Goal: Task Accomplishment & Management: Use online tool/utility

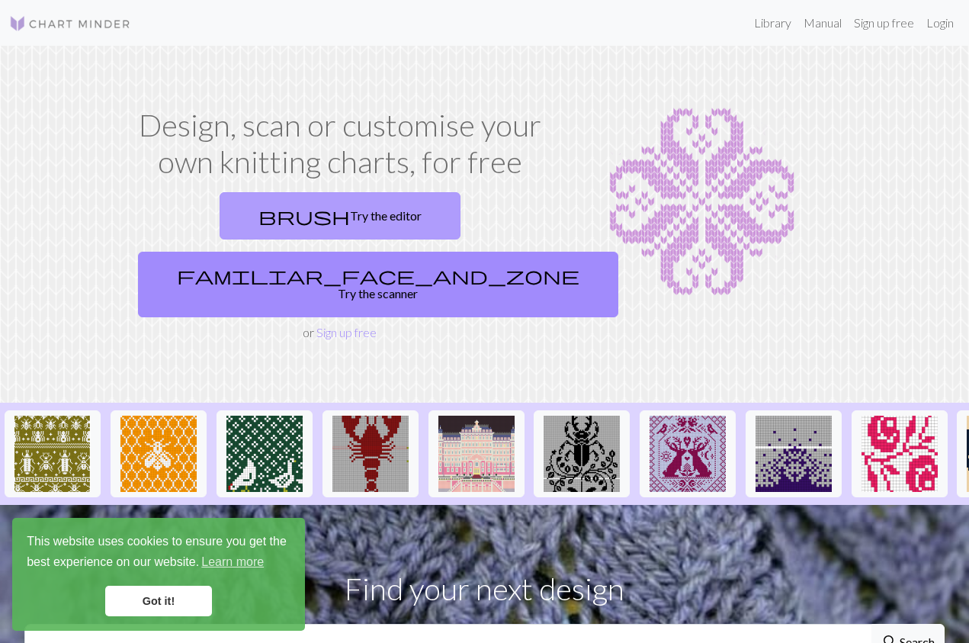
click at [288, 209] on link "brush Try the editor" at bounding box center [340, 215] width 241 height 47
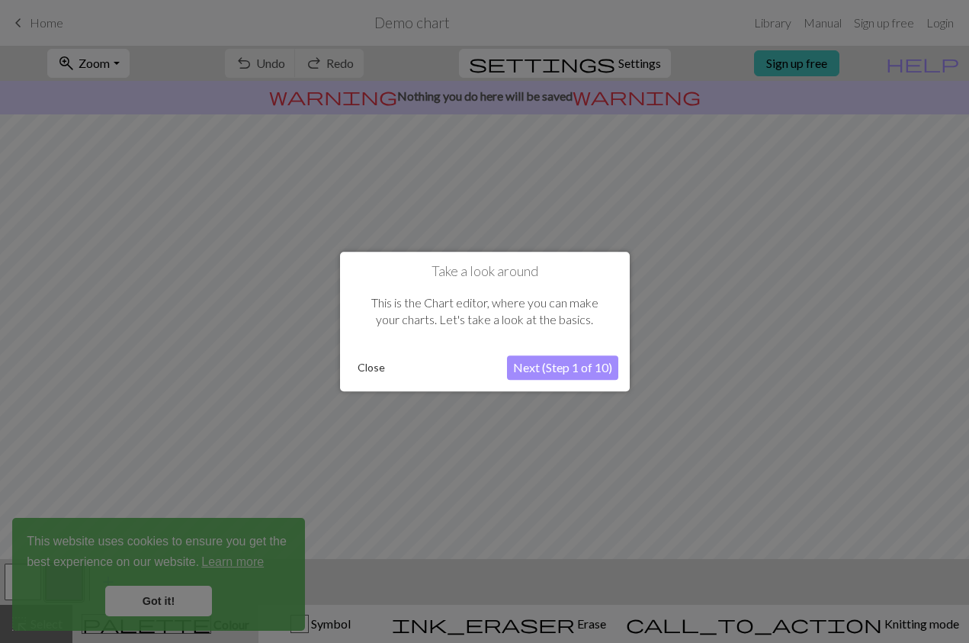
click at [178, 593] on div at bounding box center [484, 321] width 969 height 643
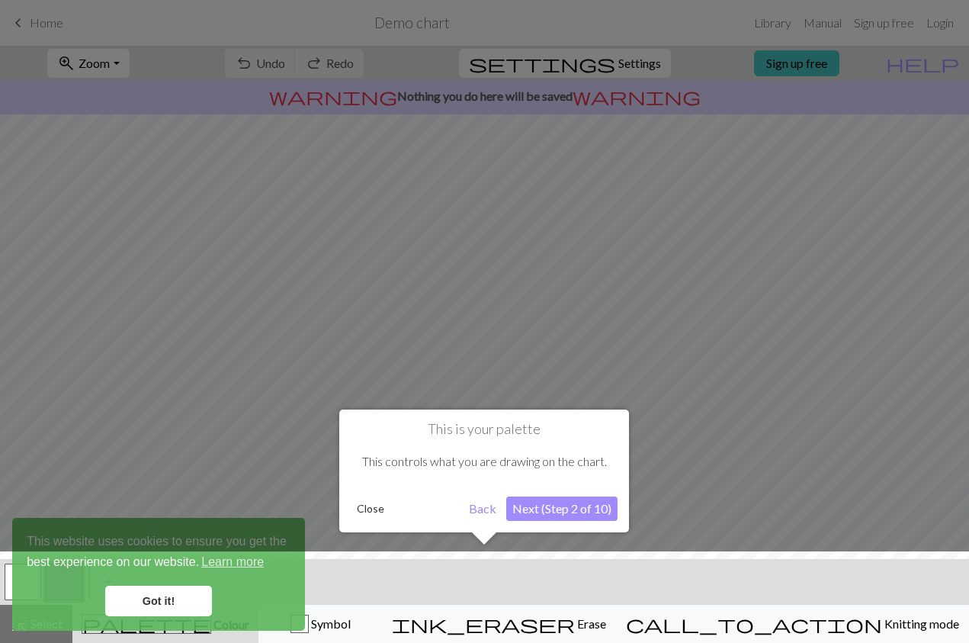
click at [188, 600] on div at bounding box center [484, 600] width 985 height 99
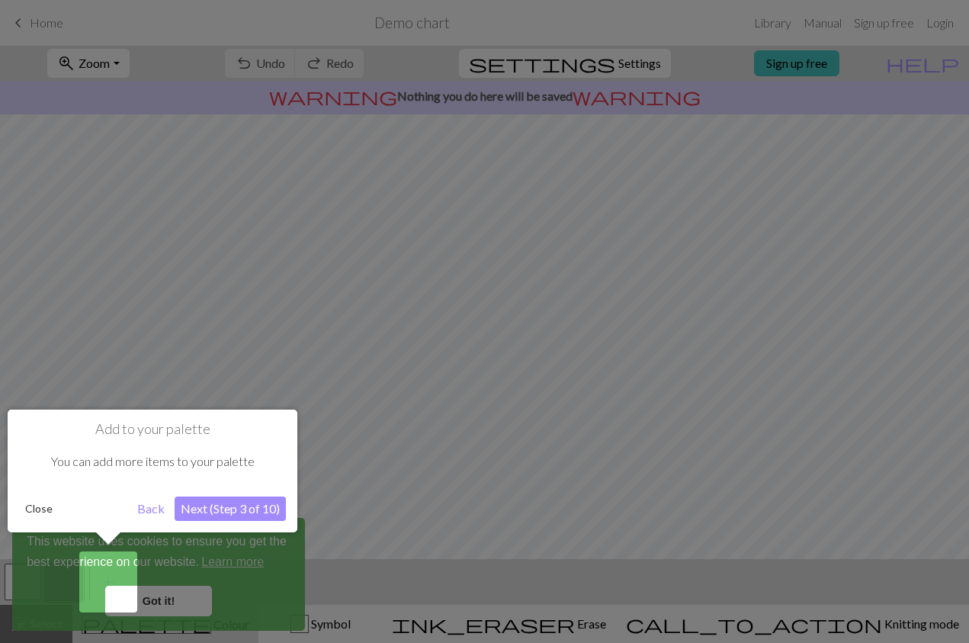
click at [238, 518] on button "Next (Step 3 of 10)" at bounding box center [230, 509] width 111 height 24
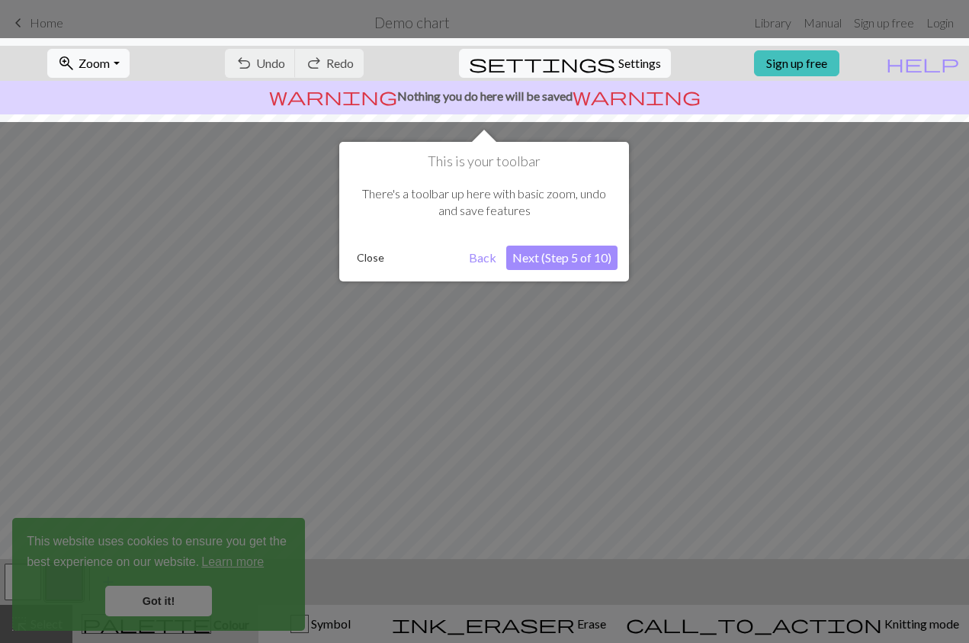
click at [597, 257] on button "Next (Step 5 of 10)" at bounding box center [561, 258] width 111 height 24
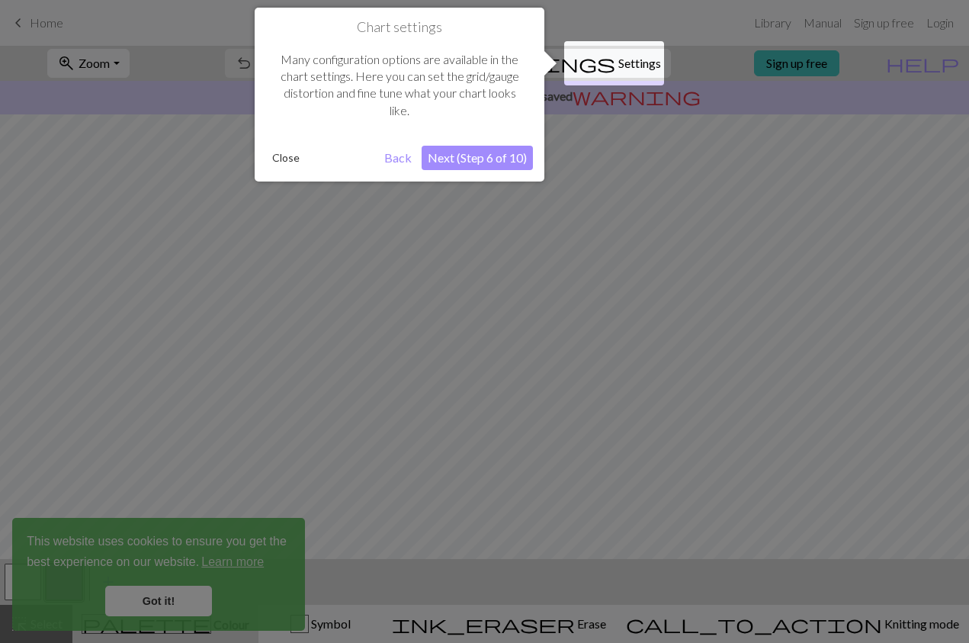
click at [505, 159] on button "Next (Step 6 of 10)" at bounding box center [477, 158] width 111 height 24
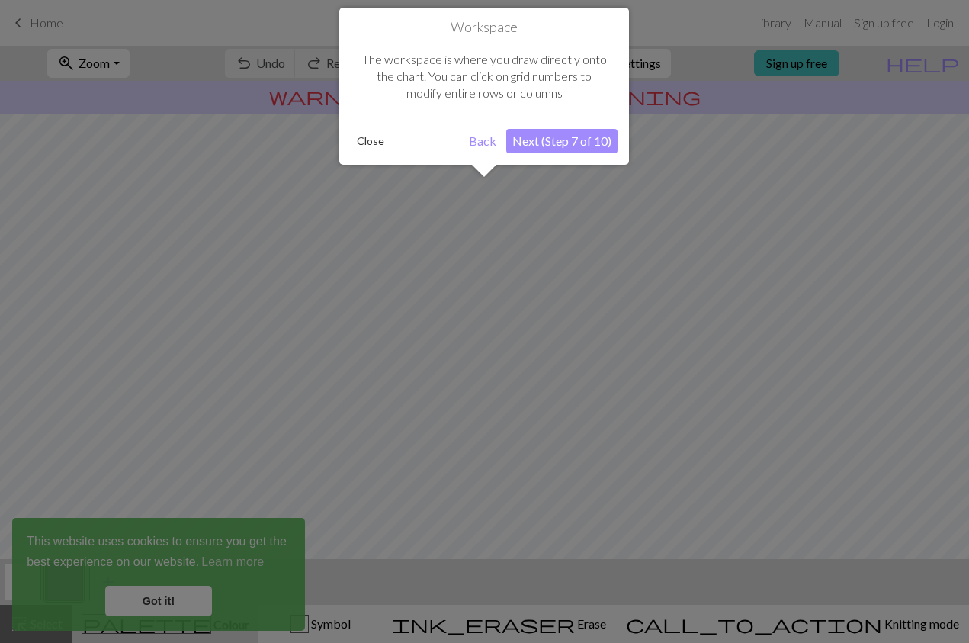
scroll to position [92, 0]
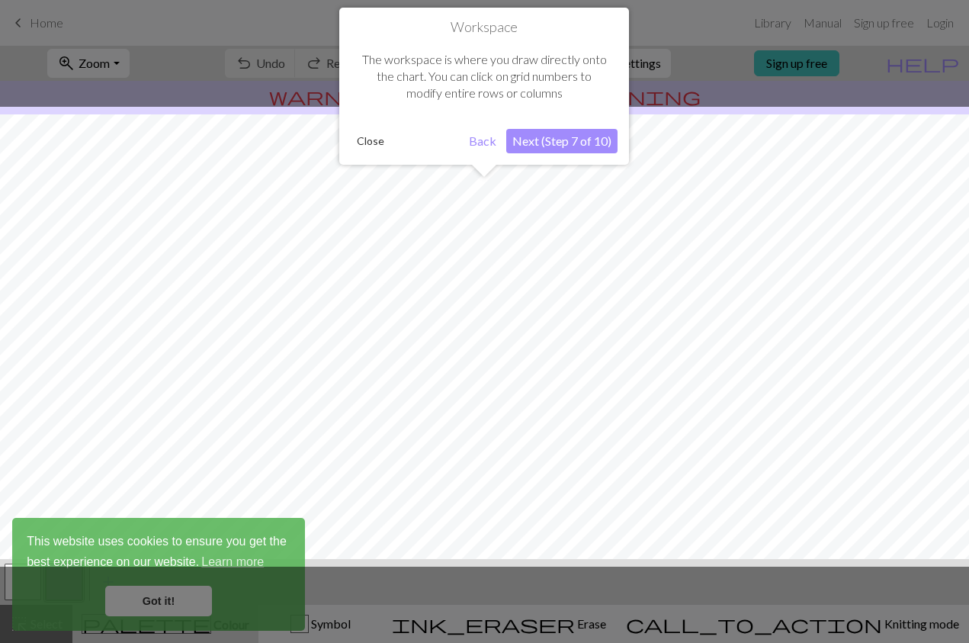
click at [558, 143] on button "Next (Step 7 of 10)" at bounding box center [561, 141] width 111 height 24
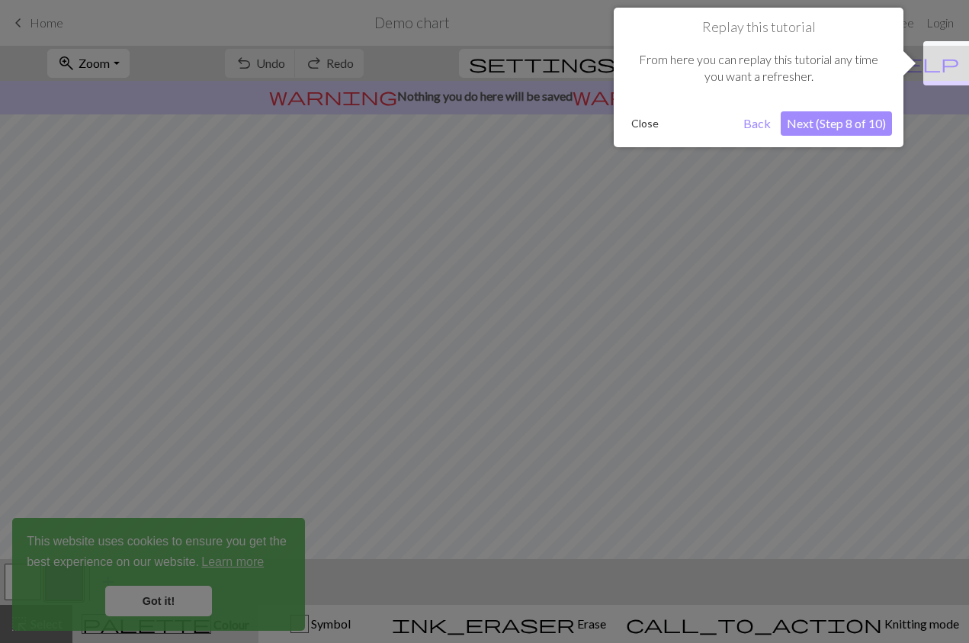
click at [854, 124] on button "Next (Step 8 of 10)" at bounding box center [836, 123] width 111 height 24
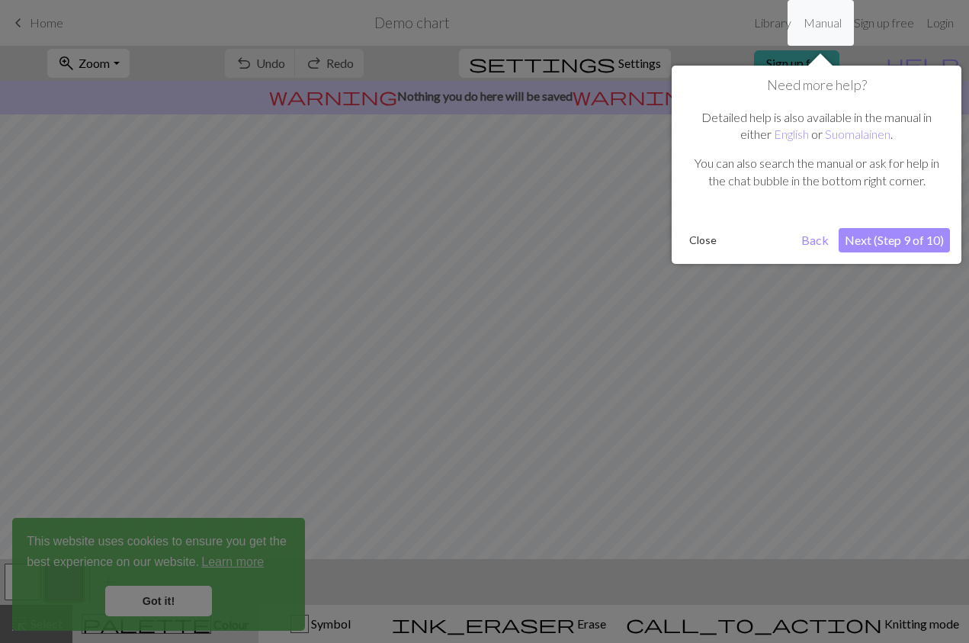
click at [875, 240] on button "Next (Step 9 of 10)" at bounding box center [894, 240] width 111 height 24
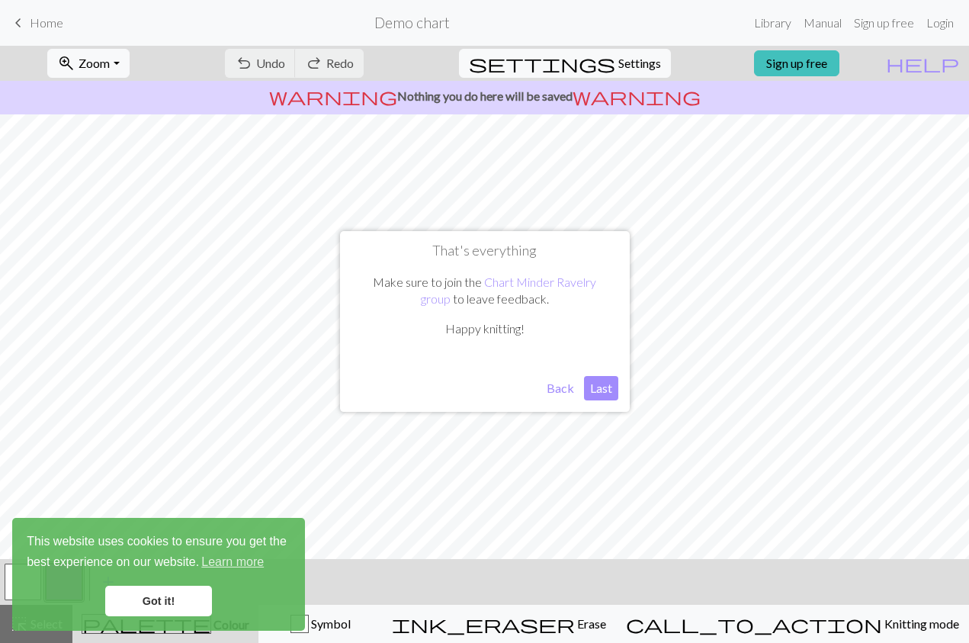
click at [595, 391] on button "Last" at bounding box center [601, 388] width 34 height 24
click at [181, 593] on link "Got it!" at bounding box center [158, 601] width 107 height 31
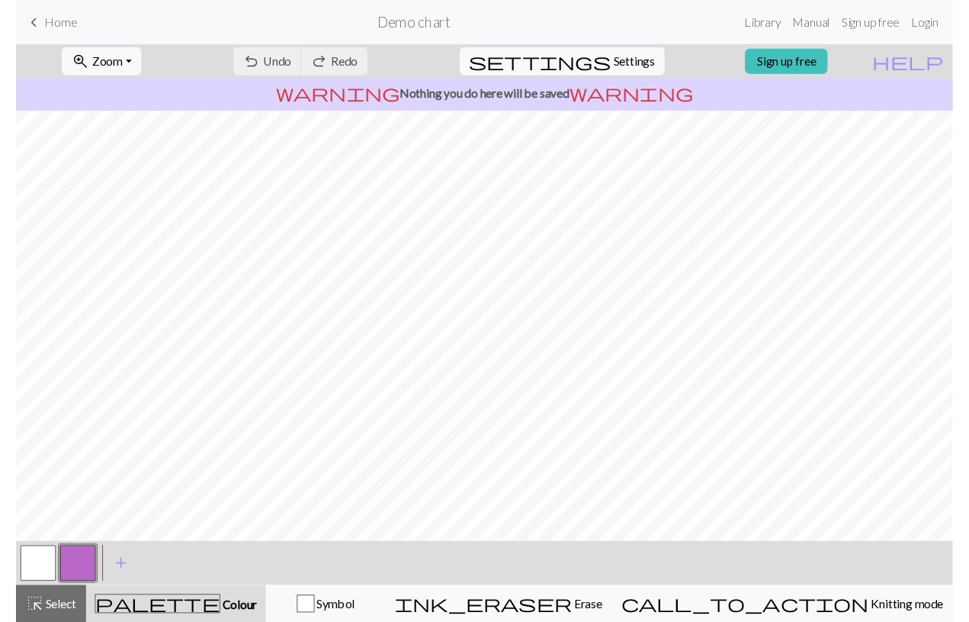
scroll to position [0, 0]
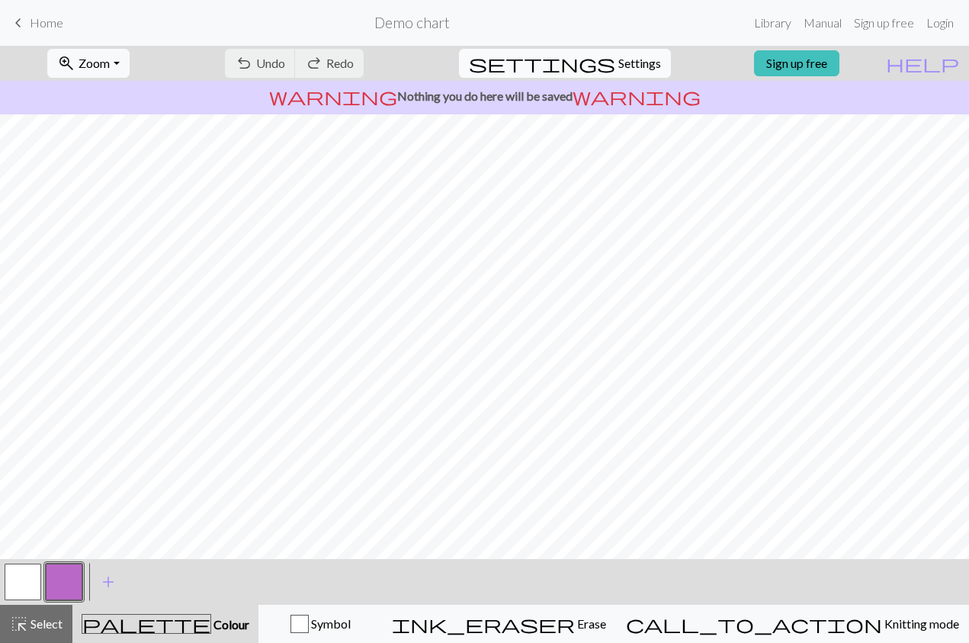
click at [630, 64] on span "Settings" at bounding box center [640, 63] width 43 height 18
select select "aran"
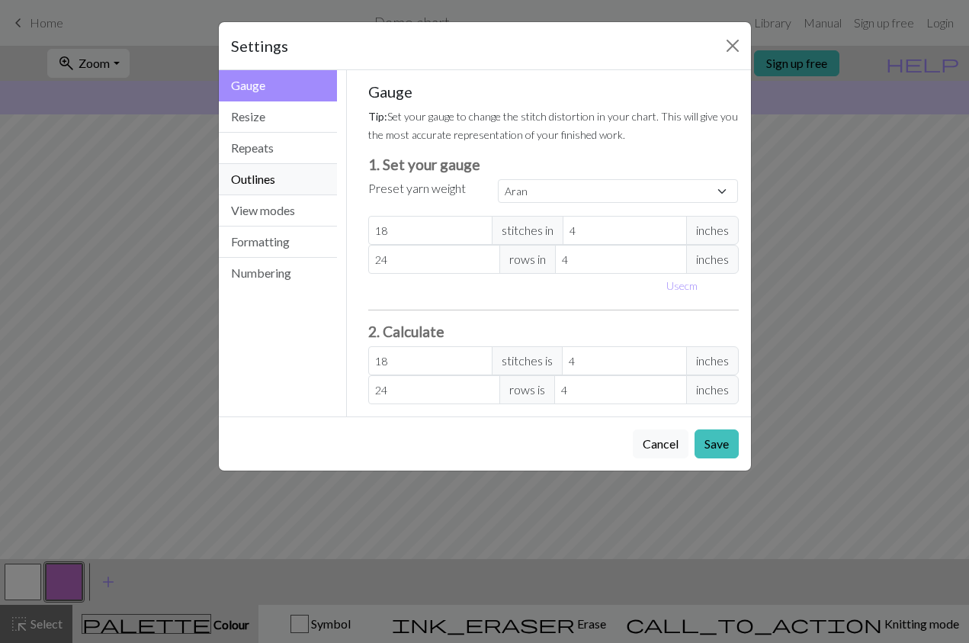
click at [284, 175] on button "Outlines" at bounding box center [278, 179] width 119 height 31
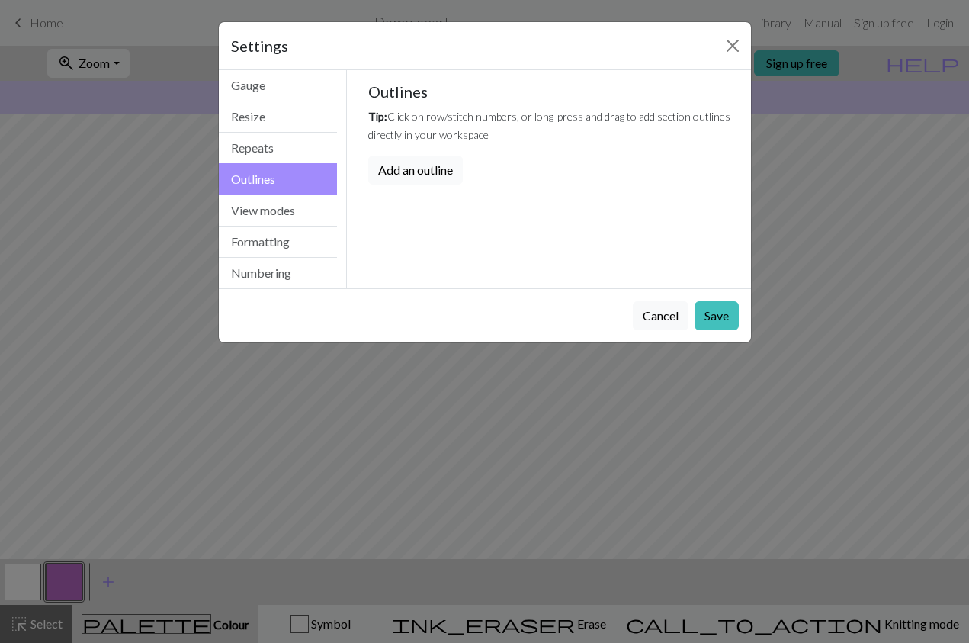
click at [400, 171] on button "Add an outline" at bounding box center [415, 170] width 95 height 29
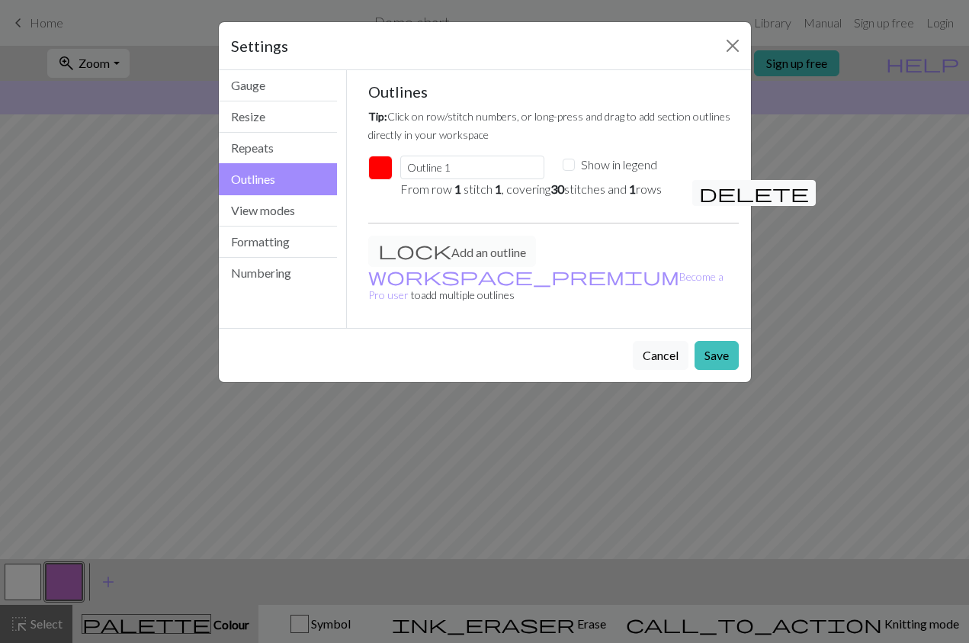
click at [571, 167] on input "Show in legend" at bounding box center [569, 165] width 12 height 12
checkbox input "false"
click at [462, 278] on link "workspace_premium Become a Pro user" at bounding box center [545, 285] width 355 height 31
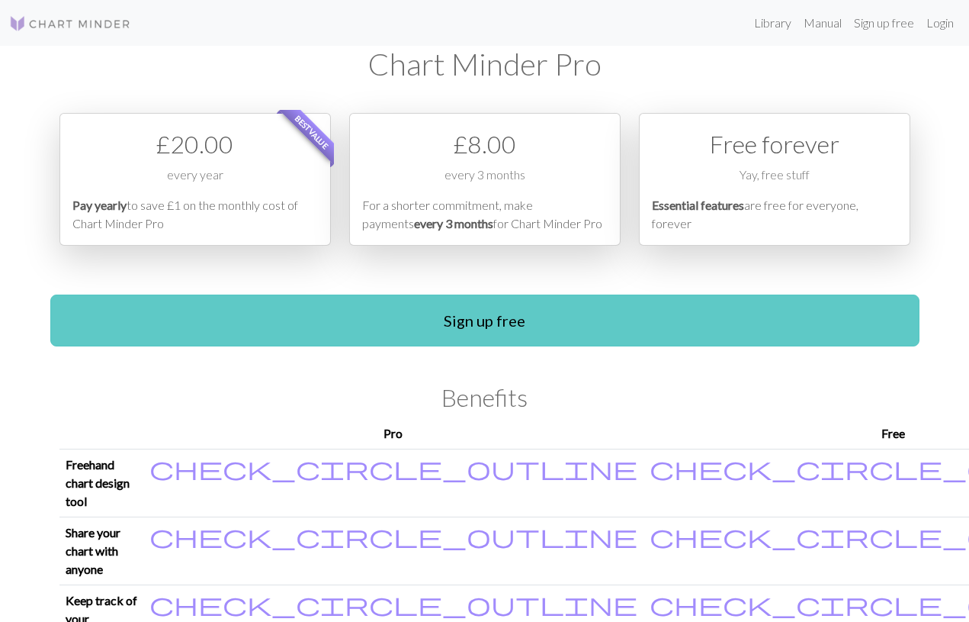
click at [519, 317] on link "Sign up free" at bounding box center [485, 320] width 870 height 52
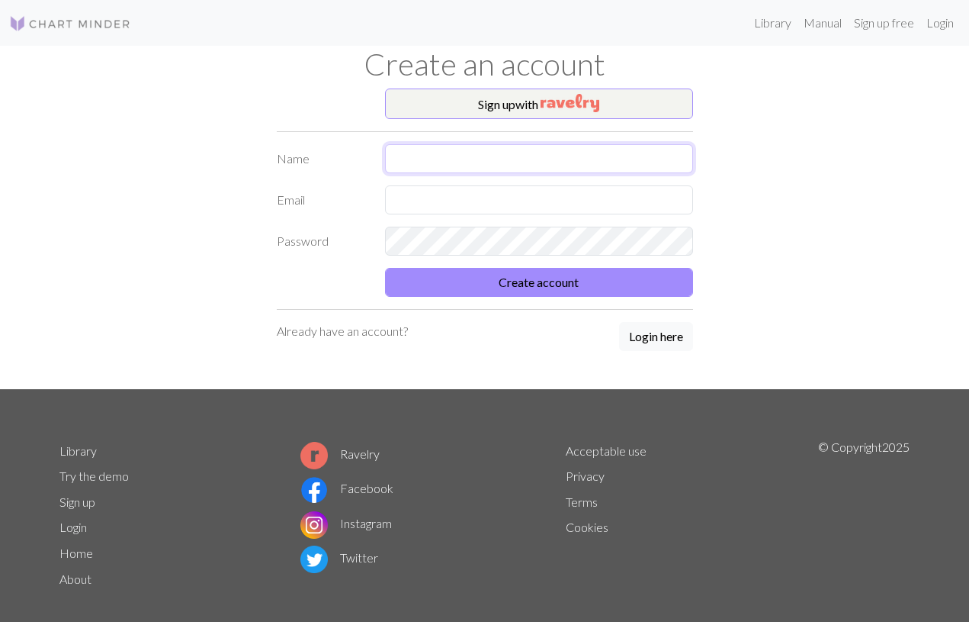
click at [679, 159] on input "text" at bounding box center [539, 158] width 308 height 29
type input "[PERSON_NAME]"
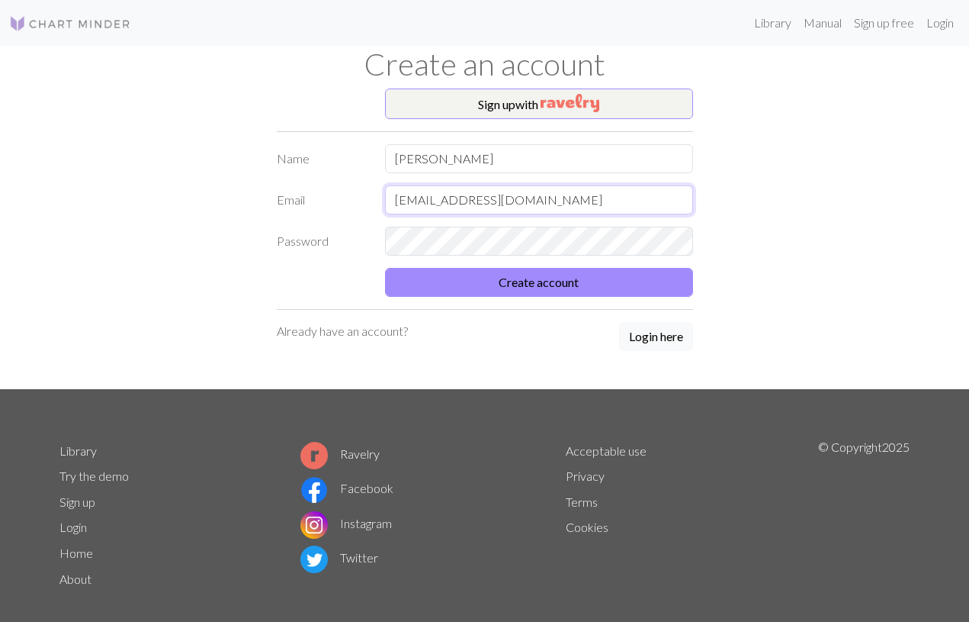
click at [525, 202] on input "khoglund@online.no" at bounding box center [539, 199] width 308 height 29
type input "karihog@"
type input "karihog@gmail.com"
click at [648, 335] on button "Login here" at bounding box center [656, 336] width 74 height 29
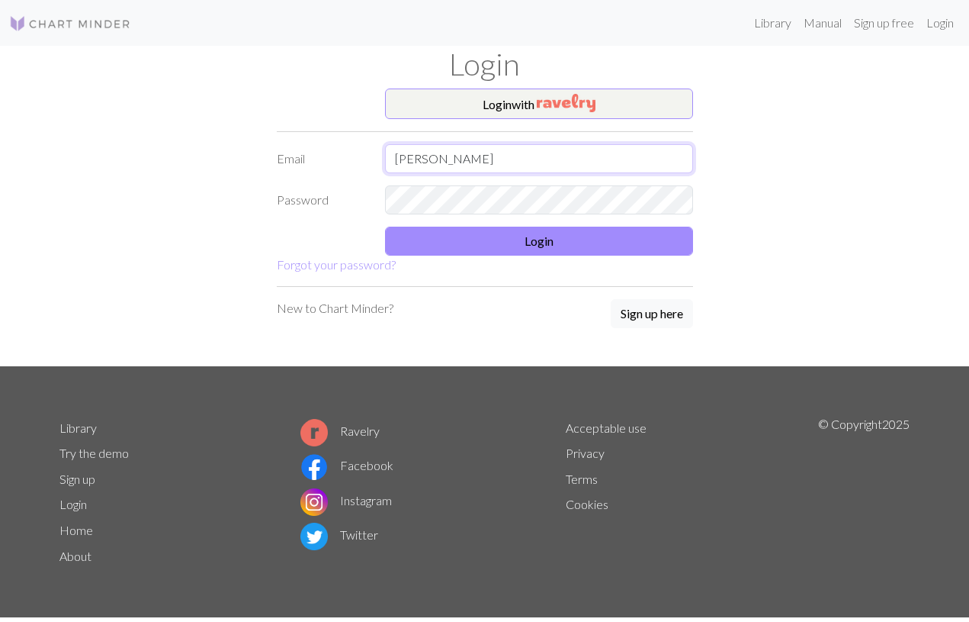
type input "karihog@gmail.com"
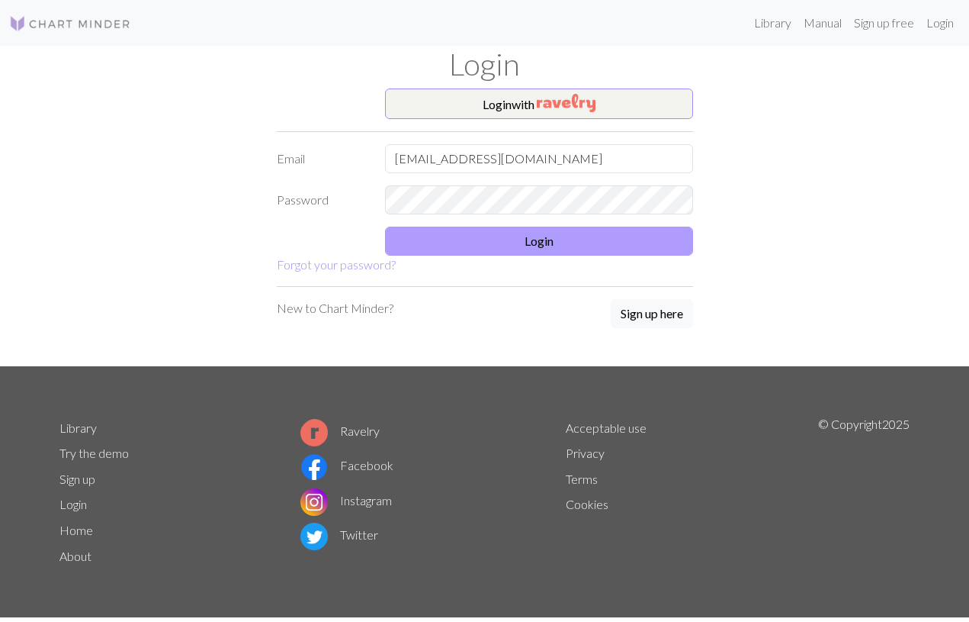
click at [532, 238] on button "Login" at bounding box center [539, 241] width 308 height 29
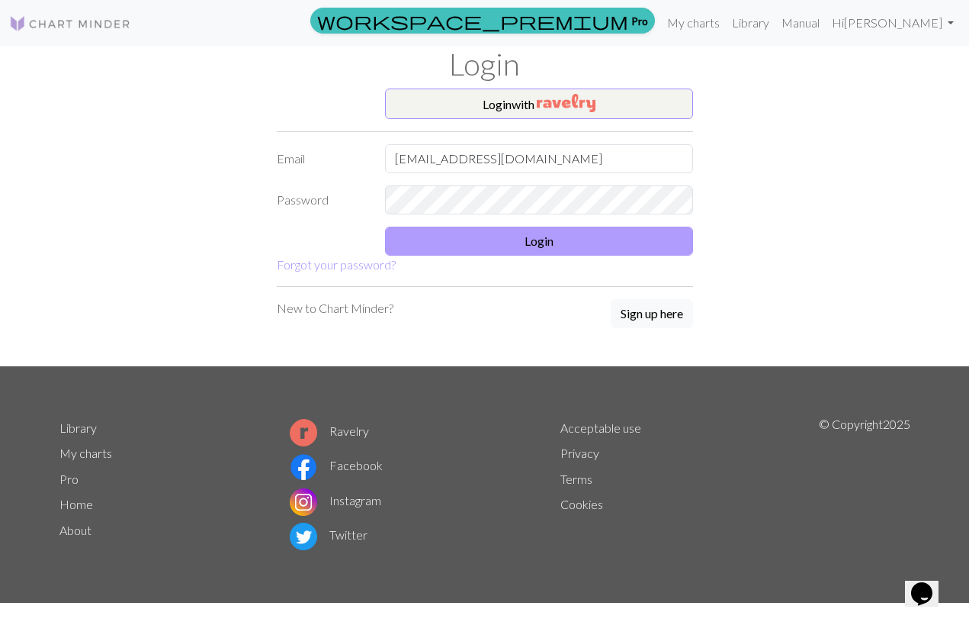
click at [632, 240] on button "Login" at bounding box center [539, 241] width 308 height 29
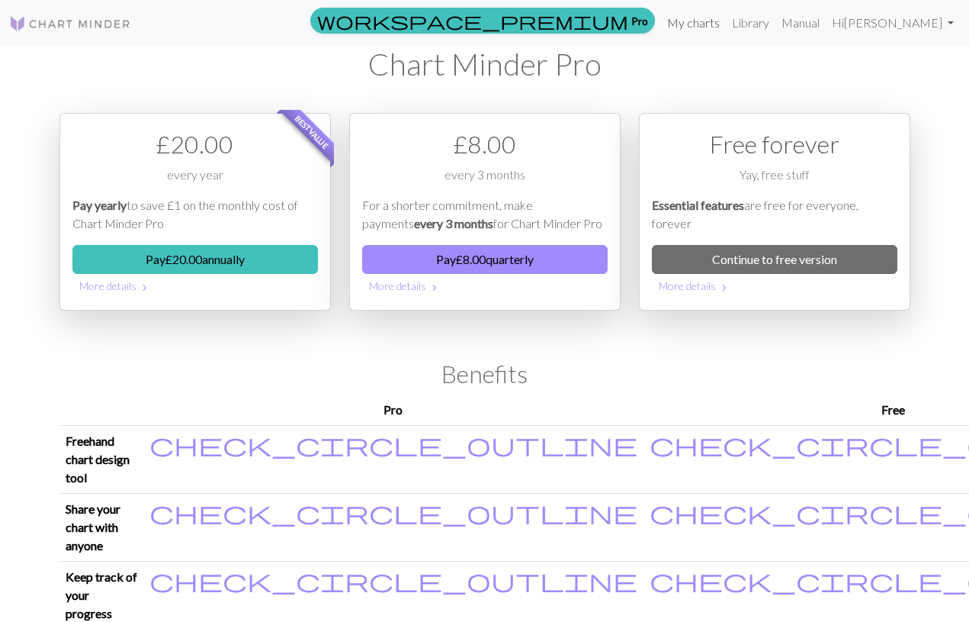
click at [726, 16] on link "My charts" at bounding box center [693, 23] width 65 height 31
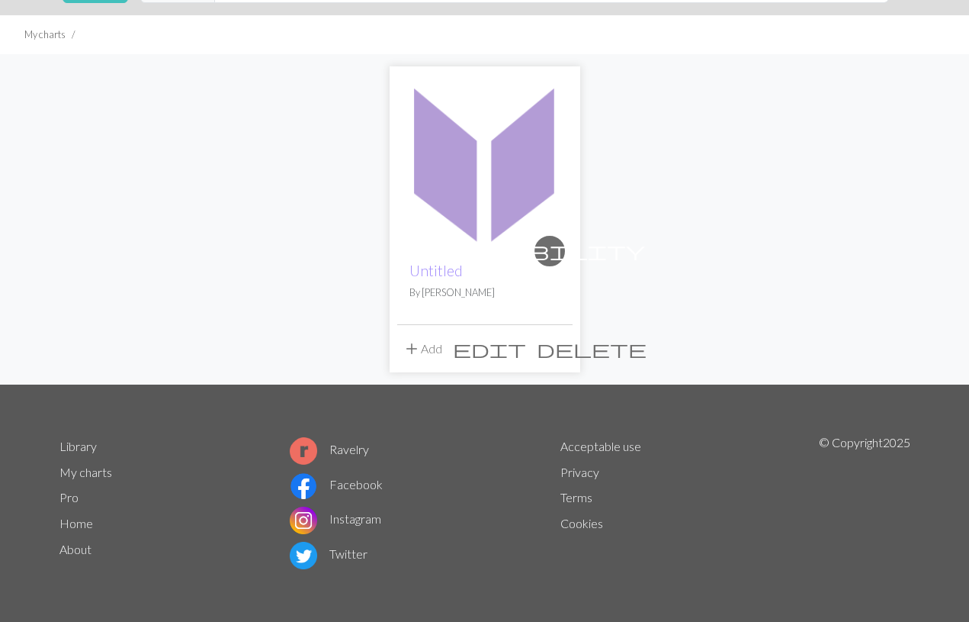
scroll to position [83, 0]
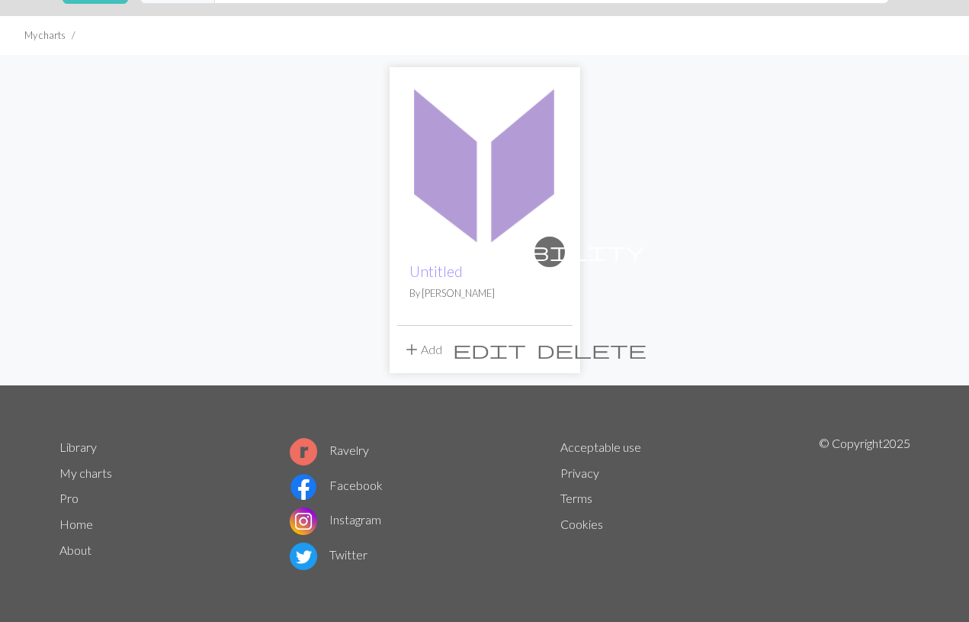
click at [518, 159] on img at bounding box center [484, 162] width 175 height 175
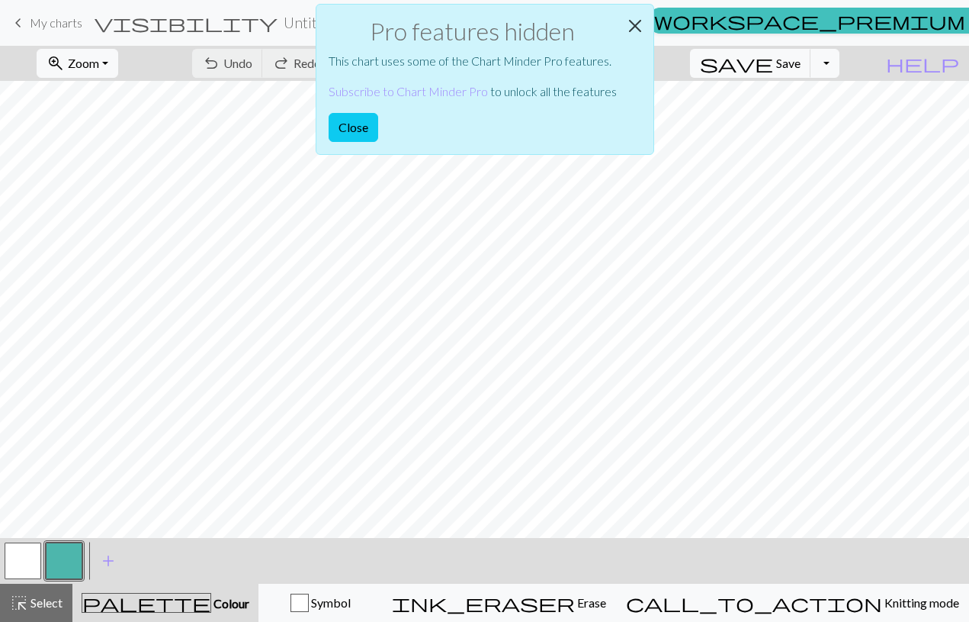
click at [639, 24] on button "Close" at bounding box center [635, 26] width 37 height 43
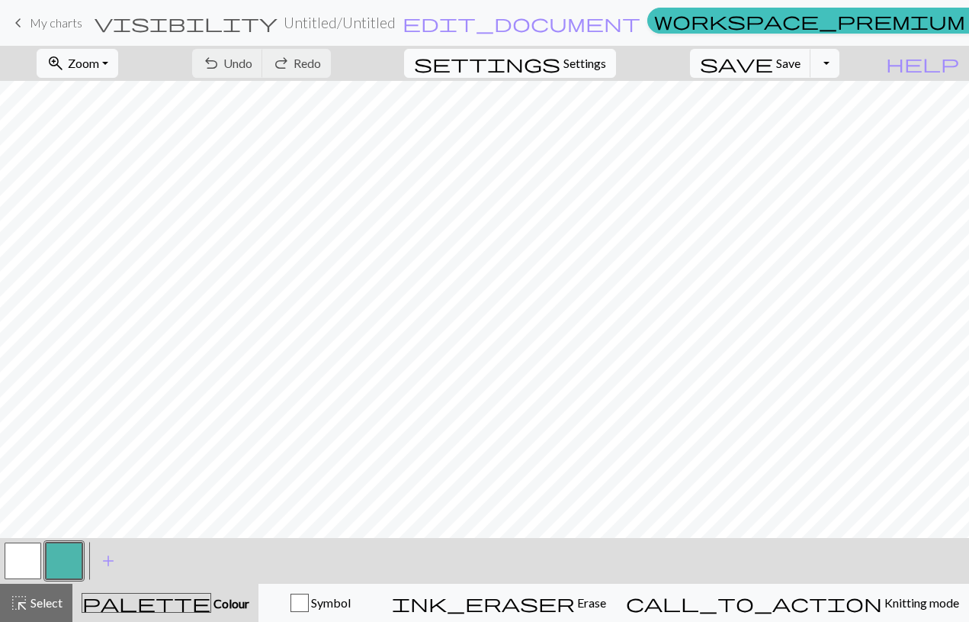
click at [606, 65] on span "Settings" at bounding box center [585, 63] width 43 height 18
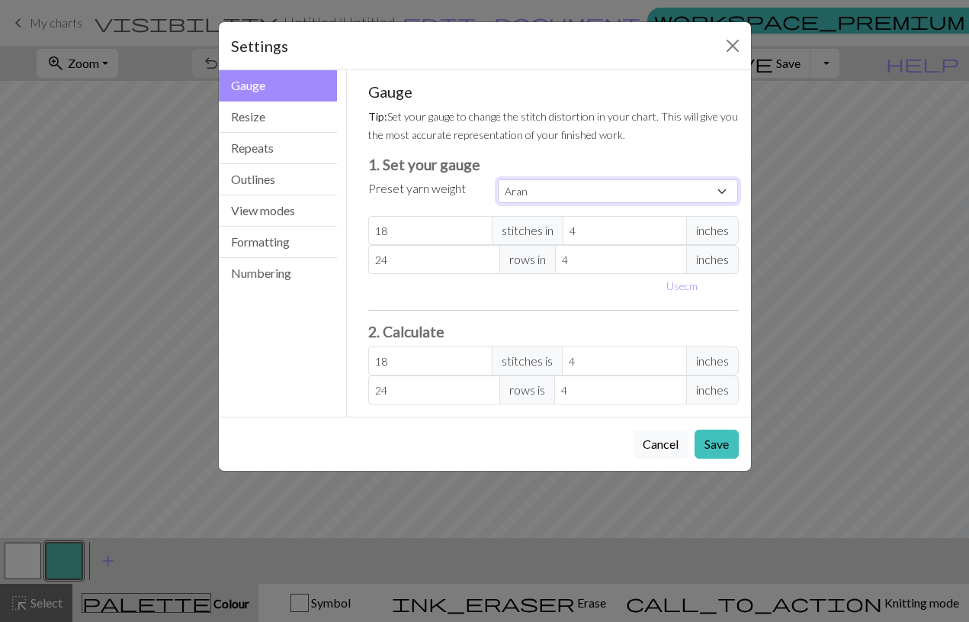
click at [571, 188] on select "Custom Square Lace Light Fingering Fingering Sport Double knit Worsted Aran Bul…" at bounding box center [618, 191] width 241 height 24
select select "custom"
click at [300, 185] on button "Outlines" at bounding box center [278, 179] width 119 height 31
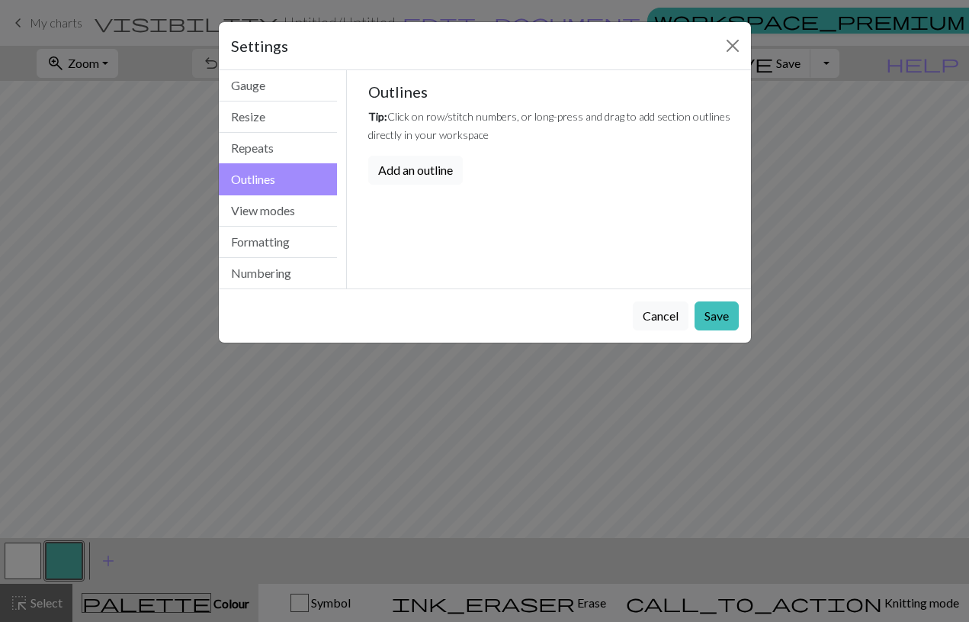
click at [402, 171] on button "Add an outline" at bounding box center [415, 170] width 95 height 29
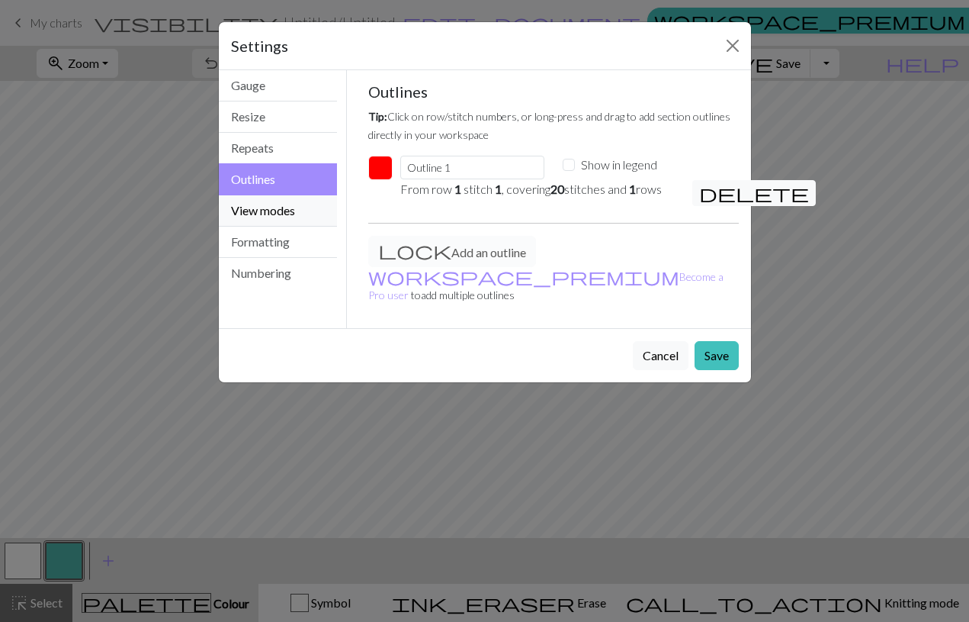
click at [287, 210] on button "View modes" at bounding box center [278, 210] width 119 height 31
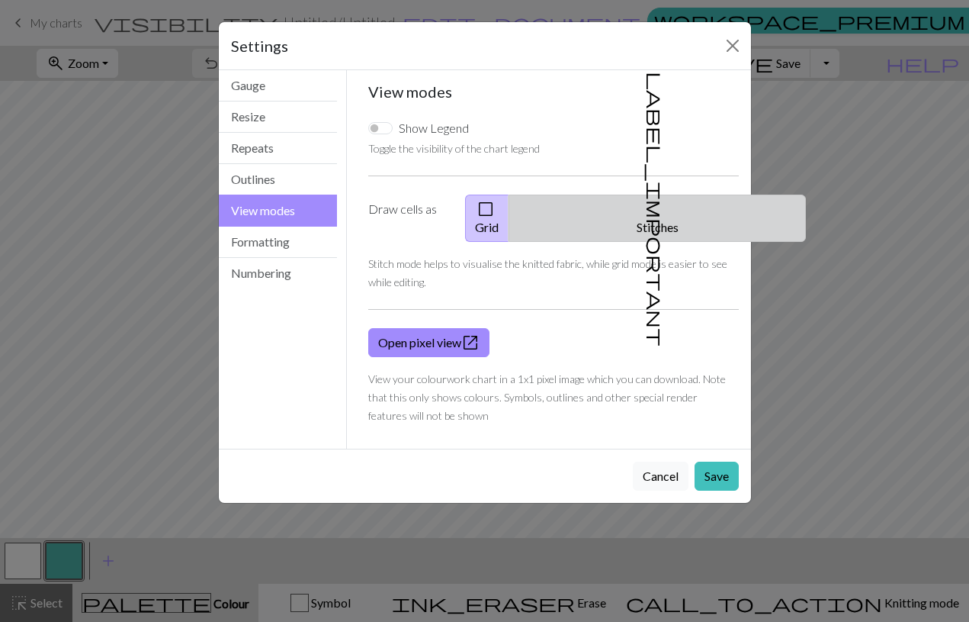
click at [651, 212] on span "label_important" at bounding box center [655, 209] width 21 height 275
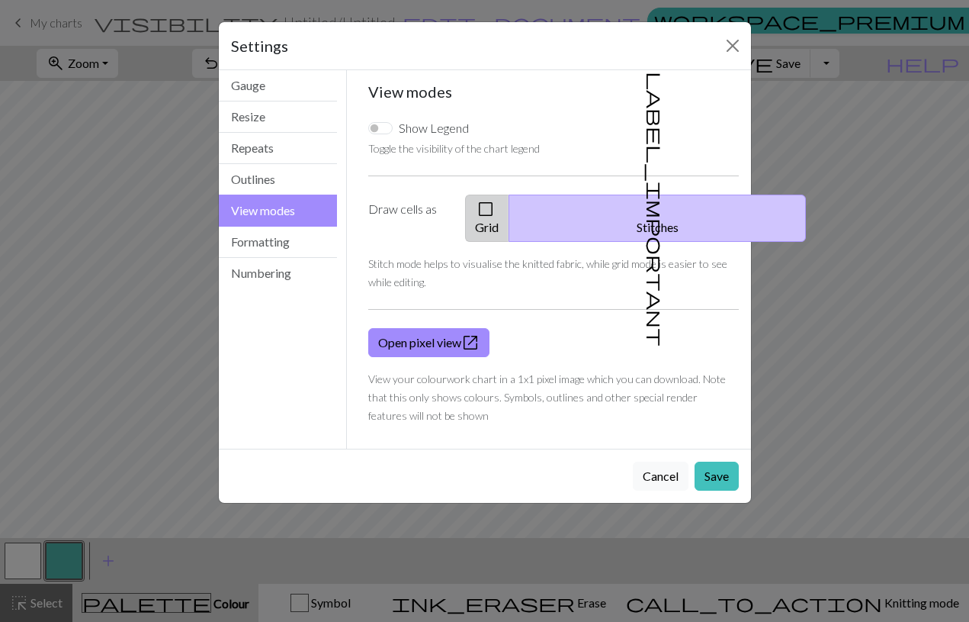
click at [510, 207] on button "check_box_outline_blank Grid" at bounding box center [487, 218] width 44 height 47
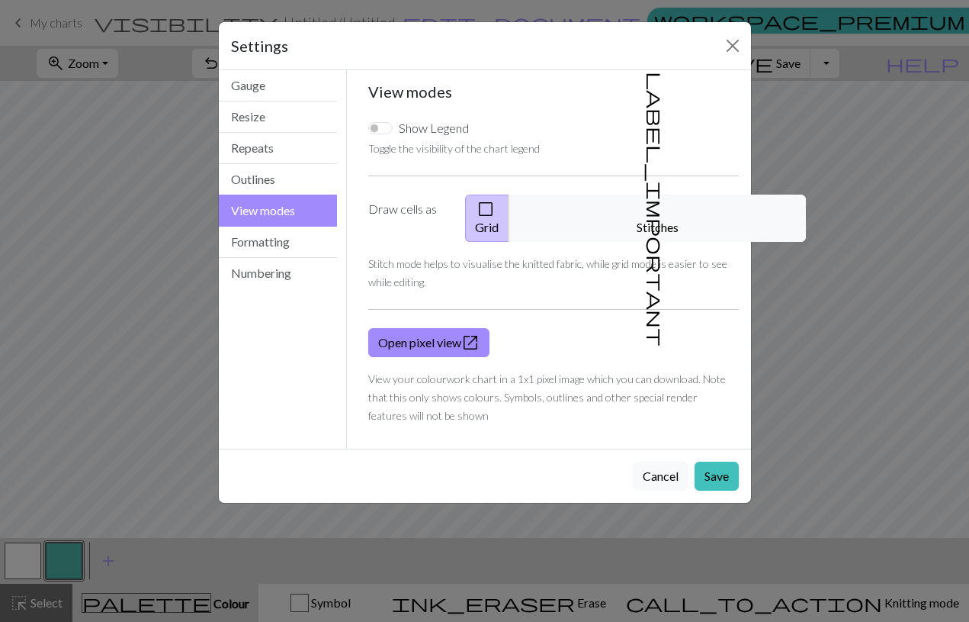
click at [391, 129] on input "Show Legend" at bounding box center [380, 128] width 24 height 12
checkbox input "true"
click at [292, 176] on button "Outlines" at bounding box center [278, 179] width 119 height 31
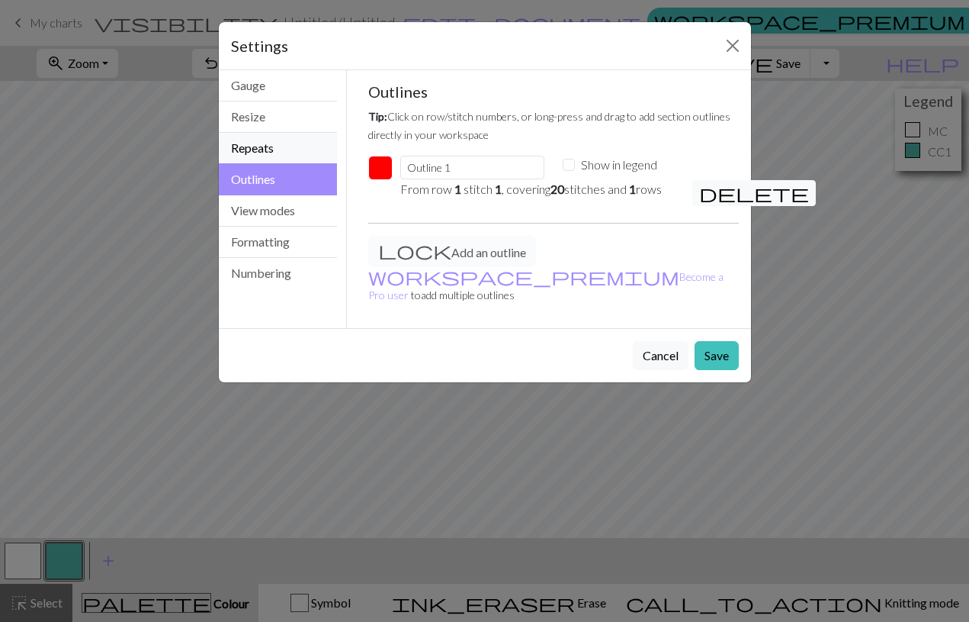
click at [295, 150] on button "Repeats" at bounding box center [278, 148] width 119 height 31
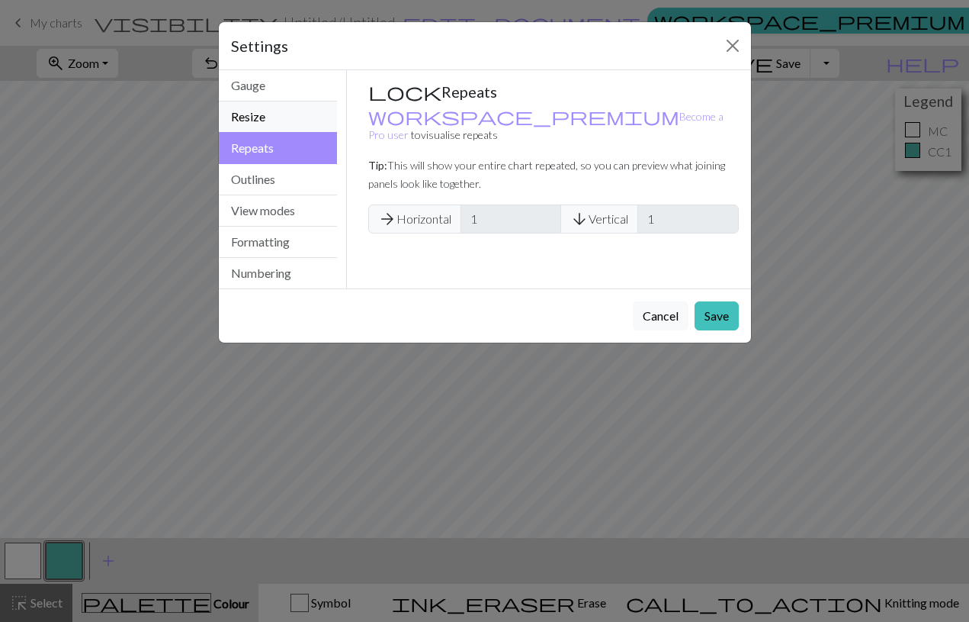
click at [297, 126] on button "Resize" at bounding box center [278, 116] width 119 height 31
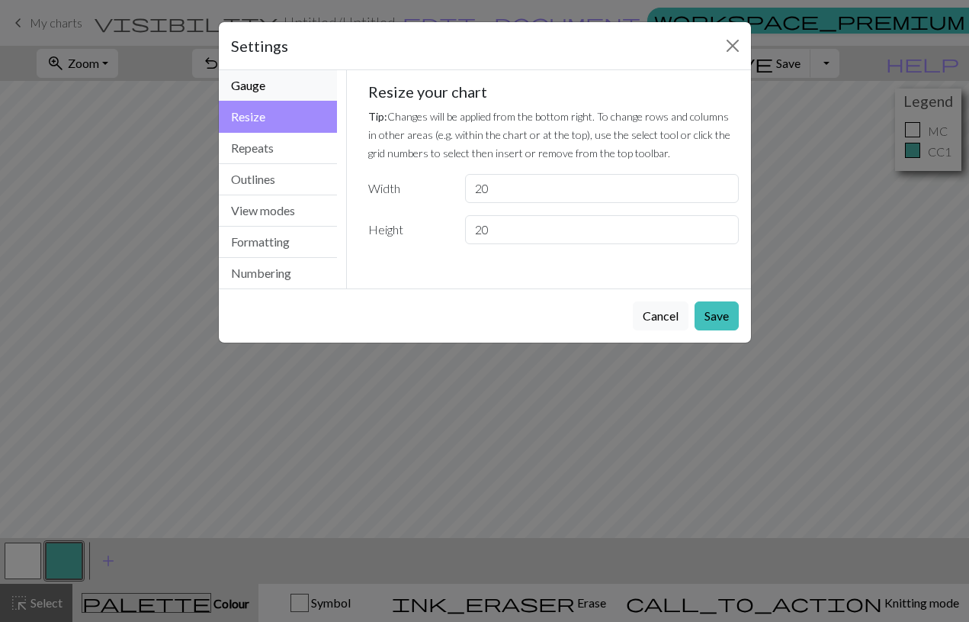
click at [304, 93] on button "Gauge" at bounding box center [278, 85] width 119 height 31
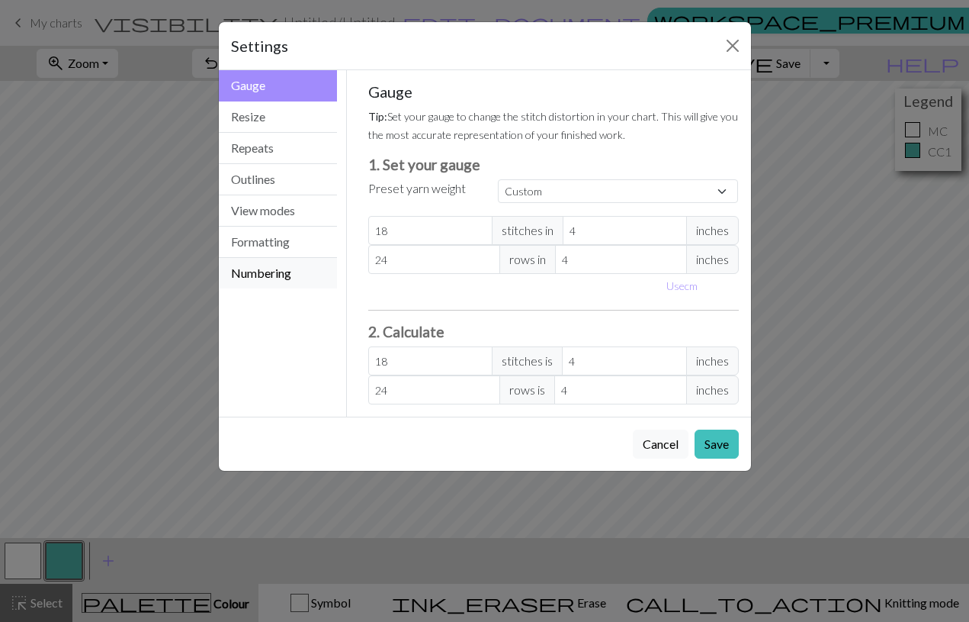
click at [289, 270] on button "Numbering" at bounding box center [278, 273] width 119 height 31
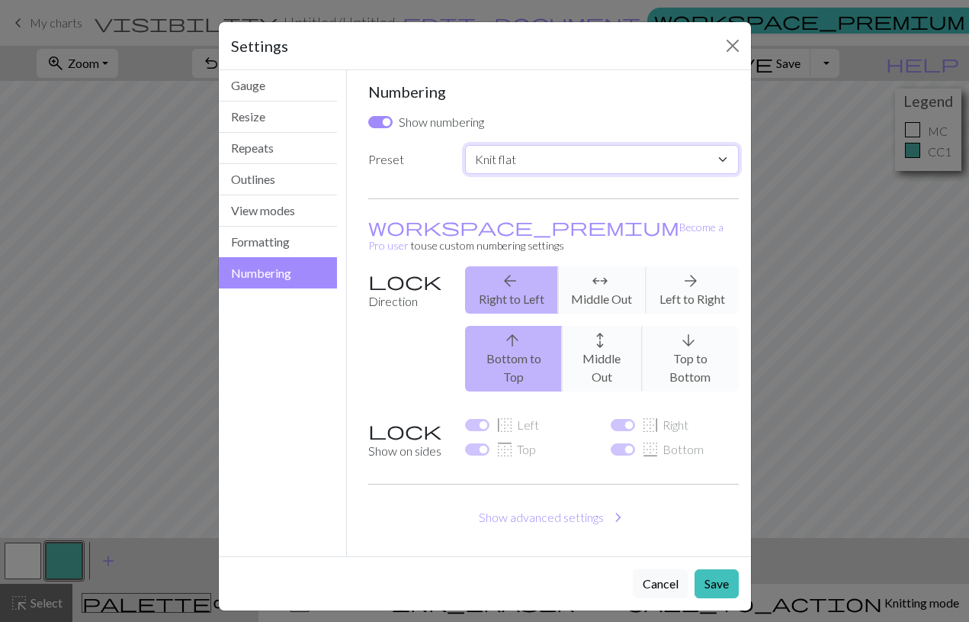
click at [722, 153] on select "Custom Knit flat Knit in the round Lace knitting Cross stitch" at bounding box center [601, 159] width 273 height 29
click at [539, 270] on div "arrow_back Right to Left arrows_outward Middle Out arrow_forward Left to Right" at bounding box center [601, 289] width 291 height 47
click at [602, 503] on button "Show advanced settings chevron_right" at bounding box center [553, 517] width 371 height 29
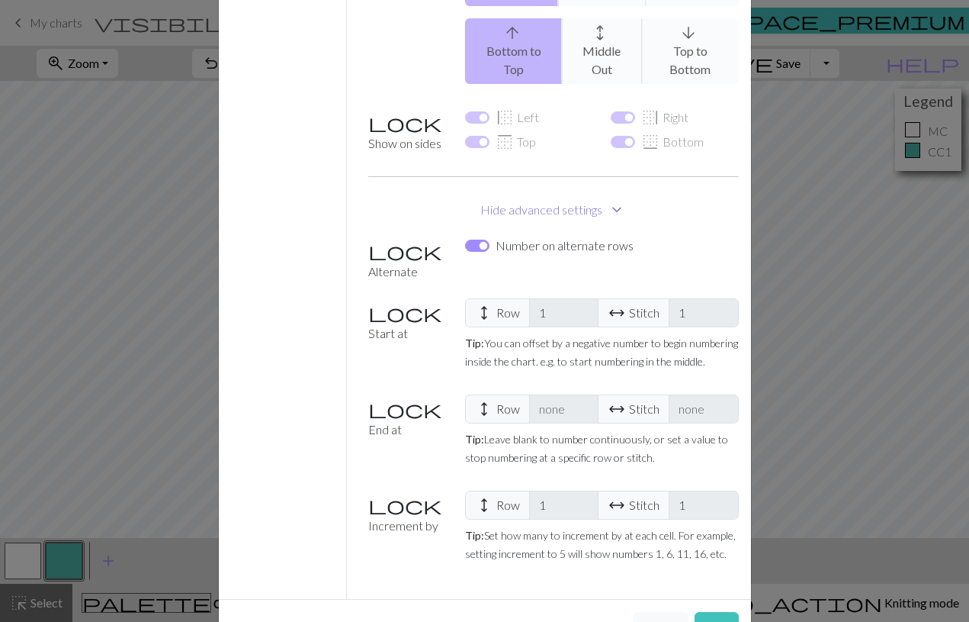
scroll to position [306, 0]
click at [716, 613] on button "Save" at bounding box center [717, 627] width 44 height 29
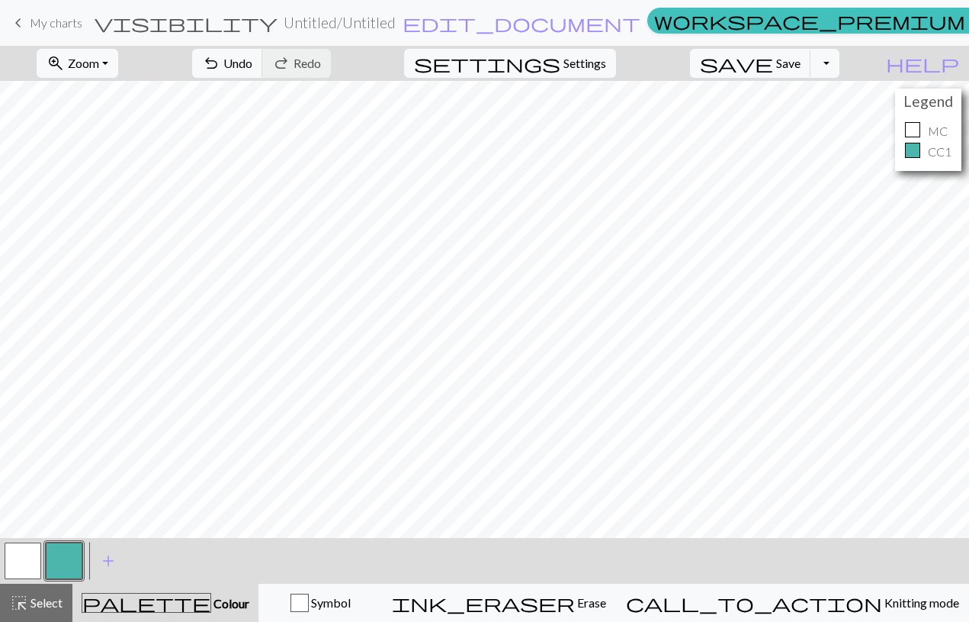
scroll to position [0, 0]
click at [910, 126] on div at bounding box center [912, 129] width 15 height 15
click at [930, 147] on p "CC1" at bounding box center [940, 152] width 24 height 18
click at [606, 66] on span "Settings" at bounding box center [585, 63] width 43 height 18
select select "aran"
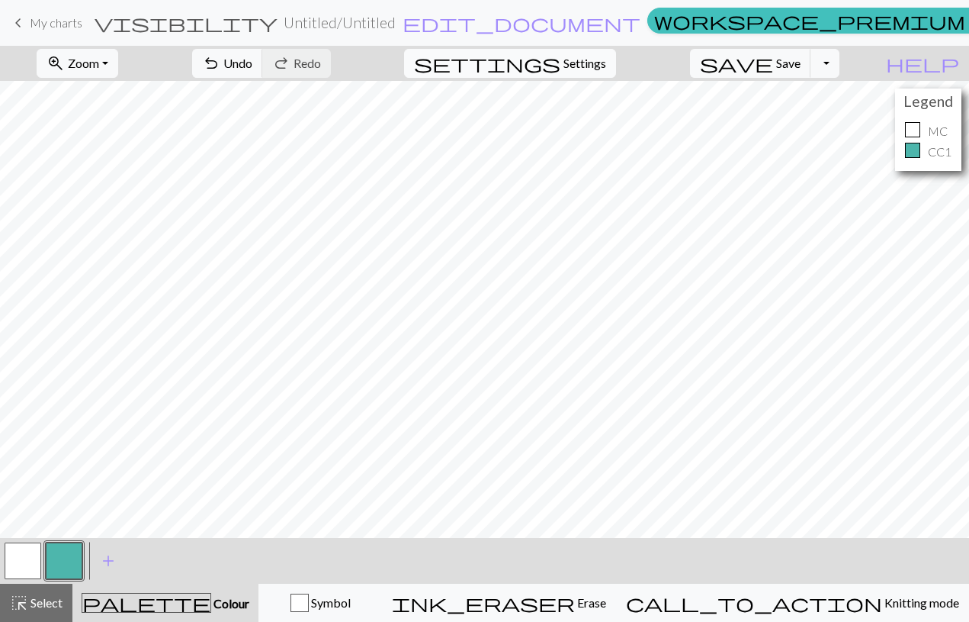
select select "flat"
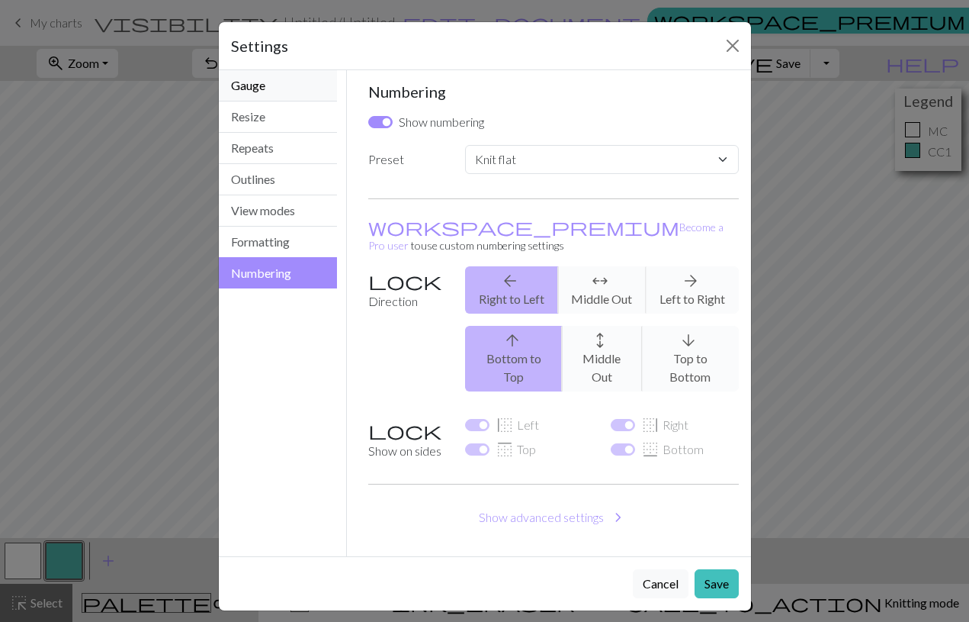
click at [290, 90] on button "Gauge" at bounding box center [278, 85] width 119 height 31
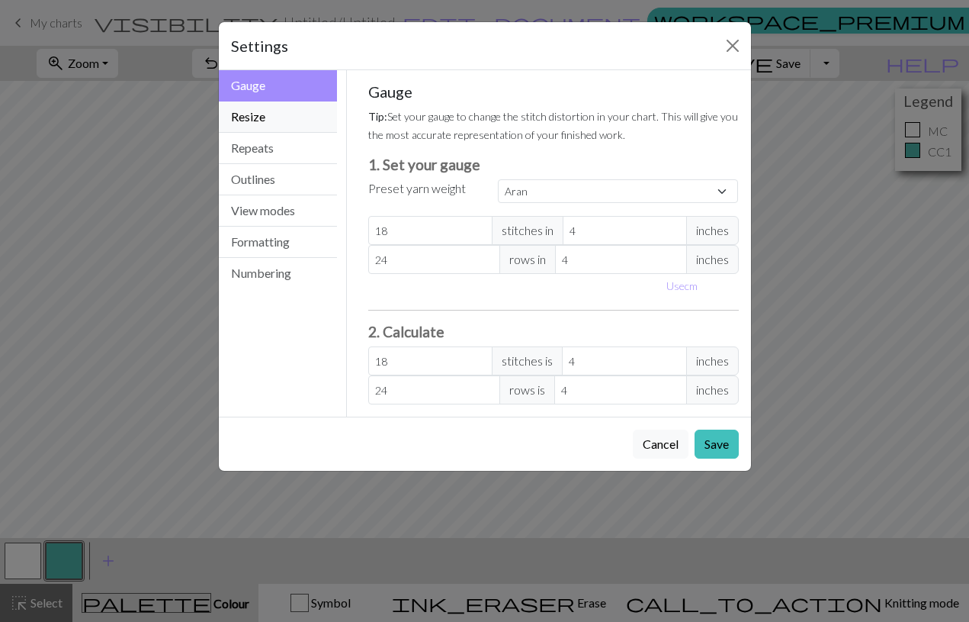
click at [288, 110] on button "Resize" at bounding box center [278, 116] width 119 height 31
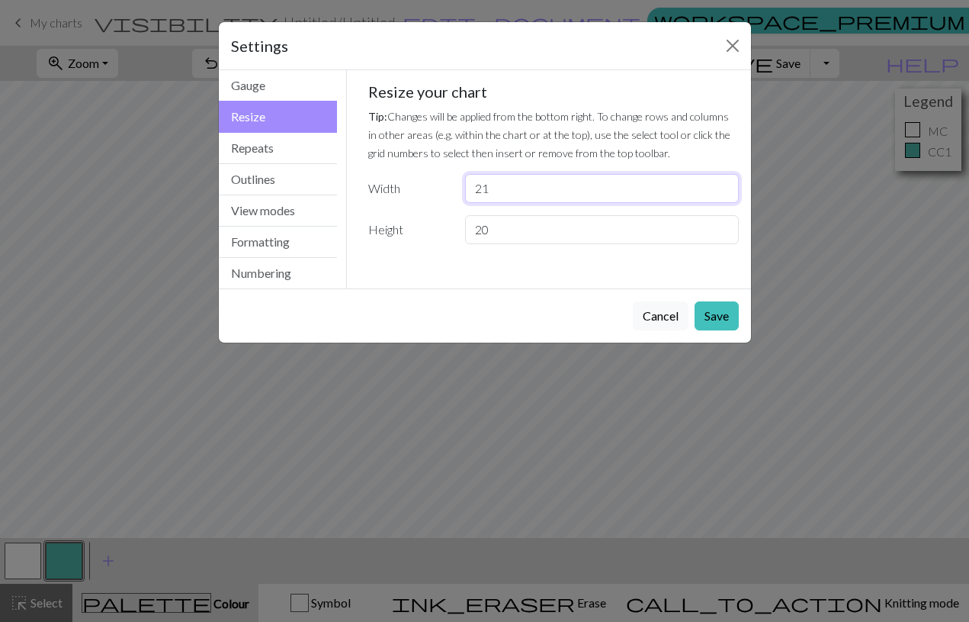
click at [723, 185] on input "21" at bounding box center [601, 188] width 273 height 29
click at [723, 185] on input "22" at bounding box center [601, 188] width 273 height 29
click at [723, 185] on input "23" at bounding box center [601, 188] width 273 height 29
click at [723, 185] on input "24" at bounding box center [601, 188] width 273 height 29
click at [723, 185] on input "25" at bounding box center [601, 188] width 273 height 29
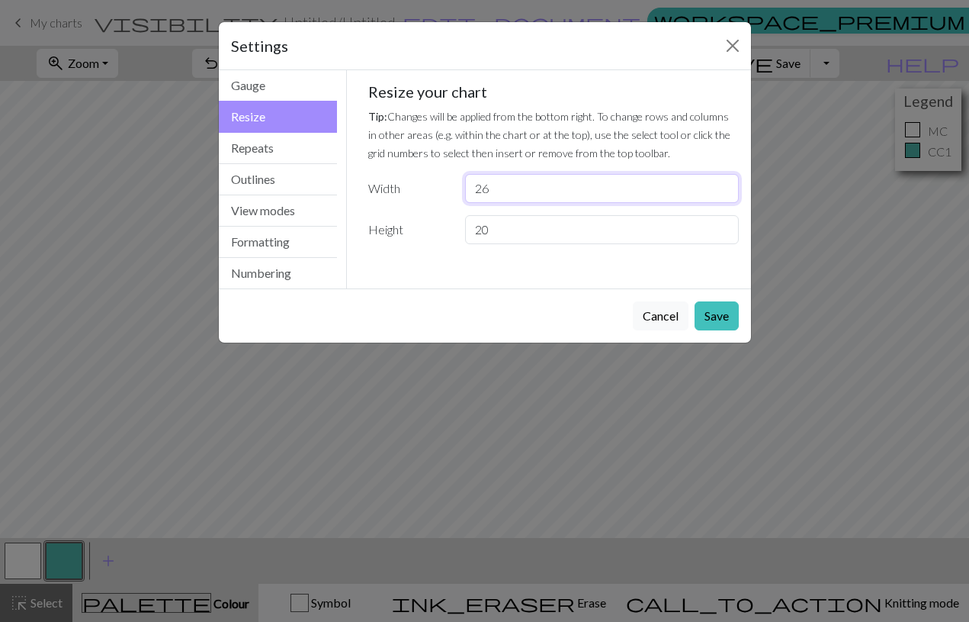
click at [723, 185] on input "26" at bounding box center [601, 188] width 273 height 29
click at [723, 185] on input "27" at bounding box center [601, 188] width 273 height 29
click at [723, 185] on input "28" at bounding box center [601, 188] width 273 height 29
click at [723, 184] on input "29" at bounding box center [601, 188] width 273 height 29
click at [723, 184] on input "30" at bounding box center [601, 188] width 273 height 29
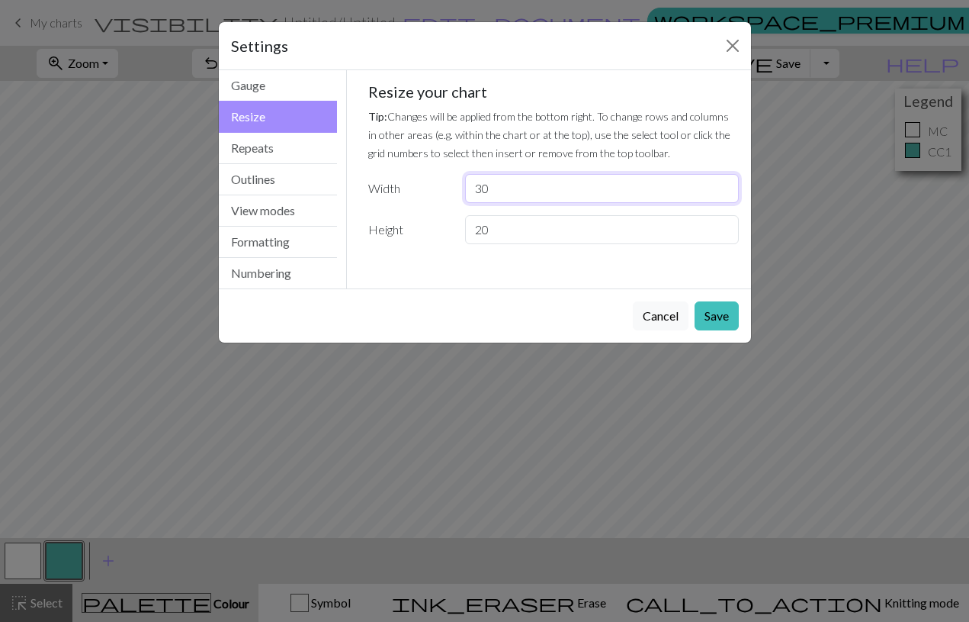
type input "31"
click at [723, 184] on input "31" at bounding box center [601, 188] width 273 height 29
click at [722, 225] on input "21" at bounding box center [601, 229] width 273 height 29
click at [722, 225] on input "22" at bounding box center [601, 229] width 273 height 29
click at [722, 225] on input "23" at bounding box center [601, 229] width 273 height 29
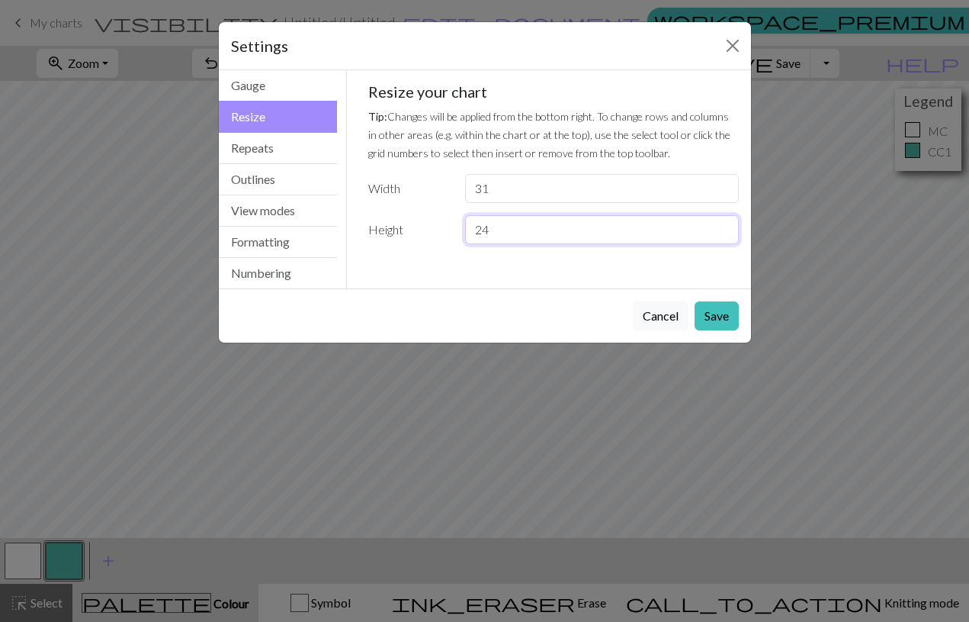
click at [722, 225] on input "24" at bounding box center [601, 229] width 273 height 29
click at [722, 225] on input "25" at bounding box center [601, 229] width 273 height 29
click at [722, 225] on input "26" at bounding box center [601, 229] width 273 height 29
click at [722, 225] on input "27" at bounding box center [601, 229] width 273 height 29
click at [722, 225] on input "28" at bounding box center [601, 229] width 273 height 29
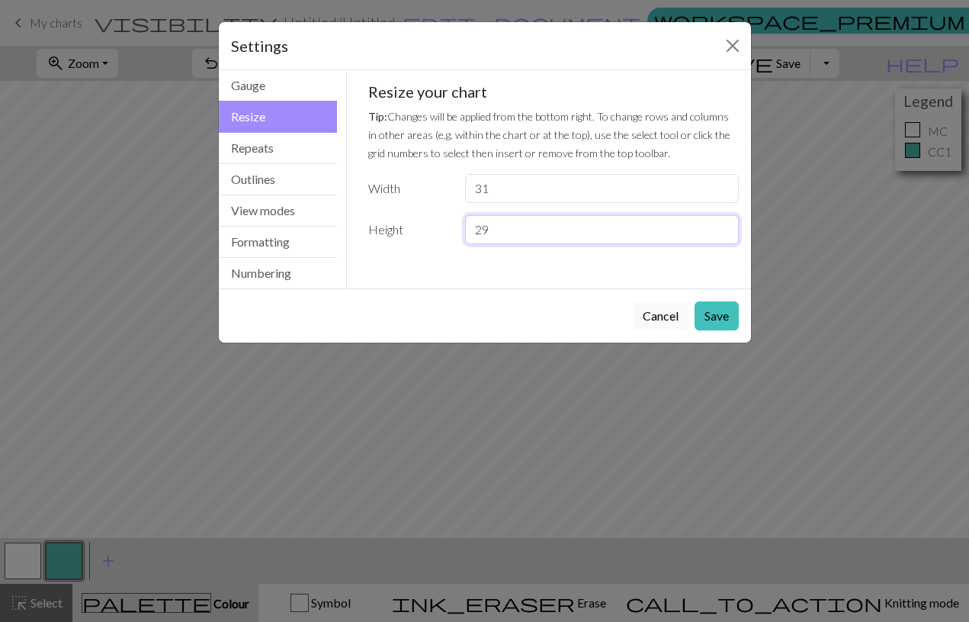
click at [722, 225] on input "29" at bounding box center [601, 229] width 273 height 29
click at [722, 225] on input "30" at bounding box center [601, 229] width 273 height 29
click at [722, 225] on input "31" at bounding box center [601, 229] width 273 height 29
click at [722, 225] on input "32" at bounding box center [601, 229] width 273 height 29
click at [722, 225] on input "33" at bounding box center [601, 229] width 273 height 29
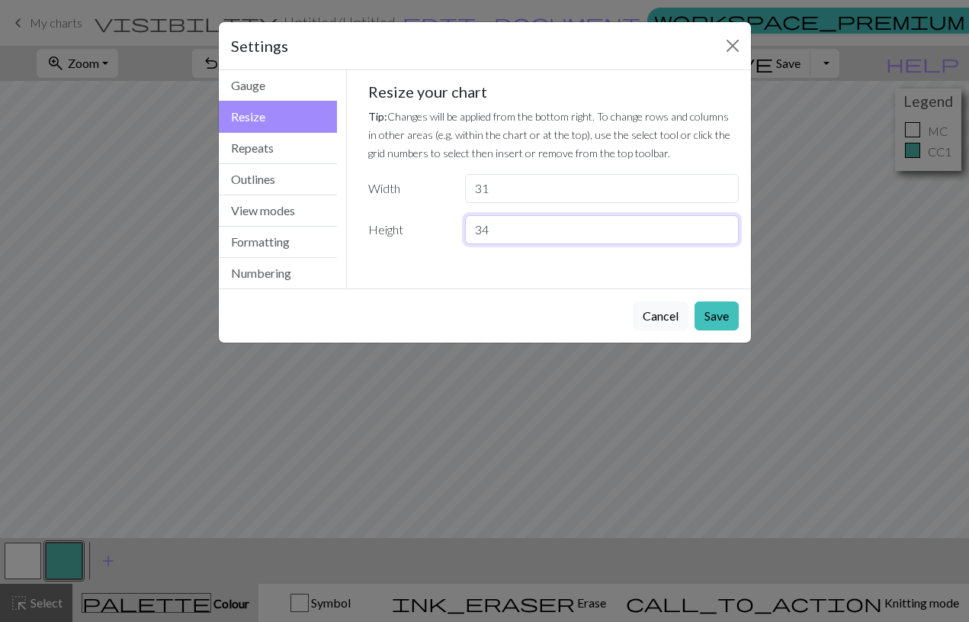
click at [722, 225] on input "34" at bounding box center [601, 229] width 273 height 29
click at [722, 225] on input "35" at bounding box center [601, 229] width 273 height 29
click at [722, 225] on input "36" at bounding box center [601, 229] width 273 height 29
click at [722, 225] on input "37" at bounding box center [601, 229] width 273 height 29
click at [722, 225] on input "38" at bounding box center [601, 229] width 273 height 29
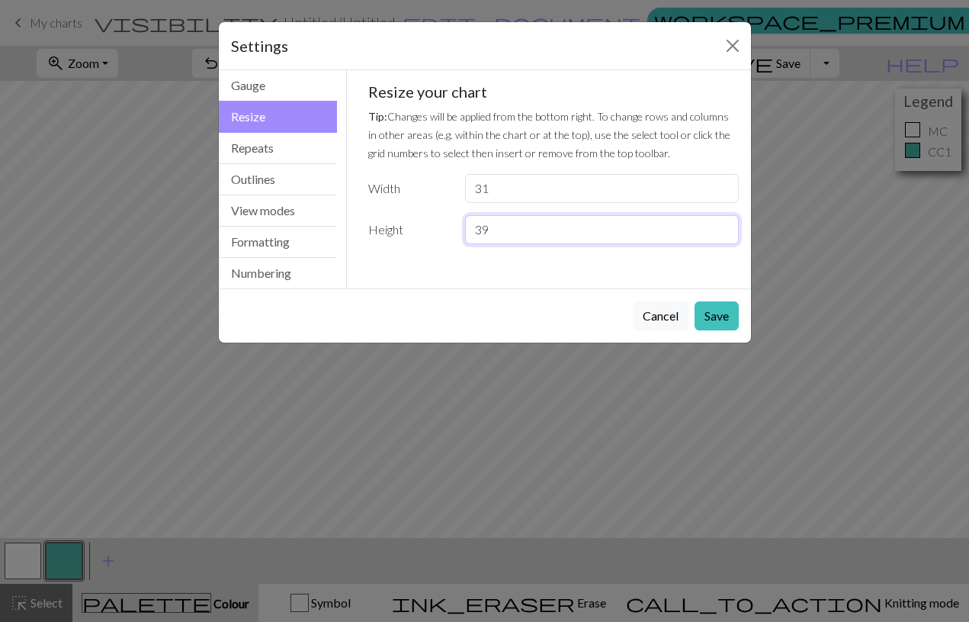
click at [722, 225] on input "39" at bounding box center [601, 229] width 273 height 29
click at [722, 225] on input "40" at bounding box center [601, 229] width 273 height 29
click at [722, 225] on input "41" at bounding box center [601, 229] width 273 height 29
click at [722, 225] on input "42" at bounding box center [601, 229] width 273 height 29
click at [722, 225] on input "43" at bounding box center [601, 229] width 273 height 29
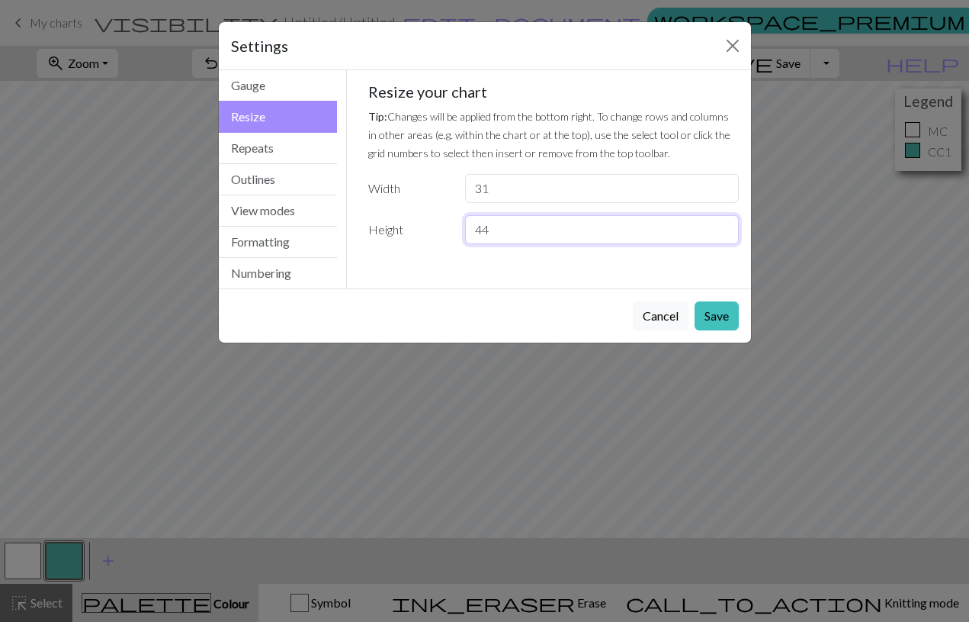
click at [722, 225] on input "44" at bounding box center [601, 229] width 273 height 29
click at [722, 225] on input "45" at bounding box center [601, 229] width 273 height 29
click at [722, 225] on input "46" at bounding box center [601, 229] width 273 height 29
click at [722, 225] on input "47" at bounding box center [601, 229] width 273 height 29
click at [722, 225] on input "48" at bounding box center [601, 229] width 273 height 29
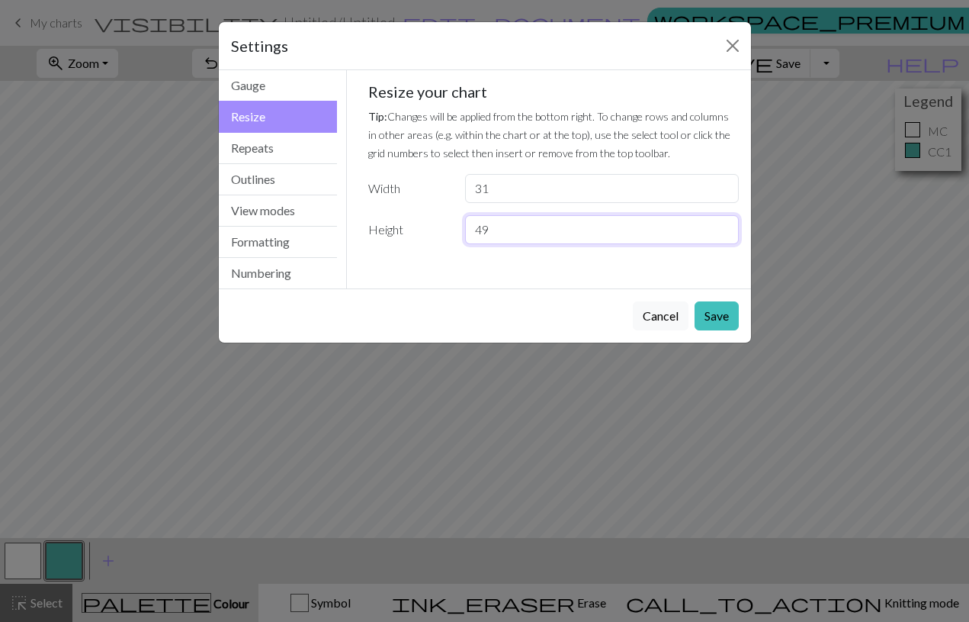
click at [722, 225] on input "49" at bounding box center [601, 229] width 273 height 29
click at [722, 225] on input "50" at bounding box center [601, 229] width 273 height 29
click at [722, 225] on input "51" at bounding box center [601, 229] width 273 height 29
click at [722, 225] on input "52" at bounding box center [601, 229] width 273 height 29
click at [722, 225] on input "53" at bounding box center [601, 229] width 273 height 29
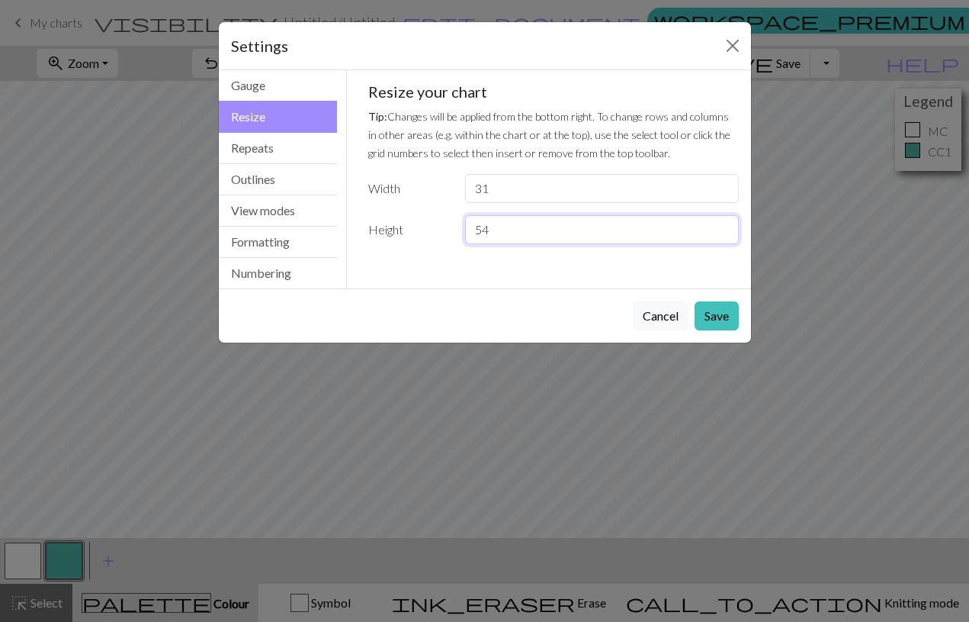
click at [722, 225] on input "54" at bounding box center [601, 229] width 273 height 29
click at [722, 225] on input "55" at bounding box center [601, 229] width 273 height 29
click at [722, 225] on input "56" at bounding box center [601, 229] width 273 height 29
click at [722, 225] on input "57" at bounding box center [601, 229] width 273 height 29
click at [722, 225] on input "58" at bounding box center [601, 229] width 273 height 29
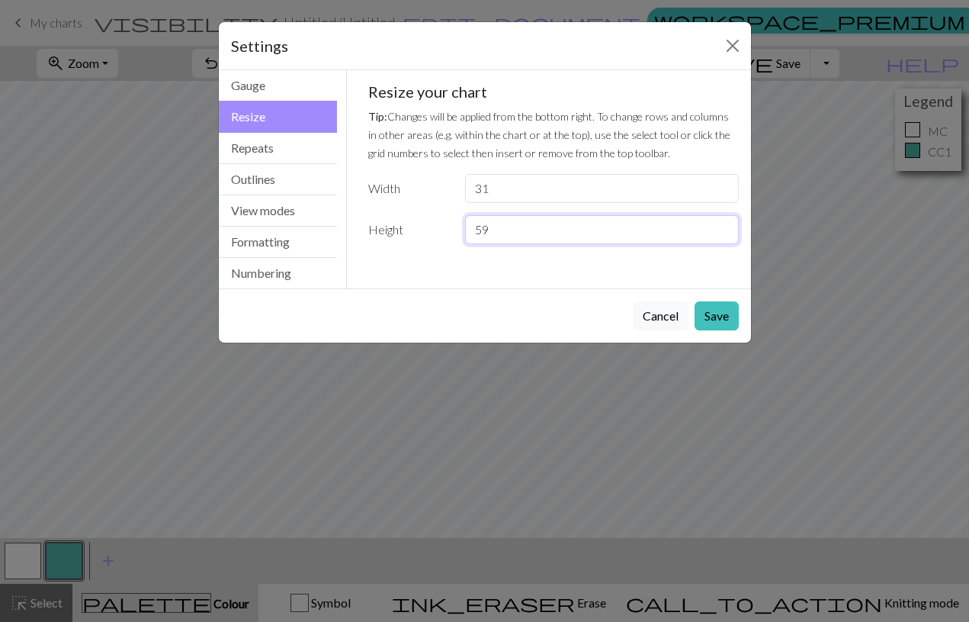
click at [722, 225] on input "59" at bounding box center [601, 229] width 273 height 29
click at [722, 225] on input "60" at bounding box center [601, 229] width 273 height 29
click at [722, 225] on input "61" at bounding box center [601, 229] width 273 height 29
type input "62"
click at [722, 225] on input "62" at bounding box center [601, 229] width 273 height 29
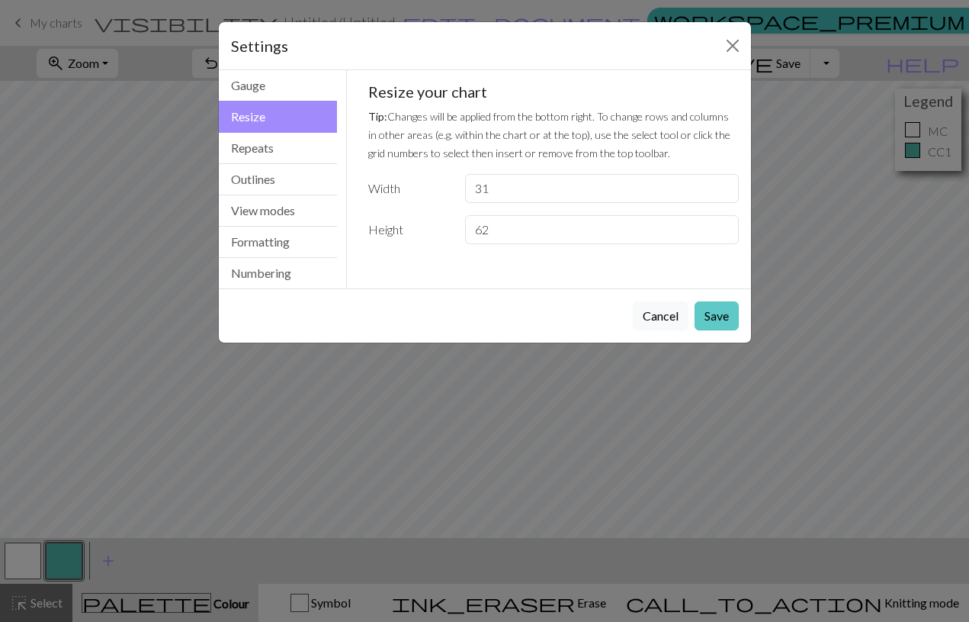
click at [726, 318] on button "Save" at bounding box center [717, 315] width 44 height 29
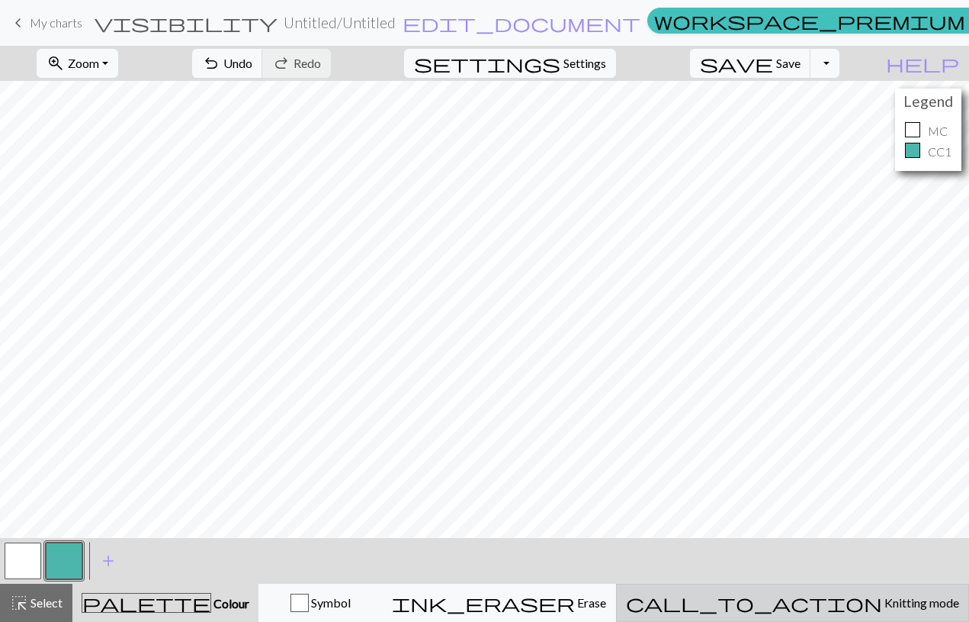
click at [825, 596] on span "call_to_action" at bounding box center [754, 602] width 256 height 21
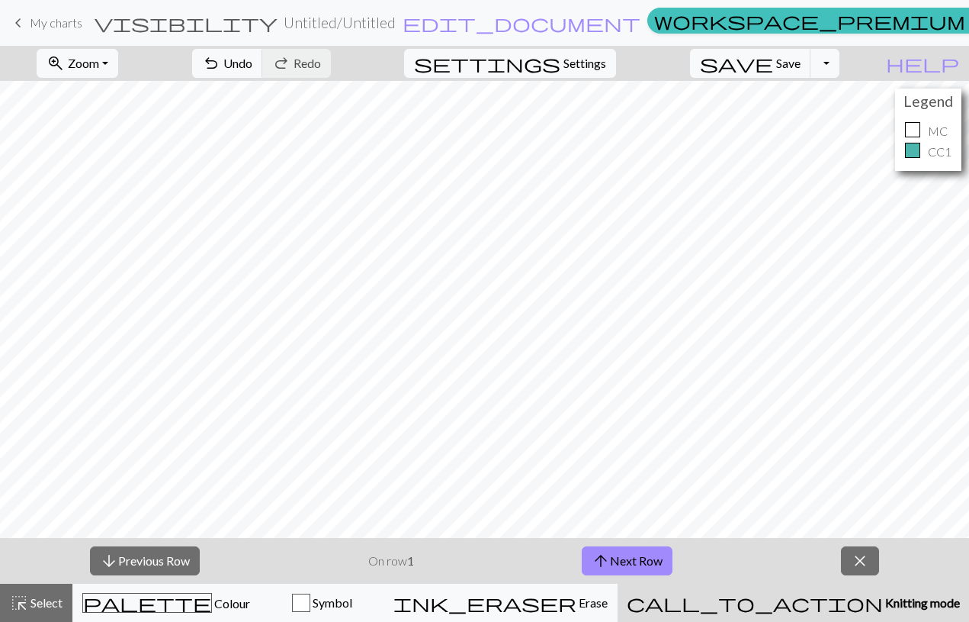
click at [883, 596] on span "Knitting mode" at bounding box center [921, 602] width 77 height 14
click at [858, 560] on span "close" at bounding box center [860, 560] width 18 height 21
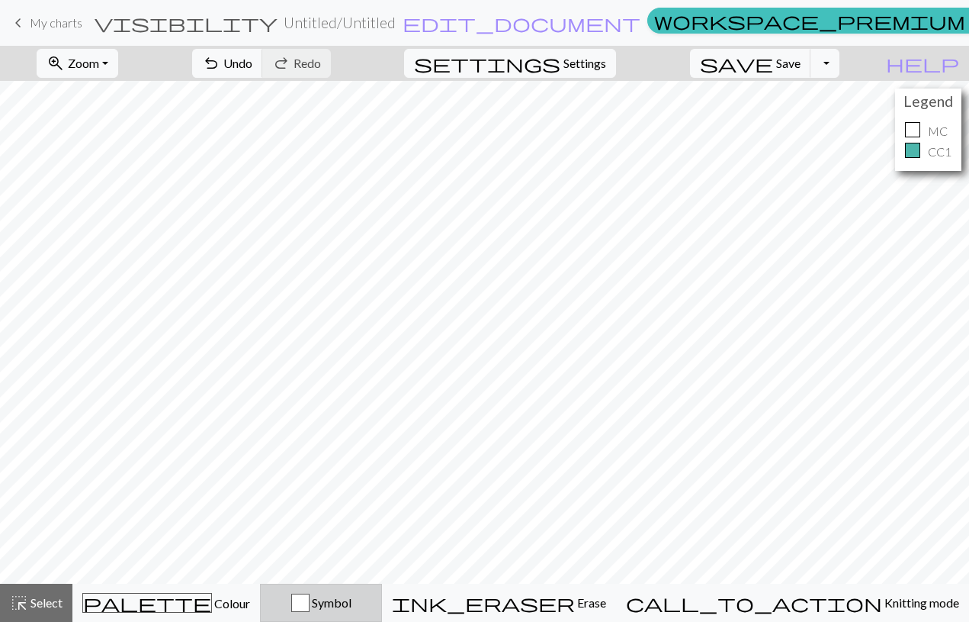
click at [382, 591] on button "Symbol" at bounding box center [321, 603] width 122 height 38
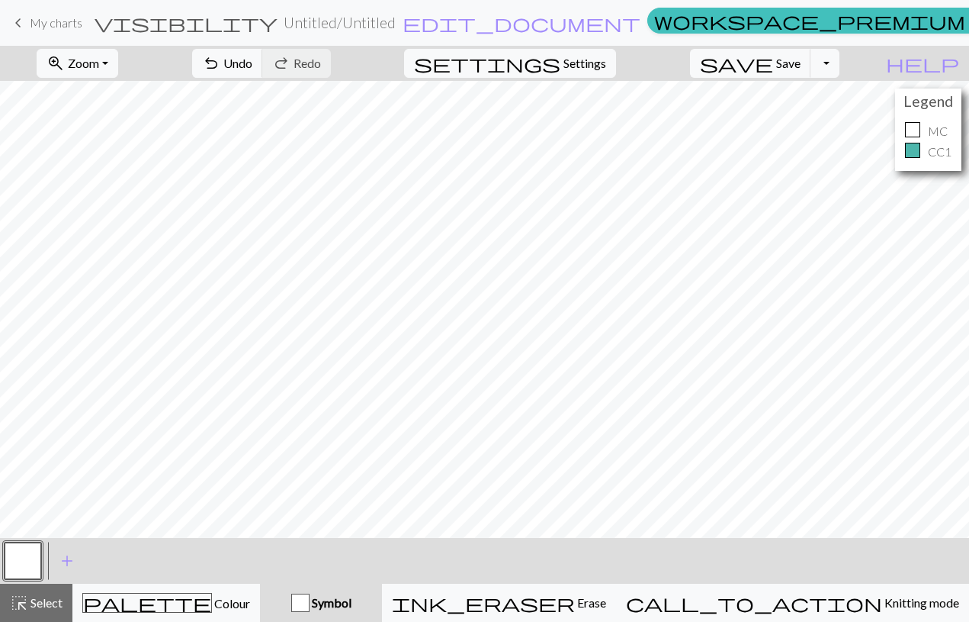
click at [382, 591] on button "Symbol" at bounding box center [321, 603] width 122 height 38
click at [373, 596] on div "Symbol" at bounding box center [321, 602] width 104 height 18
click at [310, 598] on div "button" at bounding box center [300, 602] width 18 height 18
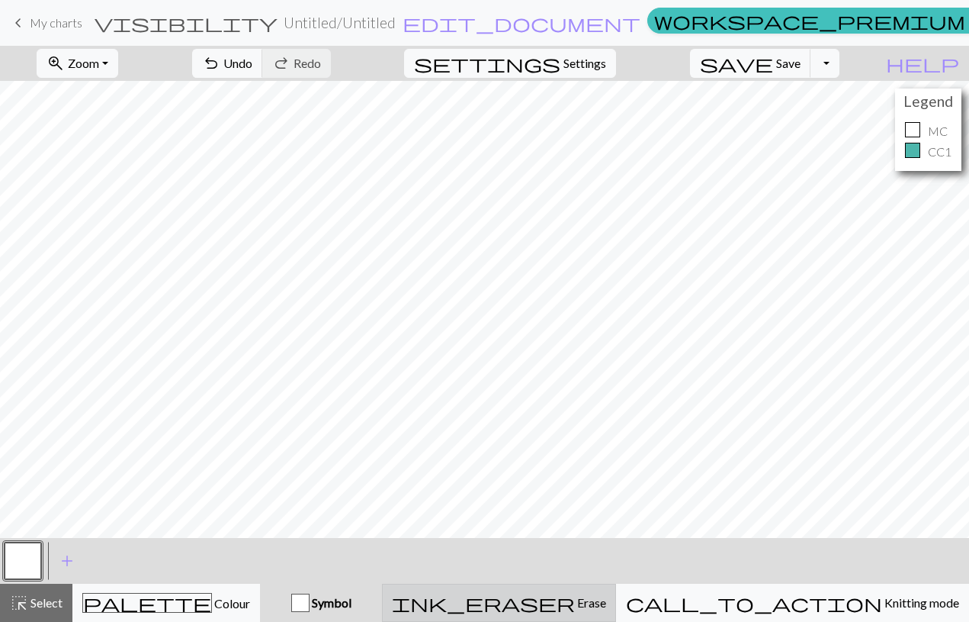
click at [589, 599] on div "ink_eraser Erase Erase" at bounding box center [499, 602] width 214 height 18
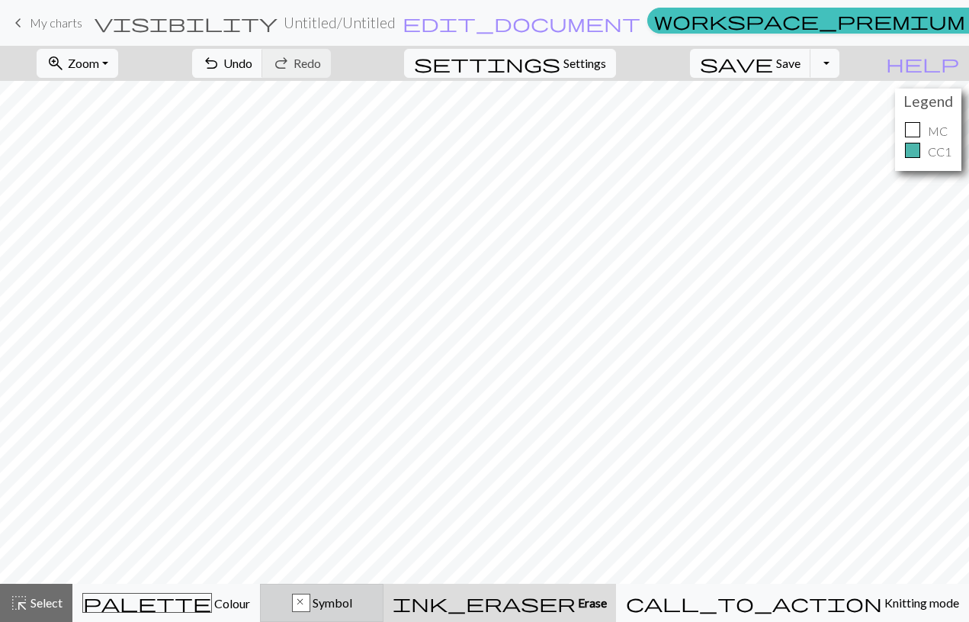
click at [374, 606] on div "x Symbol" at bounding box center [322, 602] width 104 height 18
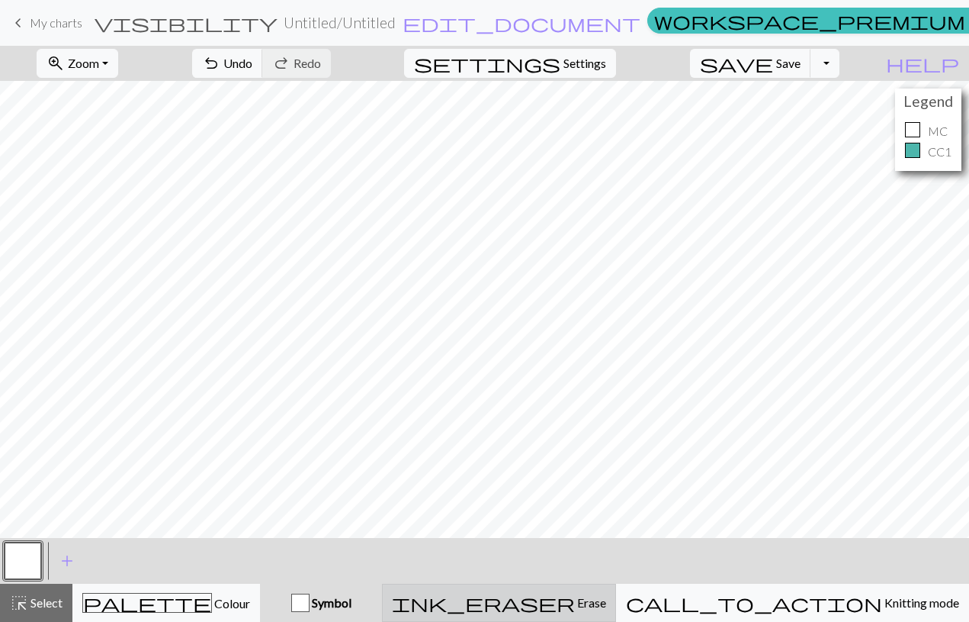
click at [597, 587] on button "ink_eraser Erase Erase" at bounding box center [499, 603] width 234 height 38
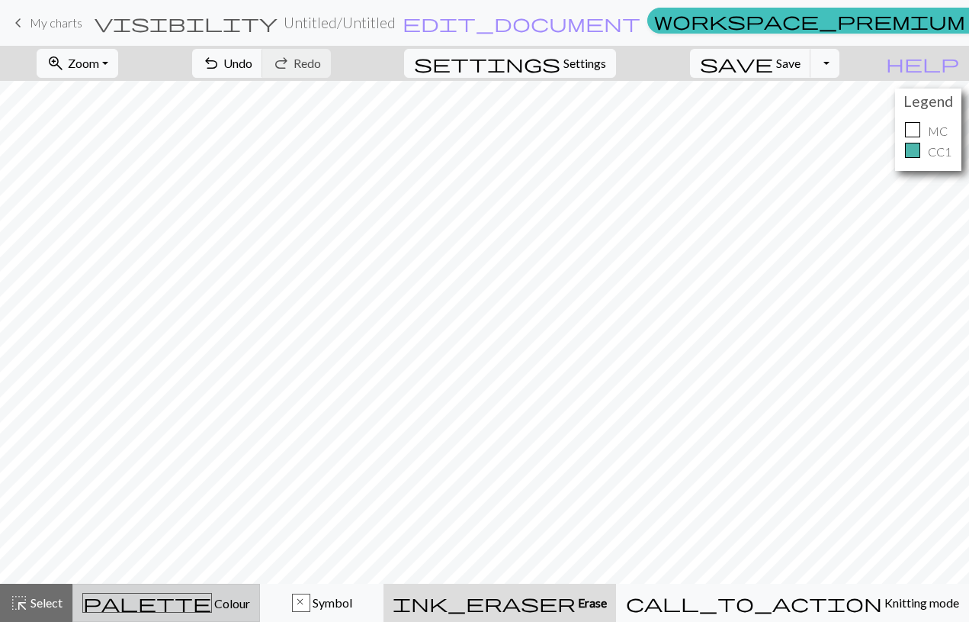
click at [236, 595] on div "palette Colour Colour" at bounding box center [166, 603] width 168 height 20
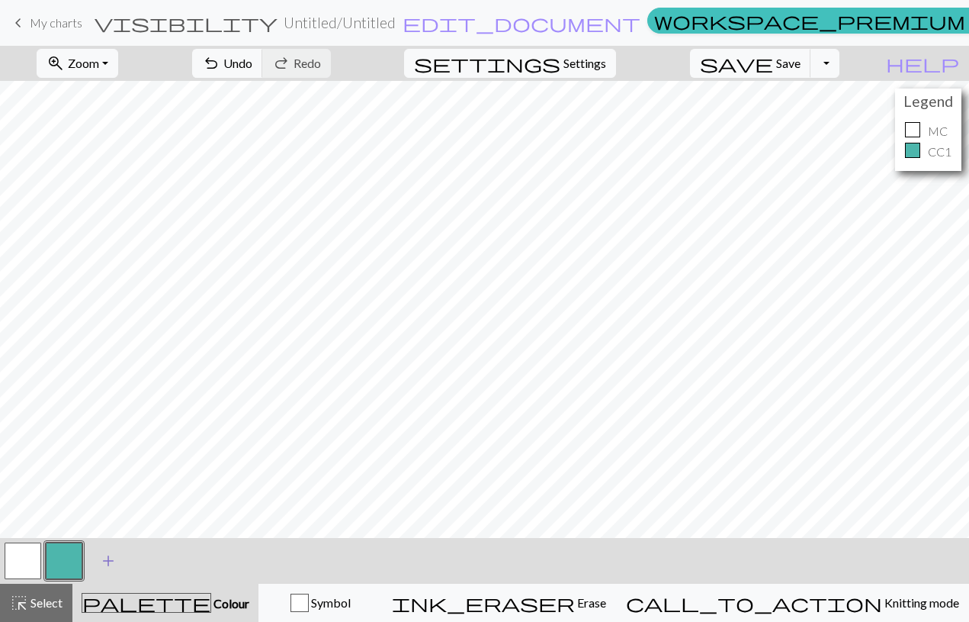
click at [104, 562] on span "add" at bounding box center [108, 560] width 18 height 21
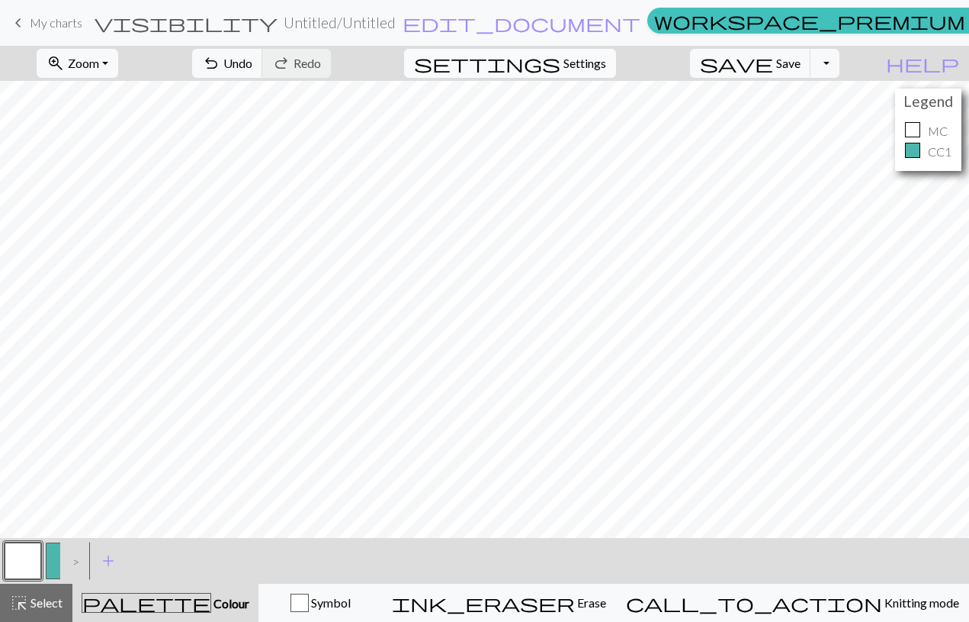
click at [599, 66] on span "Settings" at bounding box center [585, 63] width 43 height 18
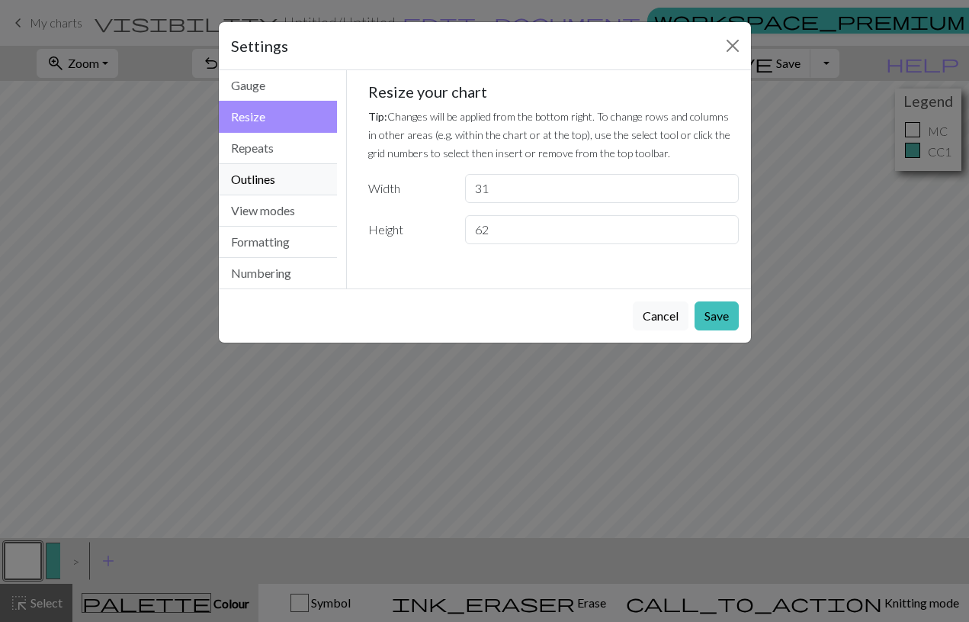
click at [282, 185] on button "Outlines" at bounding box center [278, 179] width 119 height 31
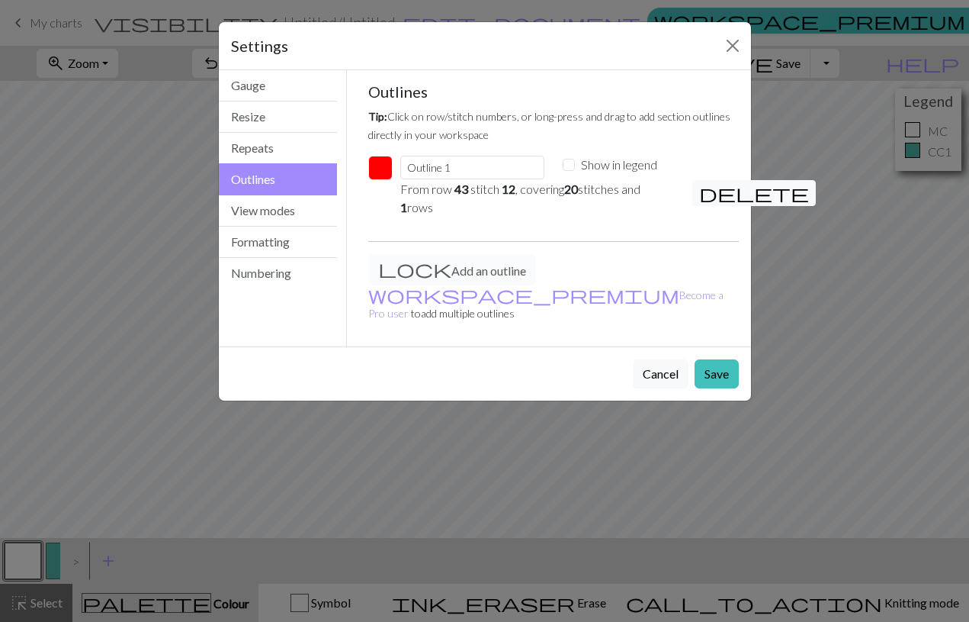
click at [571, 169] on input "Show in legend" at bounding box center [569, 165] width 12 height 12
checkbox input "true"
click at [698, 359] on button "Save" at bounding box center [717, 373] width 44 height 29
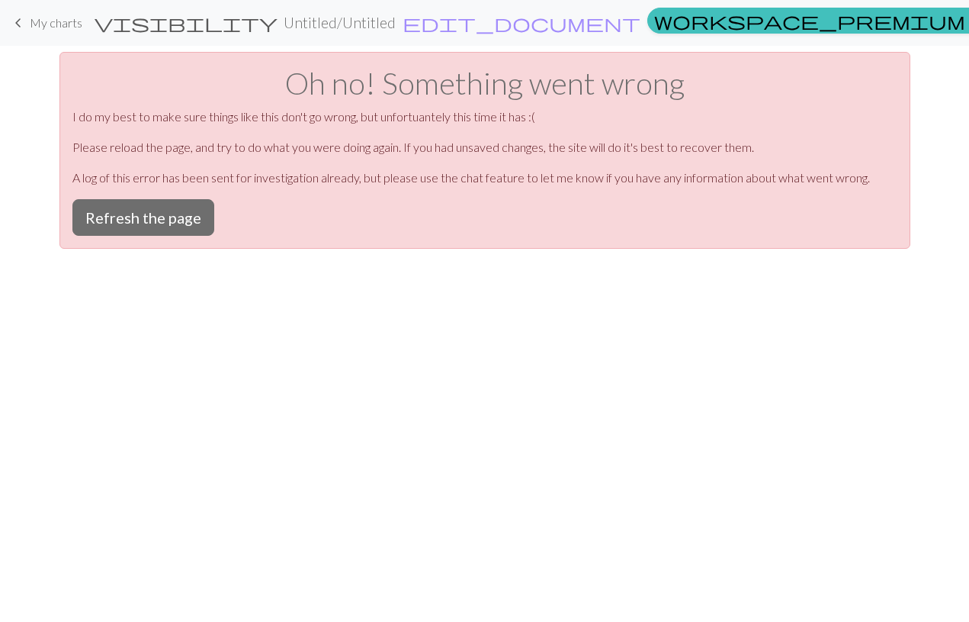
scroll to position [0, 0]
click at [188, 223] on button "Refresh the page" at bounding box center [143, 217] width 142 height 37
click at [385, 20] on h2 "Untitled / Untitled" at bounding box center [340, 23] width 112 height 18
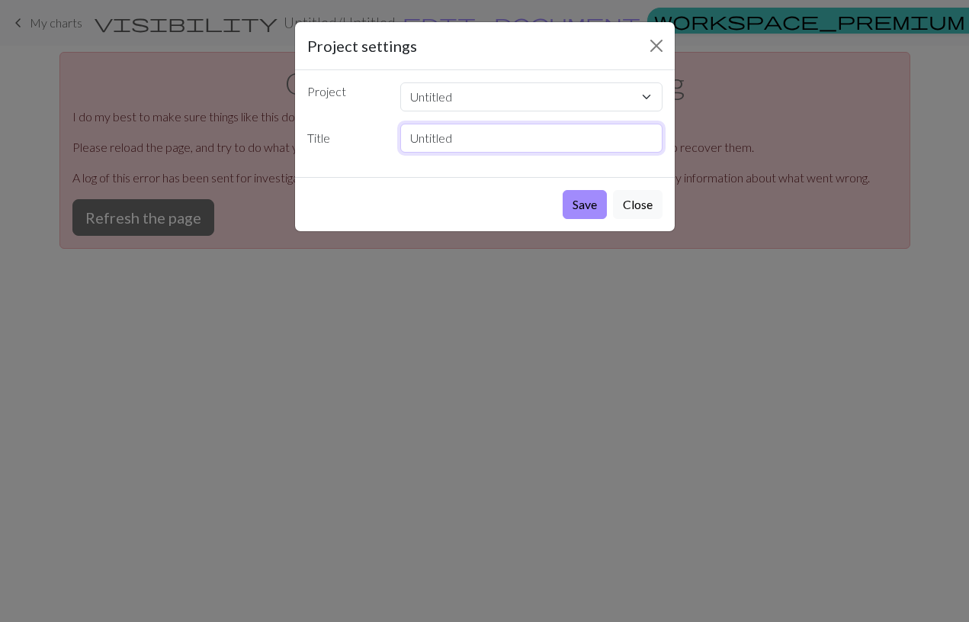
click at [578, 144] on input "Untitled" at bounding box center [531, 138] width 262 height 29
type input "vanter"
click at [584, 204] on button "Save" at bounding box center [585, 204] width 44 height 29
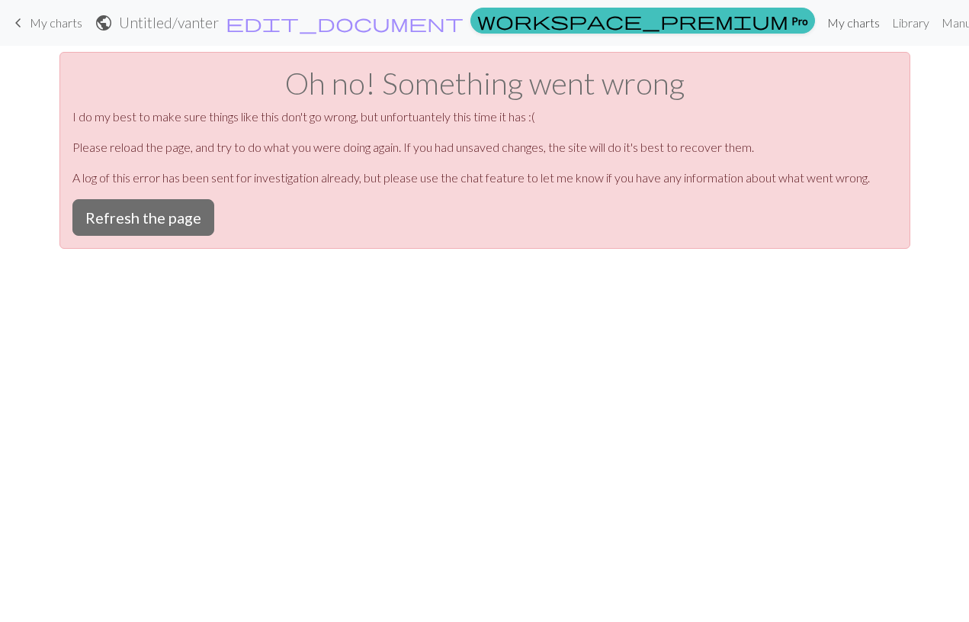
click at [822, 18] on link "My charts" at bounding box center [854, 23] width 65 height 31
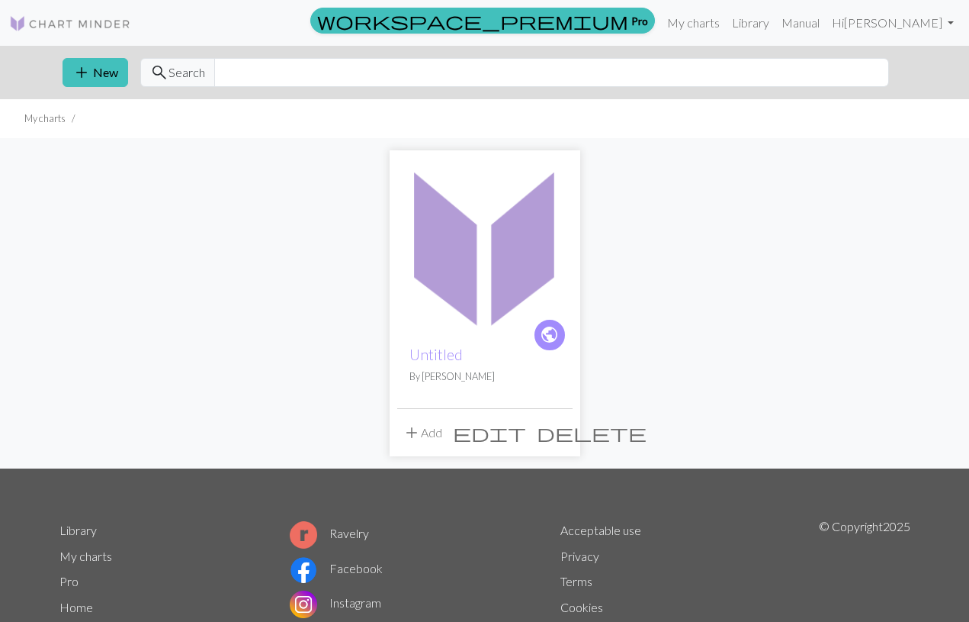
click at [536, 268] on img at bounding box center [484, 245] width 175 height 175
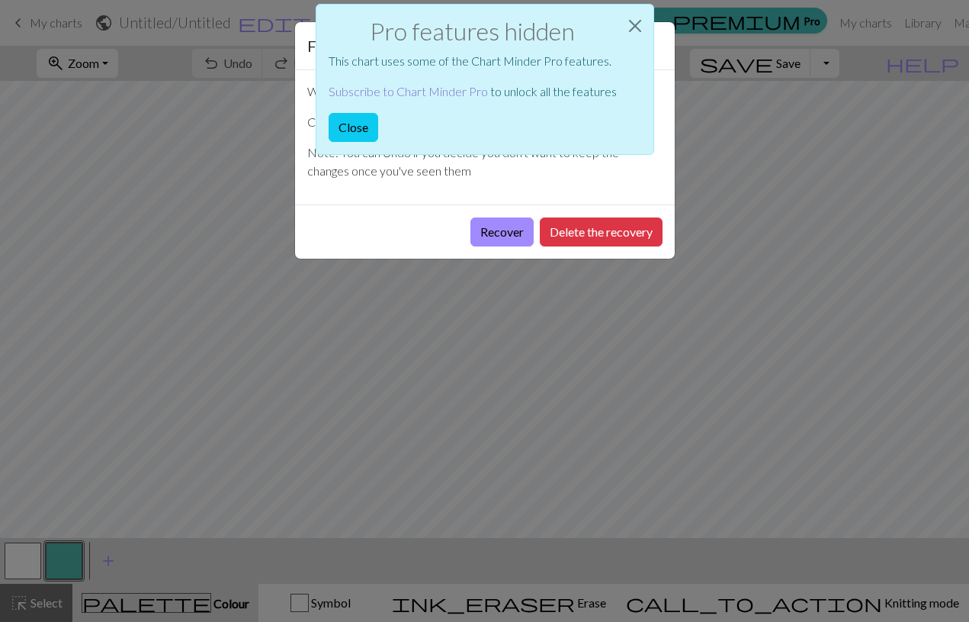
click at [440, 90] on link "Subscribe to Chart Minder Pro" at bounding box center [408, 91] width 159 height 14
click at [638, 28] on button "Close" at bounding box center [635, 26] width 37 height 43
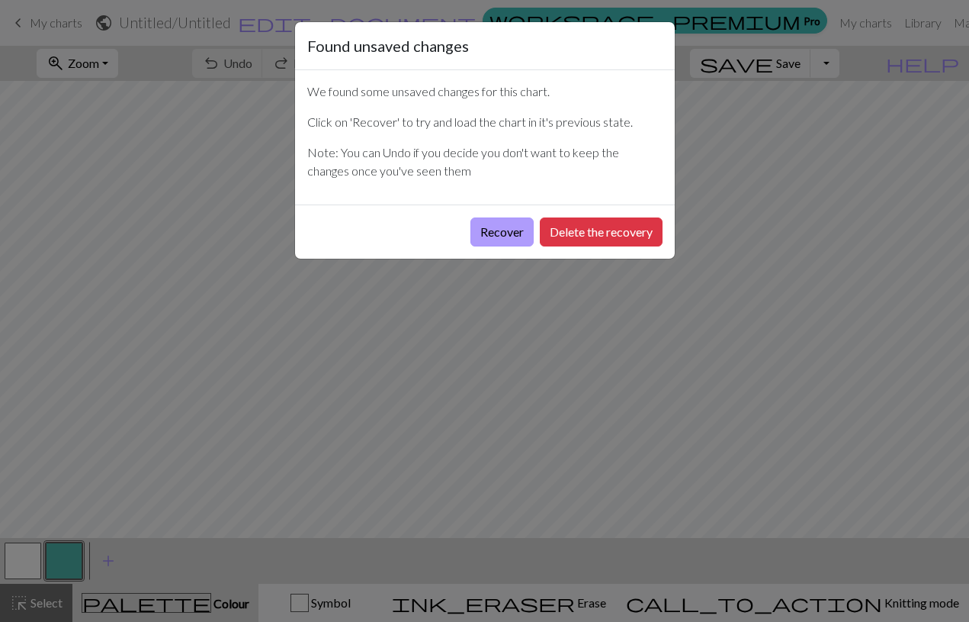
click at [518, 230] on button "Recover" at bounding box center [502, 231] width 63 height 29
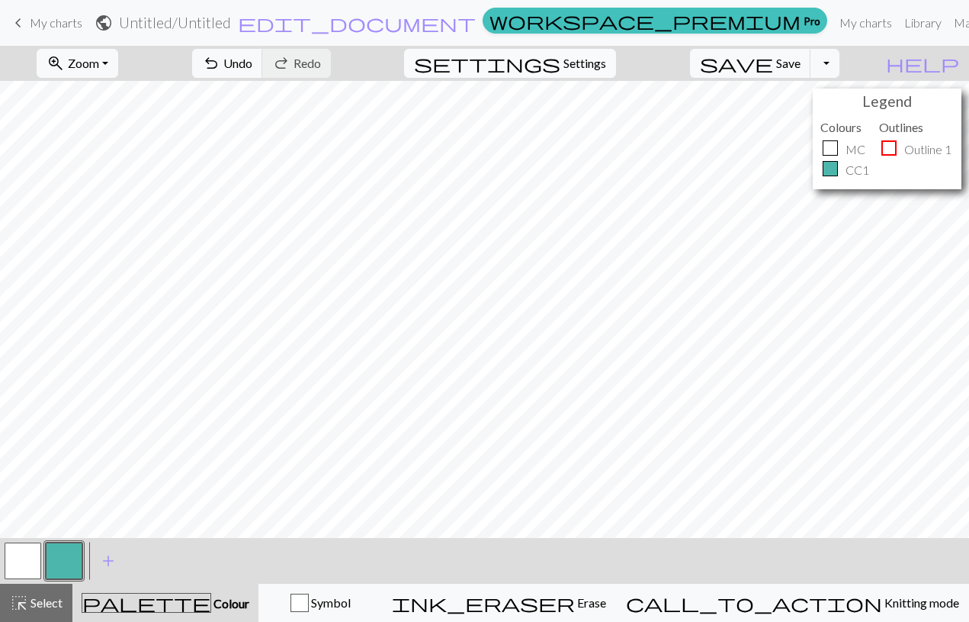
click at [606, 56] on span "Settings" at bounding box center [585, 63] width 43 height 18
select select "aran"
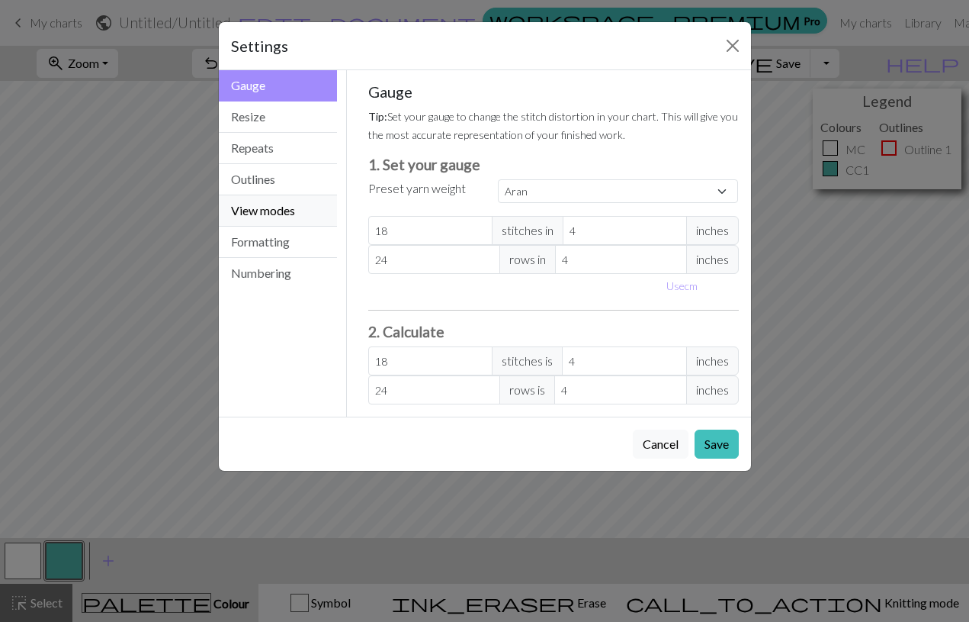
click at [300, 208] on button "View modes" at bounding box center [278, 210] width 119 height 31
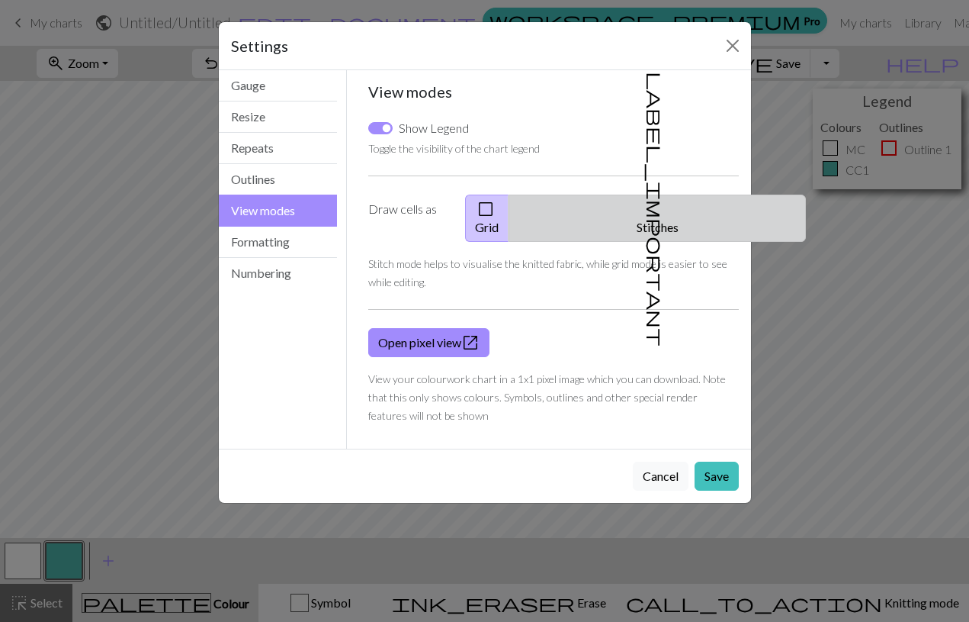
click at [645, 203] on span "label_important" at bounding box center [655, 209] width 21 height 275
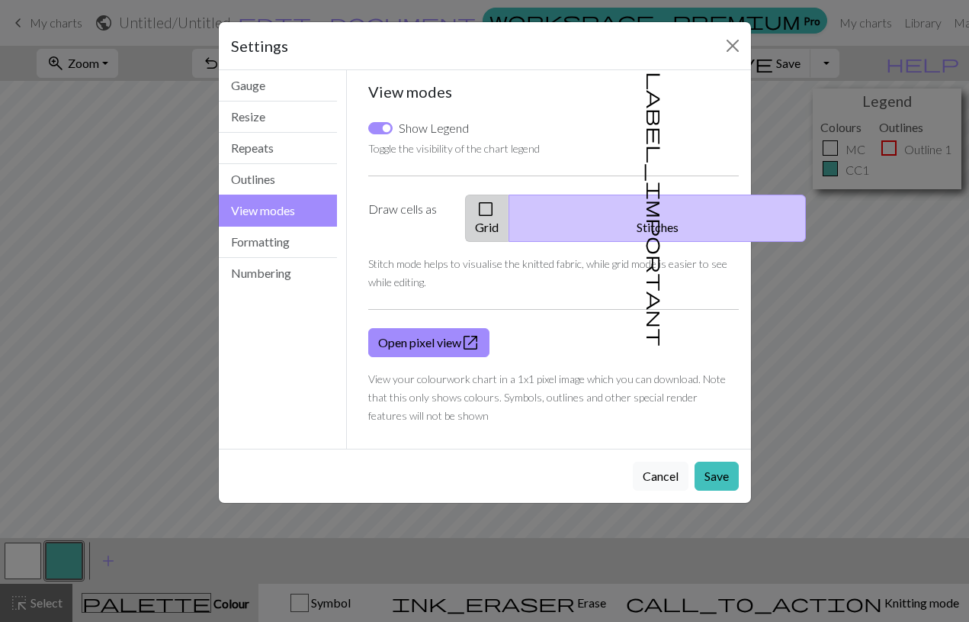
click at [510, 205] on button "check_box_outline_blank Grid" at bounding box center [487, 218] width 44 height 47
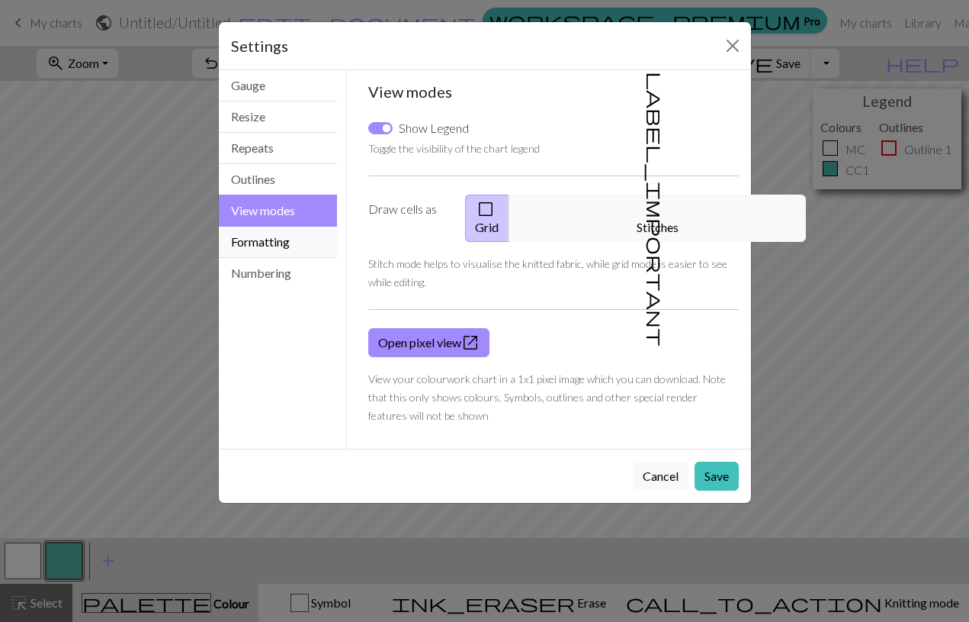
click at [273, 243] on button "Formatting" at bounding box center [278, 242] width 119 height 31
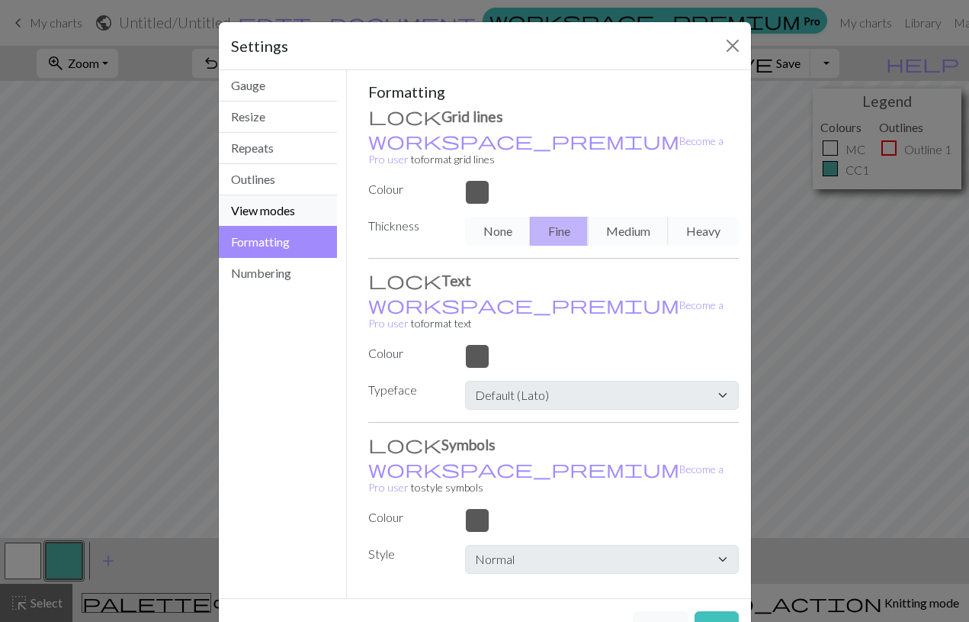
click at [310, 204] on button "View modes" at bounding box center [278, 210] width 119 height 31
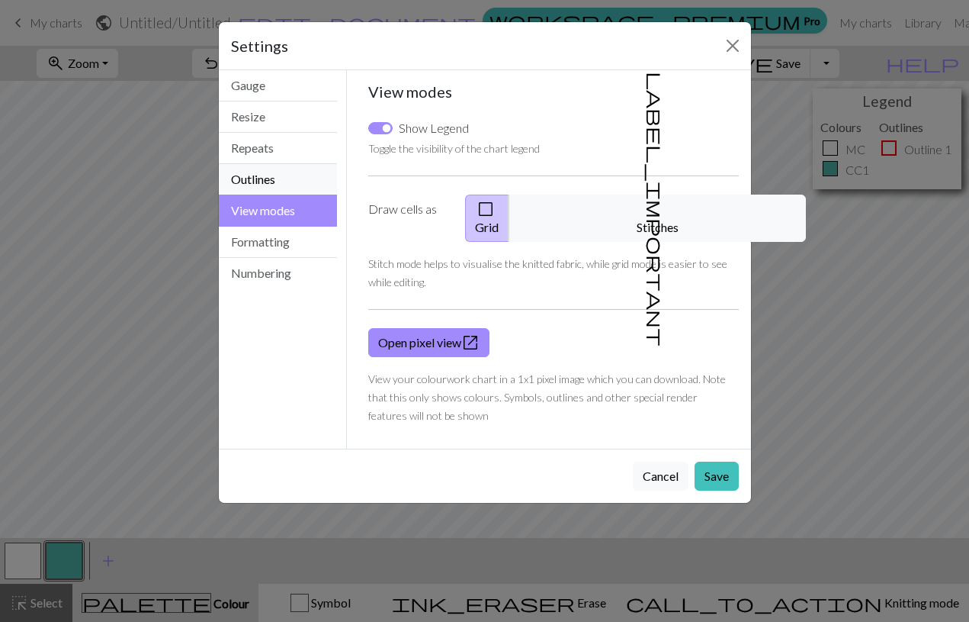
click at [308, 174] on button "Outlines" at bounding box center [278, 179] width 119 height 31
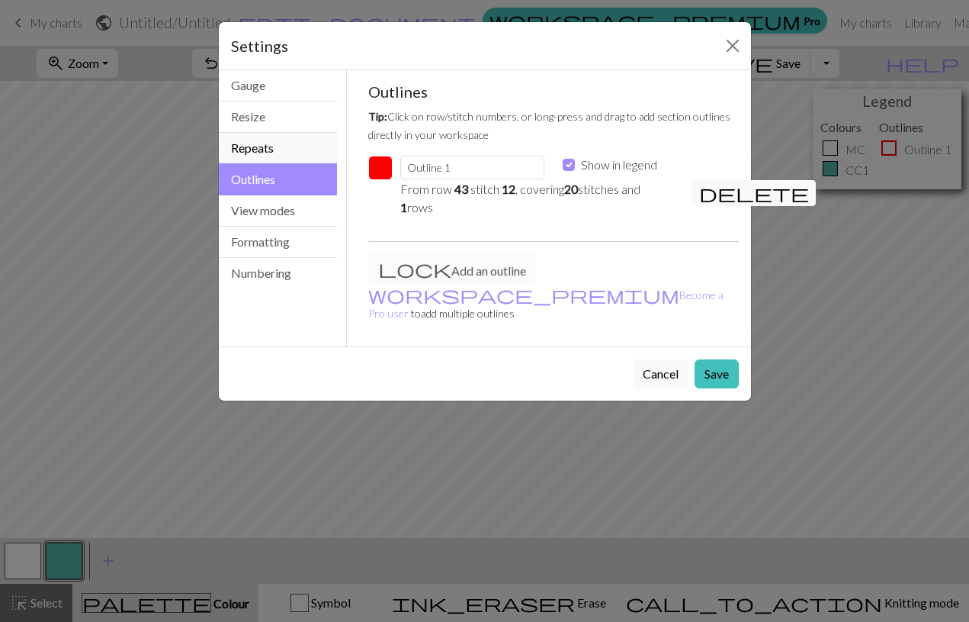
click at [307, 150] on button "Repeats" at bounding box center [278, 148] width 119 height 31
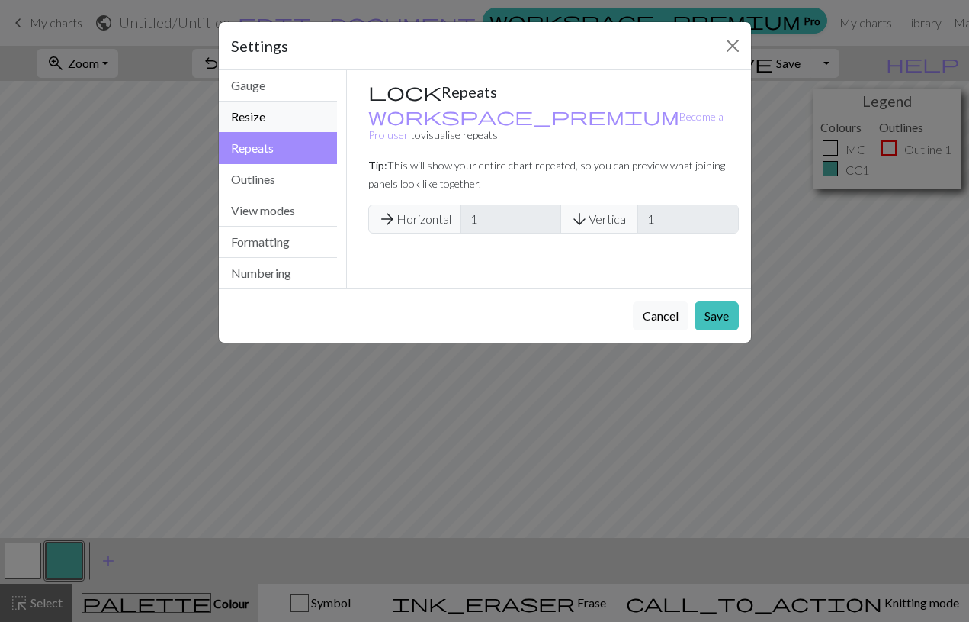
click at [306, 124] on button "Resize" at bounding box center [278, 116] width 119 height 31
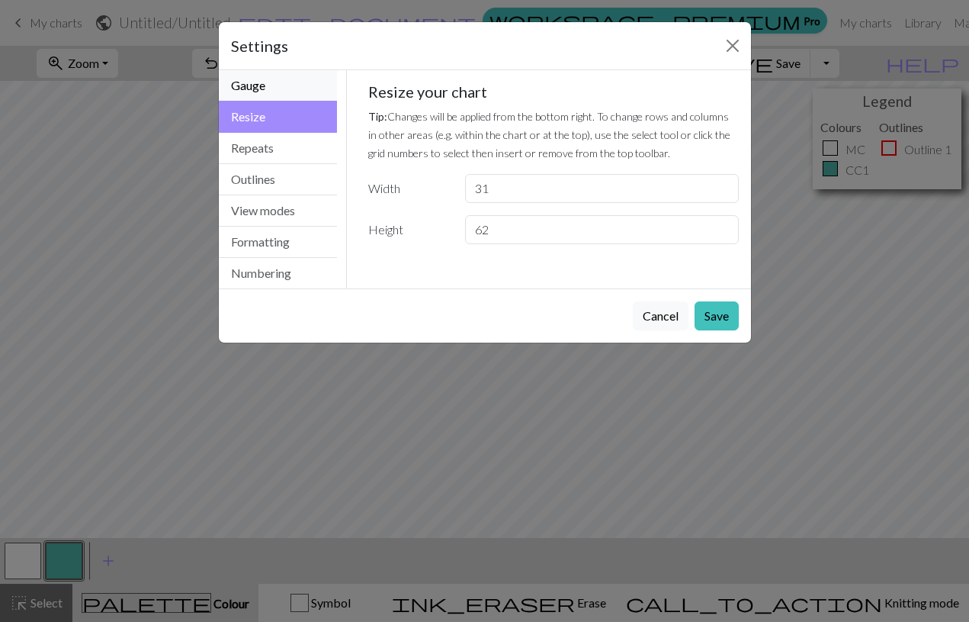
click at [294, 90] on button "Gauge" at bounding box center [278, 85] width 119 height 31
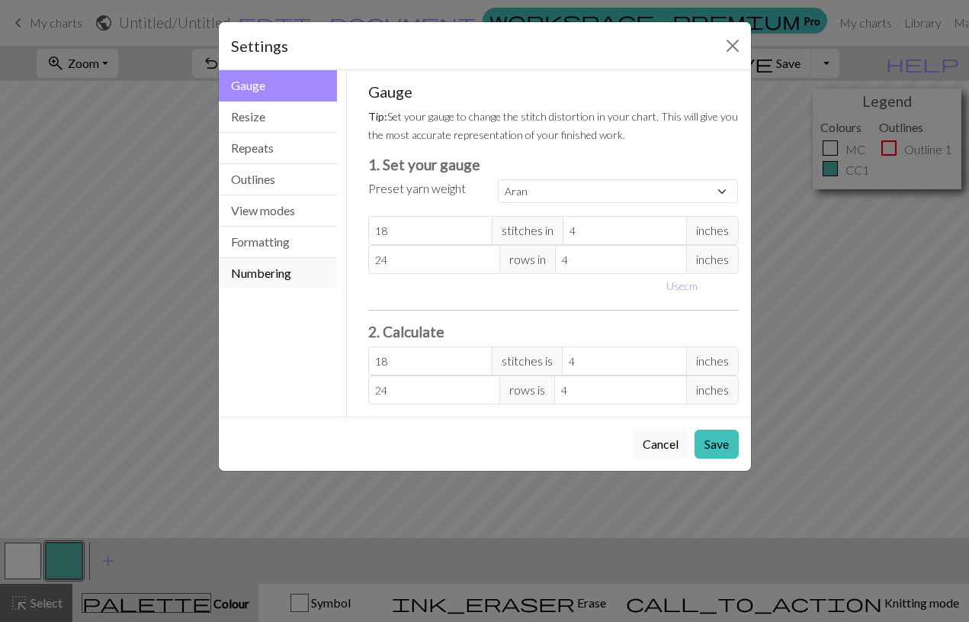
click at [295, 272] on button "Numbering" at bounding box center [278, 273] width 119 height 31
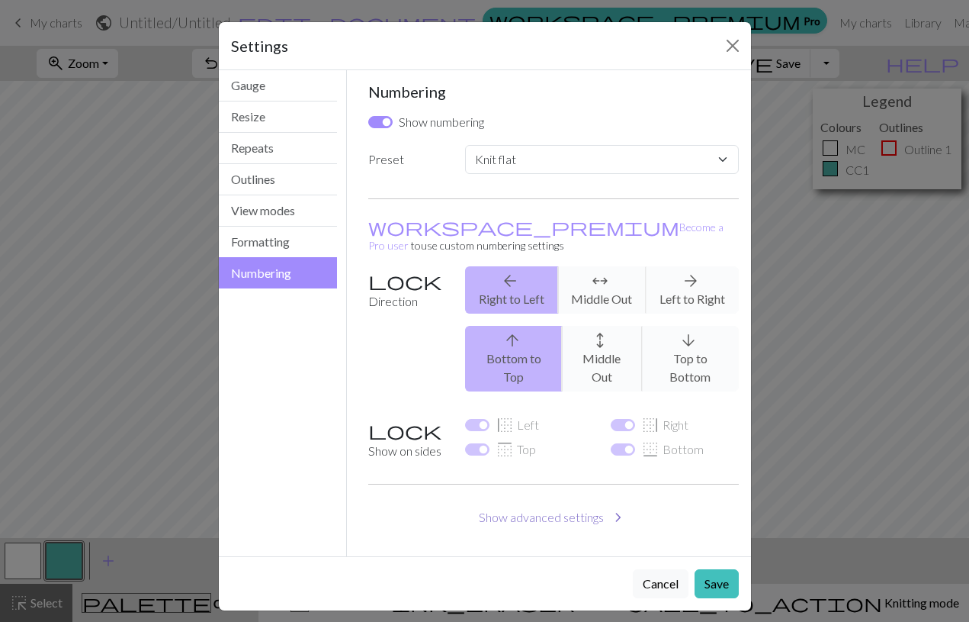
click at [604, 503] on button "Show advanced settings chevron_right" at bounding box center [553, 517] width 371 height 29
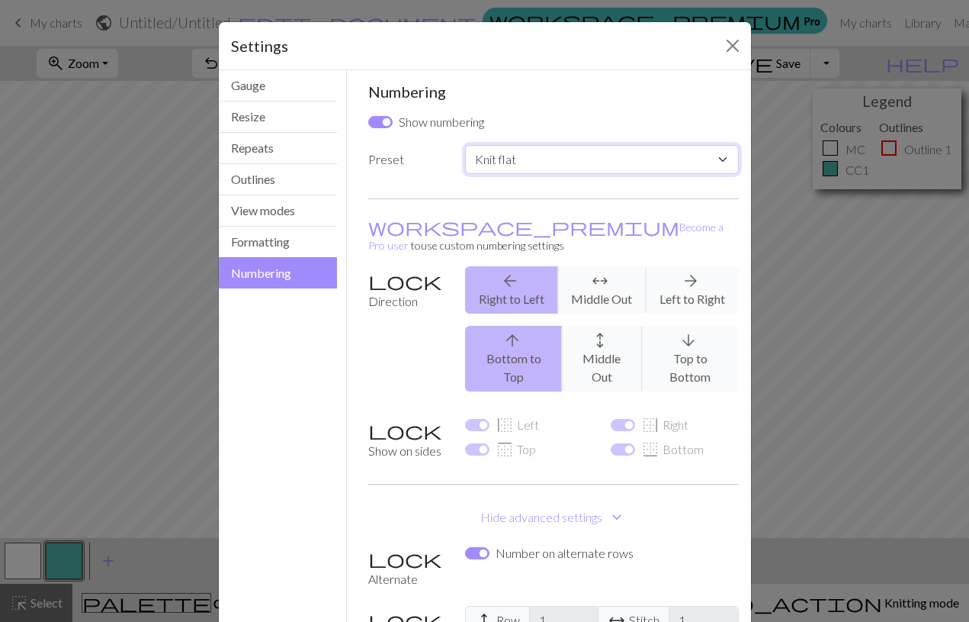
click at [719, 164] on select "Custom Knit flat Knit in the round Lace knitting Cross stitch" at bounding box center [601, 159] width 273 height 29
select select "crossstitch"
checkbox input "false"
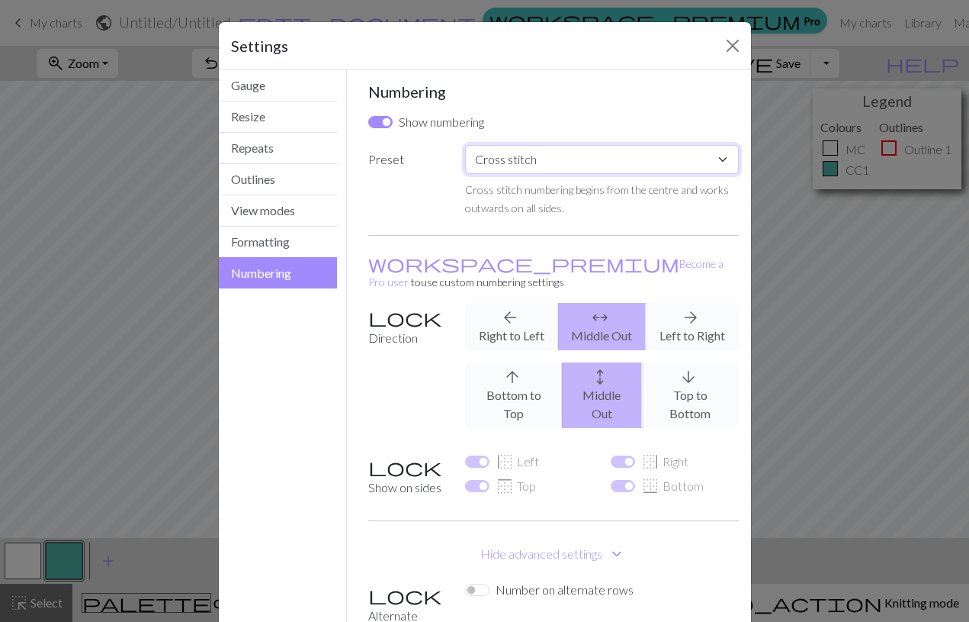
click at [726, 156] on select "Custom Knit flat Knit in the round Lace knitting Cross stitch" at bounding box center [601, 159] width 273 height 29
select select "flat"
checkbox input "true"
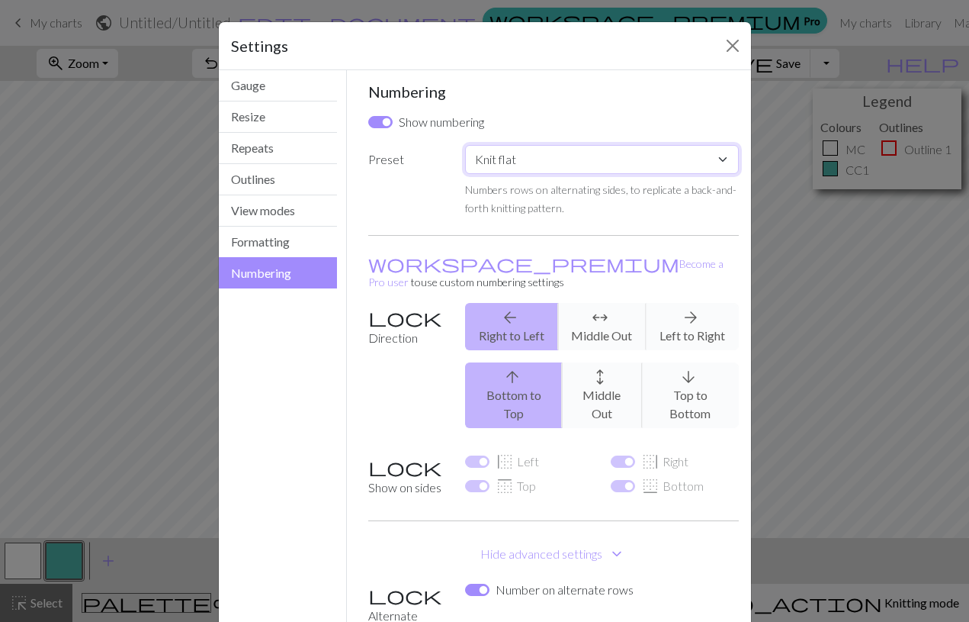
select select "round"
checkbox input "false"
select select "flat"
checkbox input "true"
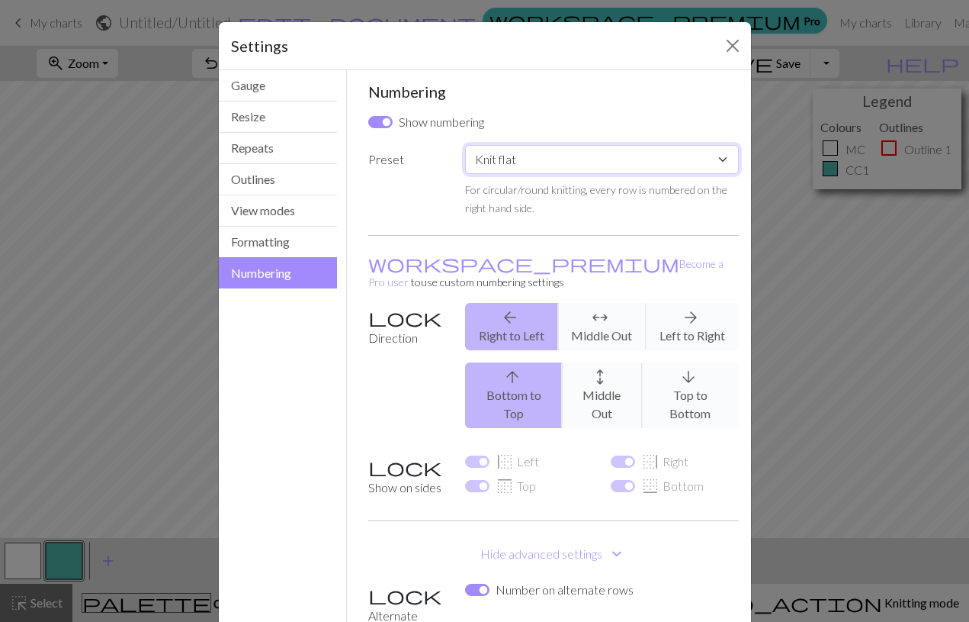
checkbox input "true"
click at [725, 166] on select "Custom Knit flat Knit in the round Lace knitting Cross stitch" at bounding box center [601, 159] width 273 height 29
select select "lace"
checkbox input "false"
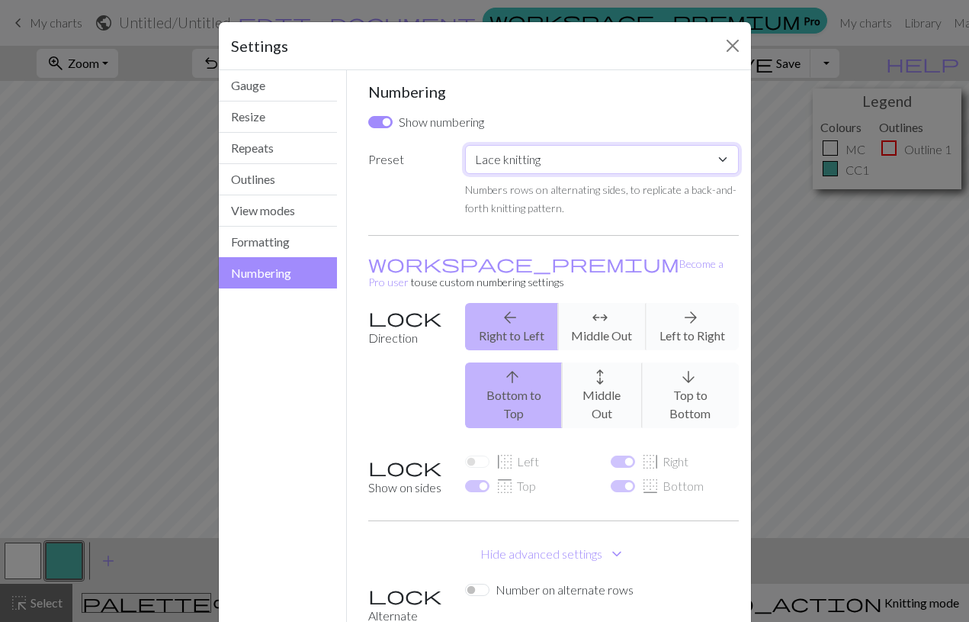
type input "2"
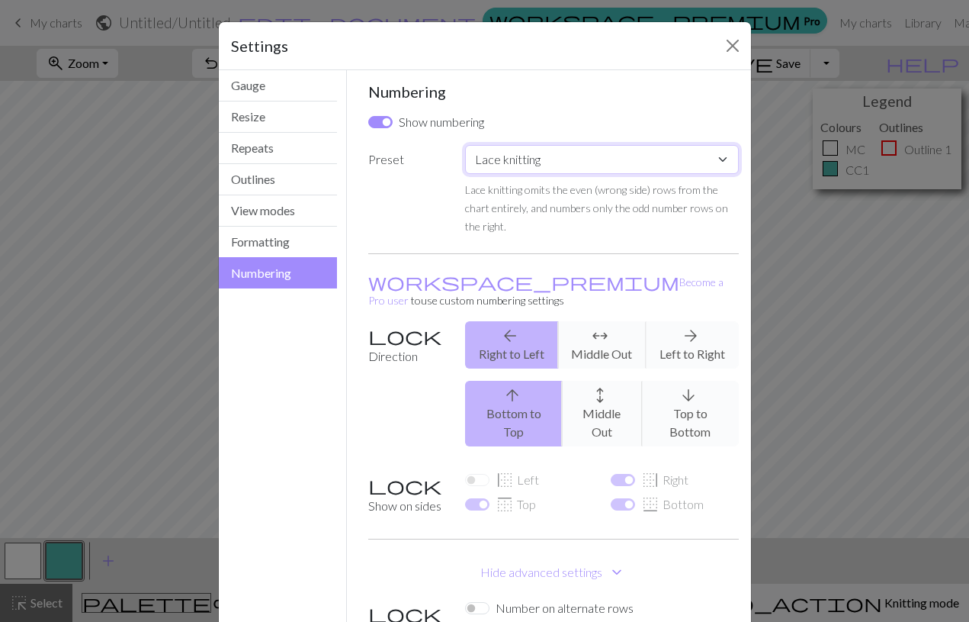
select select "round"
type input "1"
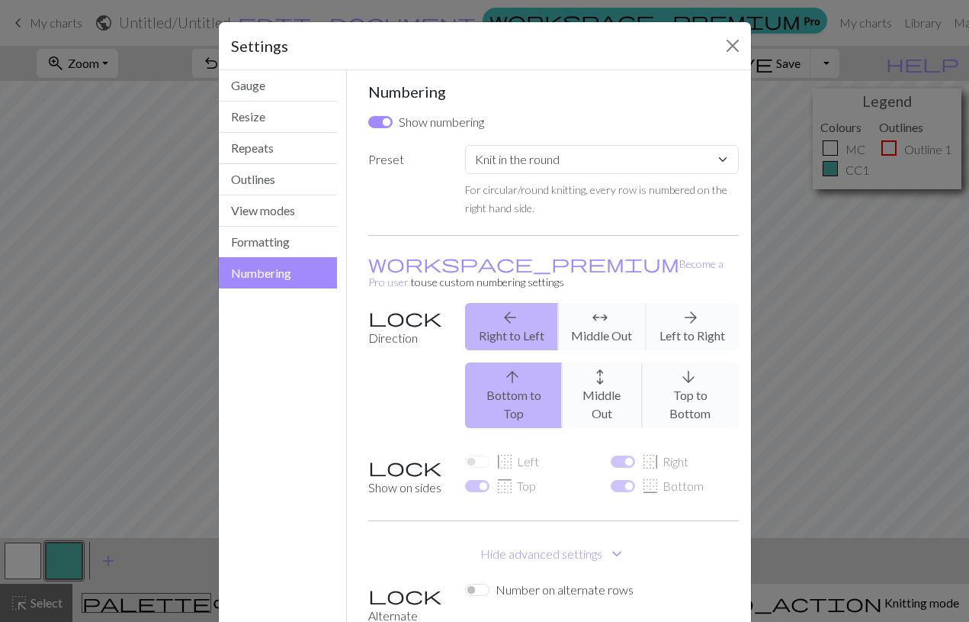
click at [735, 214] on div "For circular/round knitting, every row is numbered on the right hand side." at bounding box center [601, 198] width 273 height 37
click at [812, 292] on div "Settings Numbering Gauge Resize Repeats Outlines View modes Formatting Numberin…" at bounding box center [484, 311] width 969 height 622
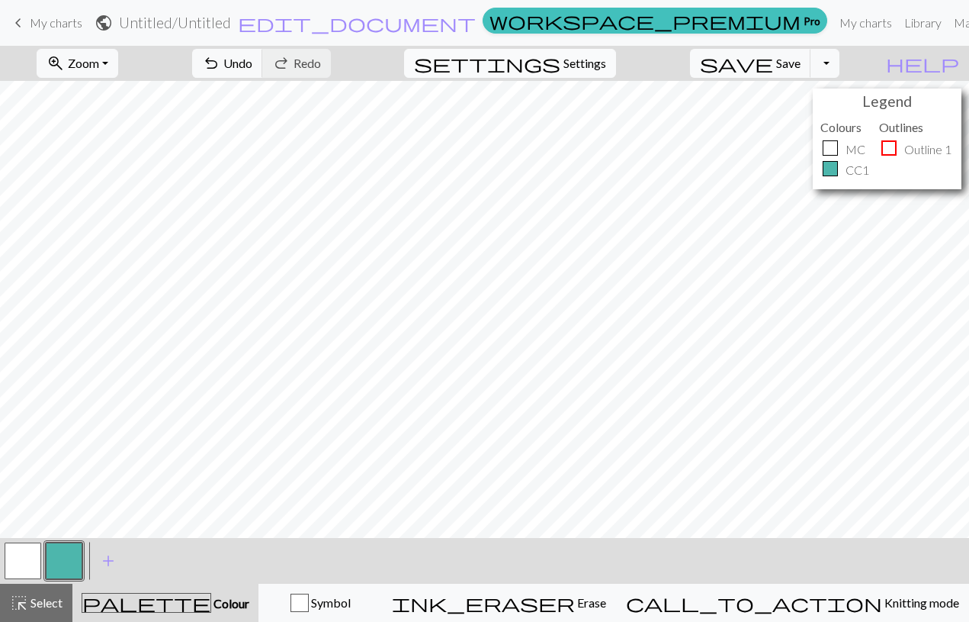
click at [596, 69] on span "Settings" at bounding box center [585, 63] width 43 height 18
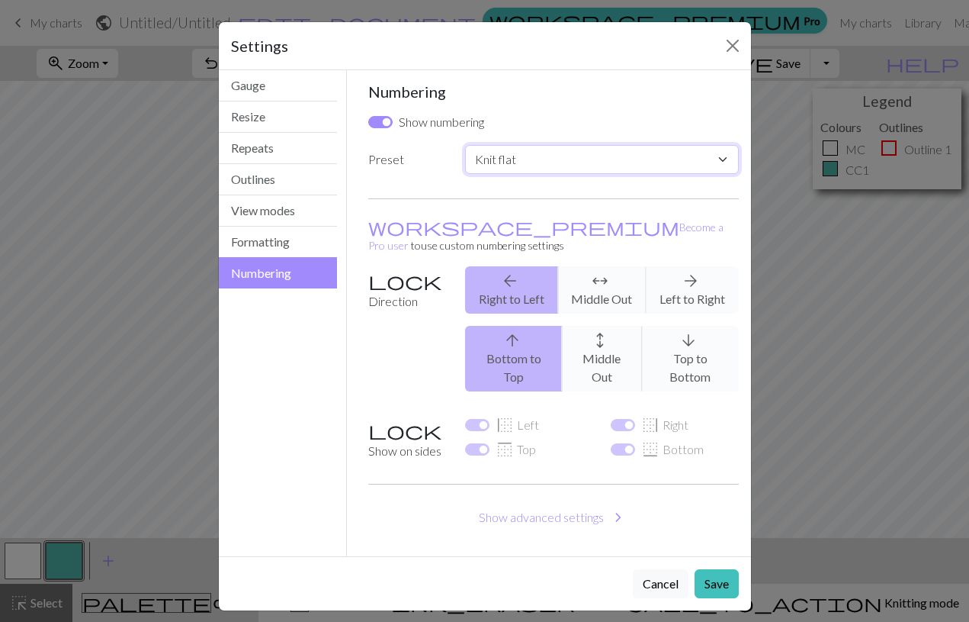
click at [561, 154] on select "Custom Knit flat Knit in the round Lace knitting Cross stitch" at bounding box center [601, 159] width 273 height 29
select select "round"
checkbox input "false"
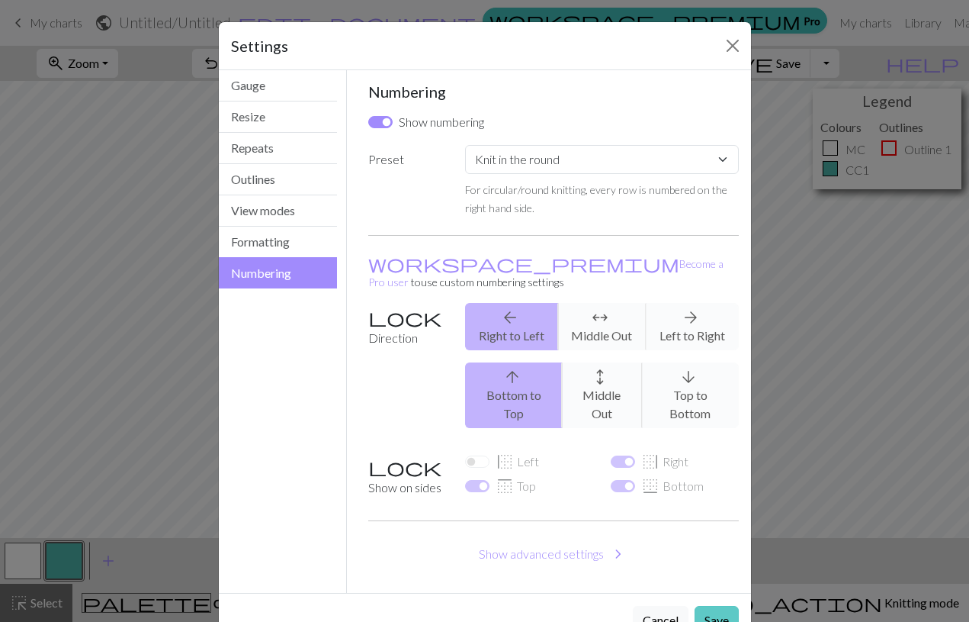
click at [721, 606] on button "Save" at bounding box center [717, 620] width 44 height 29
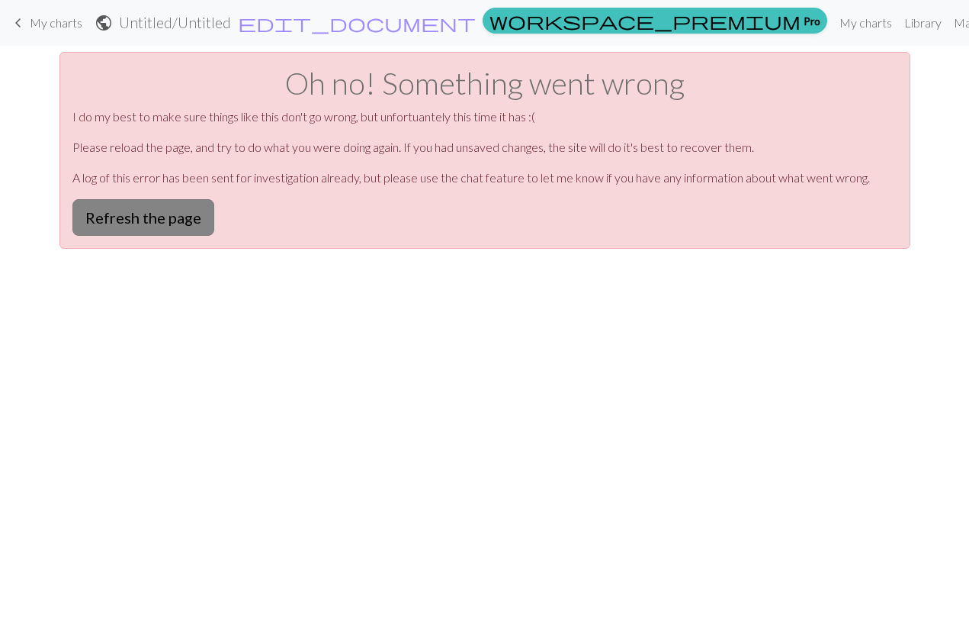
click at [191, 222] on button "Refresh the page" at bounding box center [143, 217] width 142 height 37
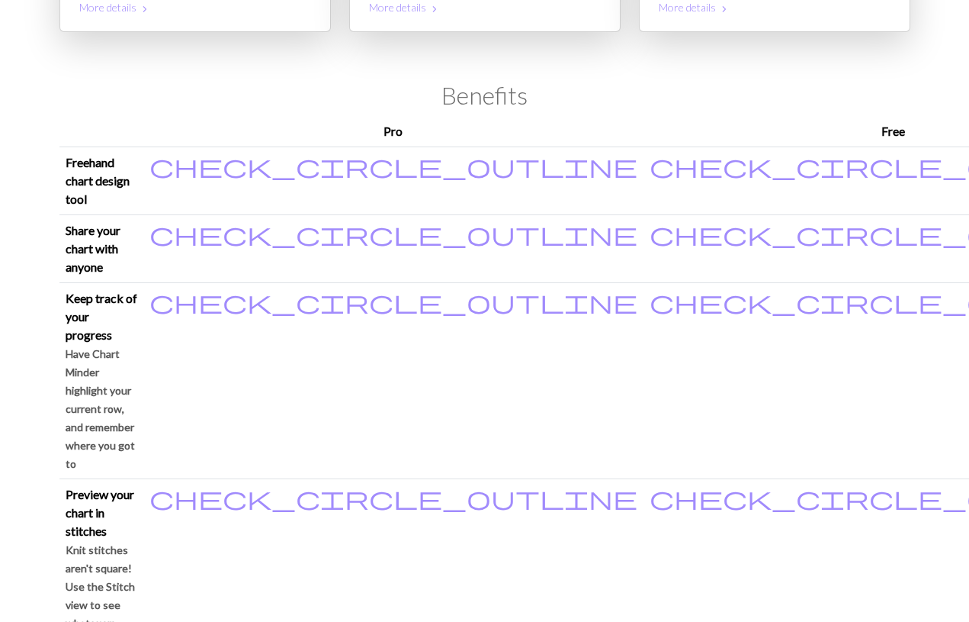
scroll to position [273, 0]
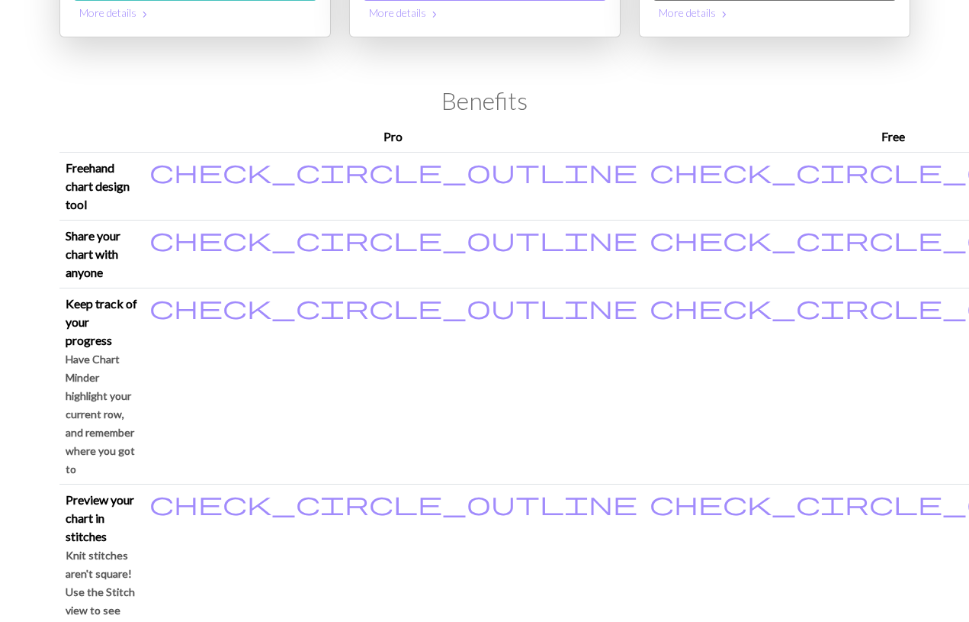
click at [137, 545] on p "Knit stitches aren't square! Use the Stitch view to see what your motif will lo…" at bounding box center [102, 618] width 72 height 146
click at [135, 548] on small "Knit stitches aren't square! Use the Stitch view to see what your motif will lo…" at bounding box center [100, 618] width 69 height 141
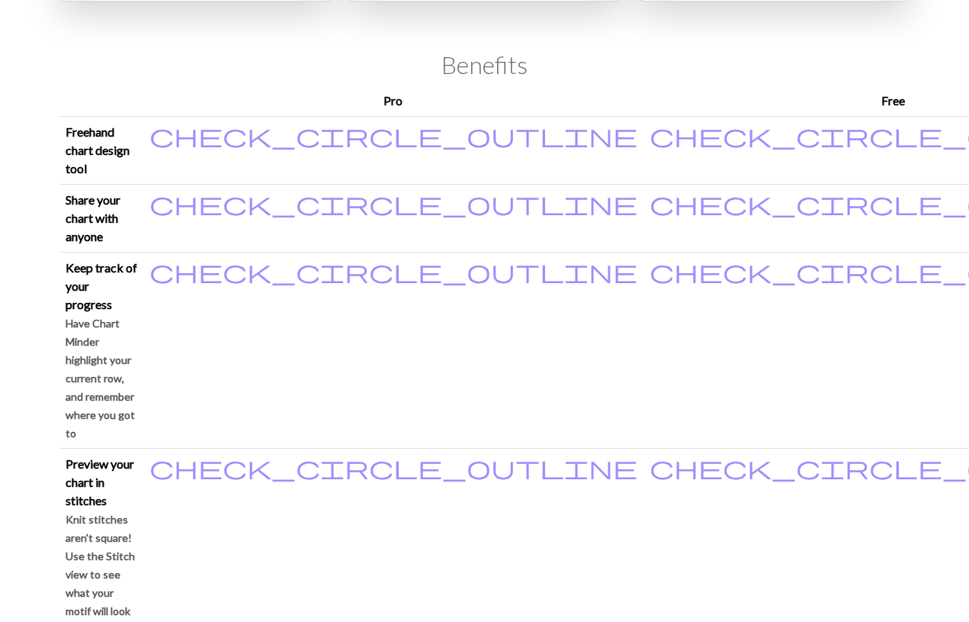
scroll to position [323, 0]
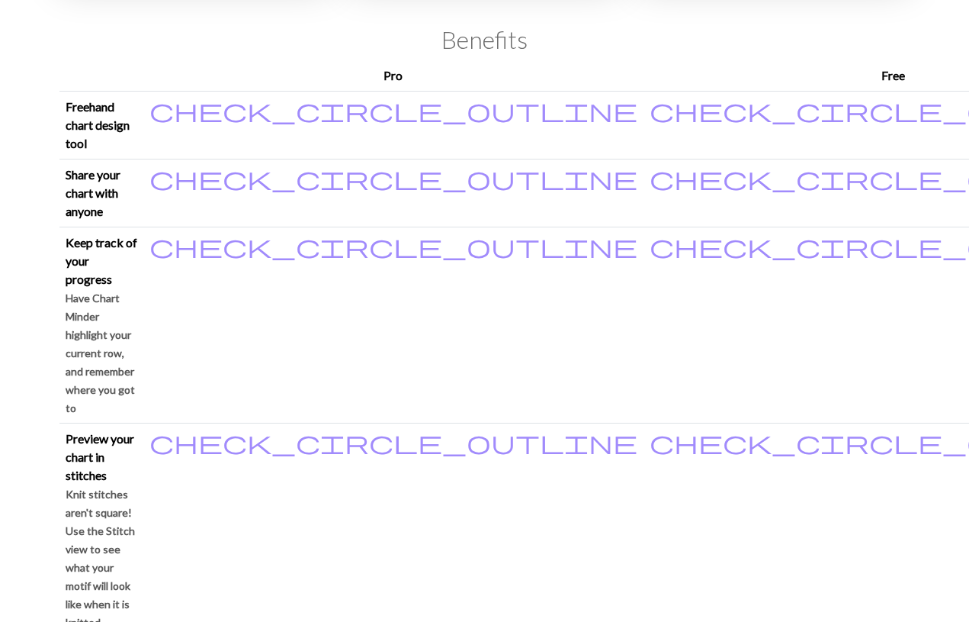
scroll to position [349, 0]
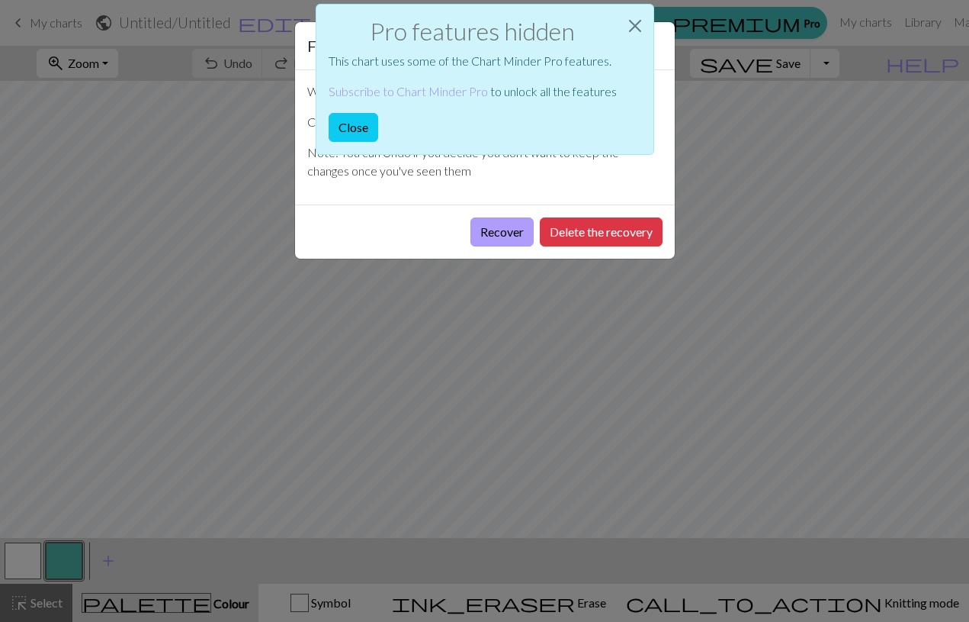
click at [515, 226] on button "Recover" at bounding box center [502, 231] width 63 height 29
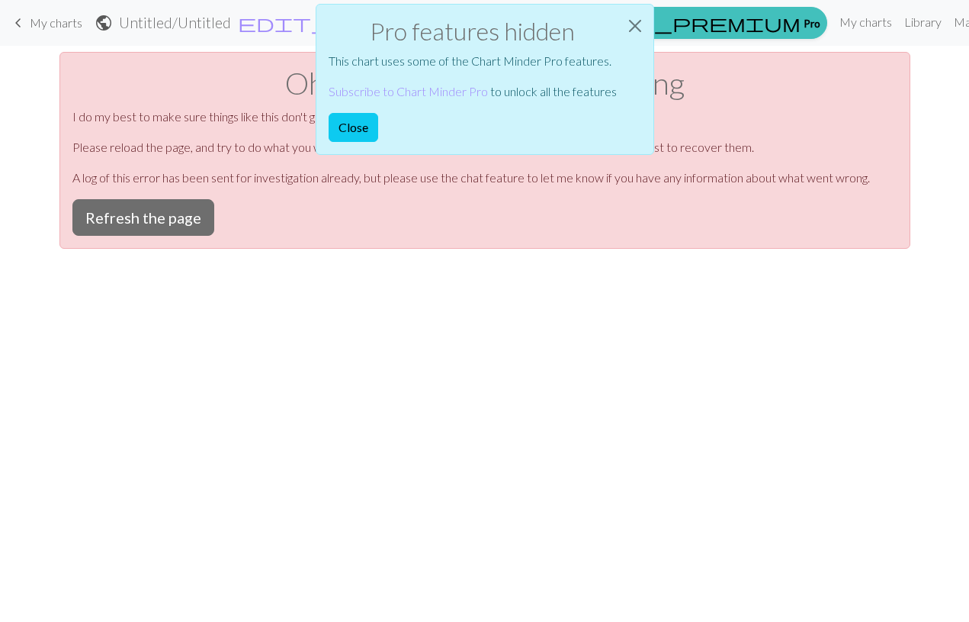
click at [809, 351] on div "keyboard_arrow_left My charts public Untitled / Untitled edit_document Edit set…" at bounding box center [484, 311] width 969 height 622
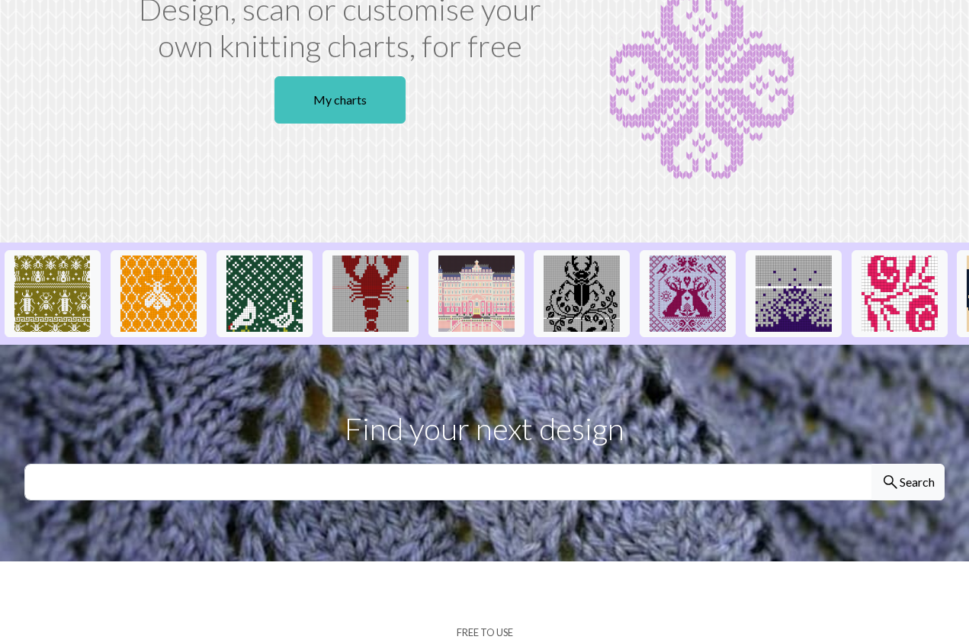
scroll to position [121, 0]
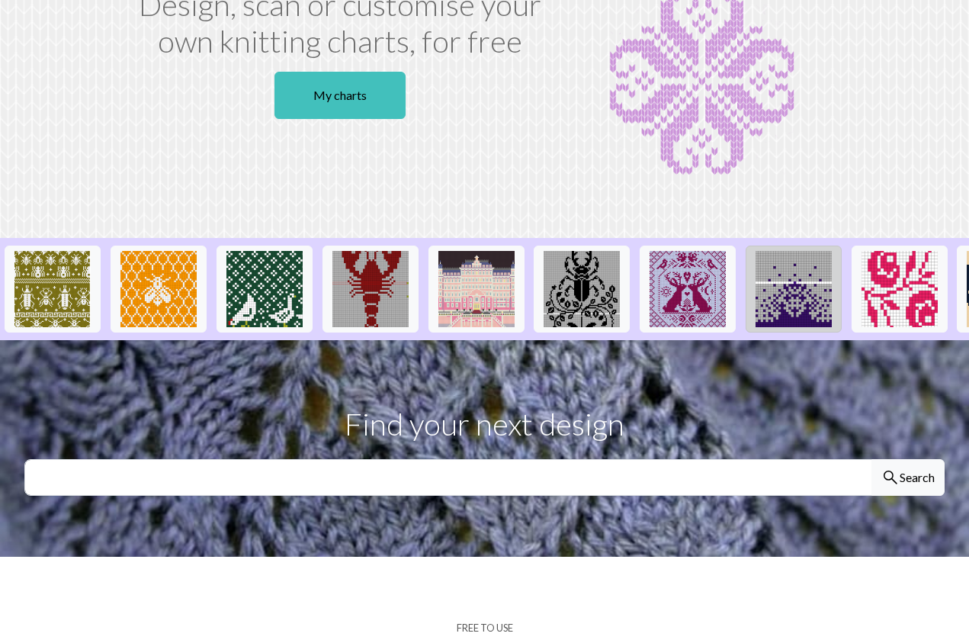
click at [802, 290] on img at bounding box center [794, 289] width 76 height 76
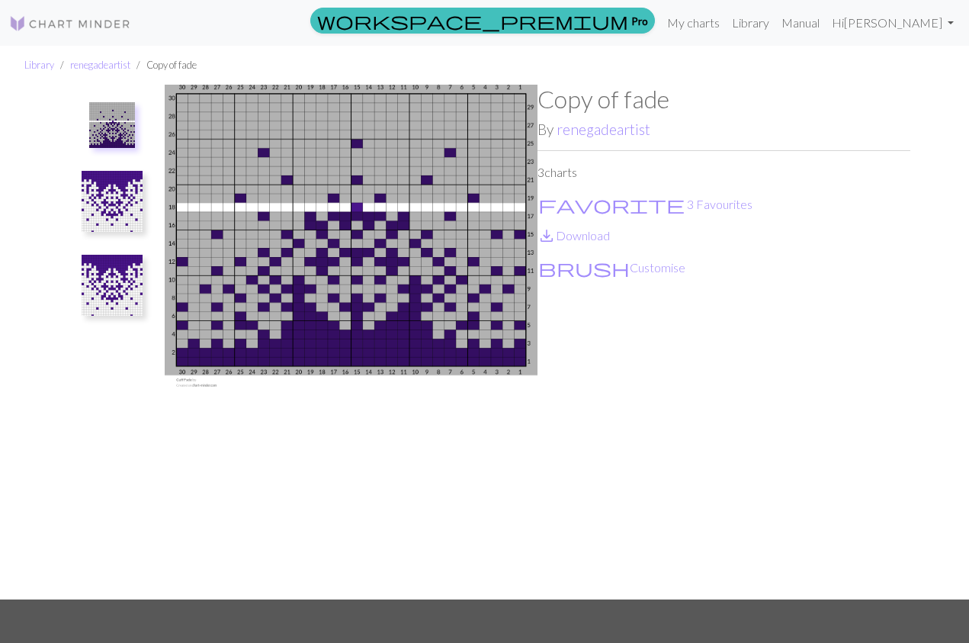
click at [108, 209] on img at bounding box center [112, 201] width 61 height 61
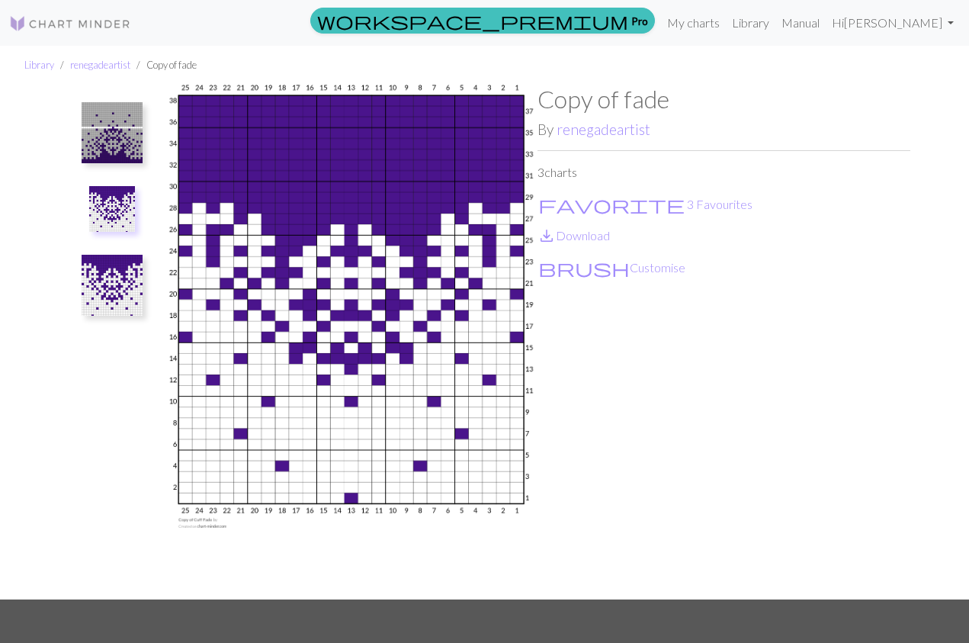
click at [119, 268] on img at bounding box center [112, 285] width 61 height 61
click at [112, 196] on img at bounding box center [112, 216] width 61 height 61
click at [106, 125] on img at bounding box center [112, 132] width 61 height 61
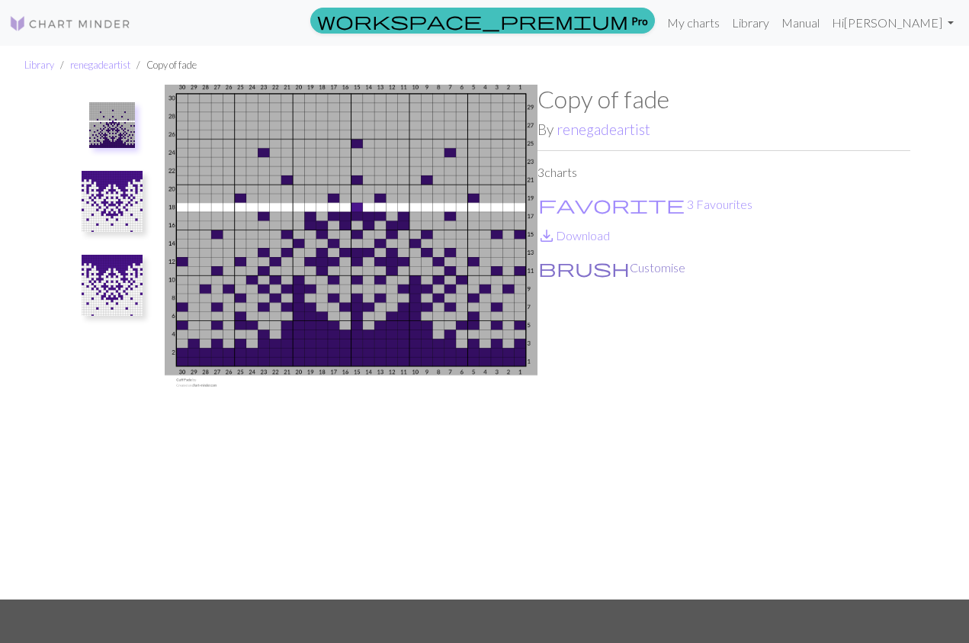
click at [587, 264] on button "brush Customise" at bounding box center [612, 268] width 149 height 20
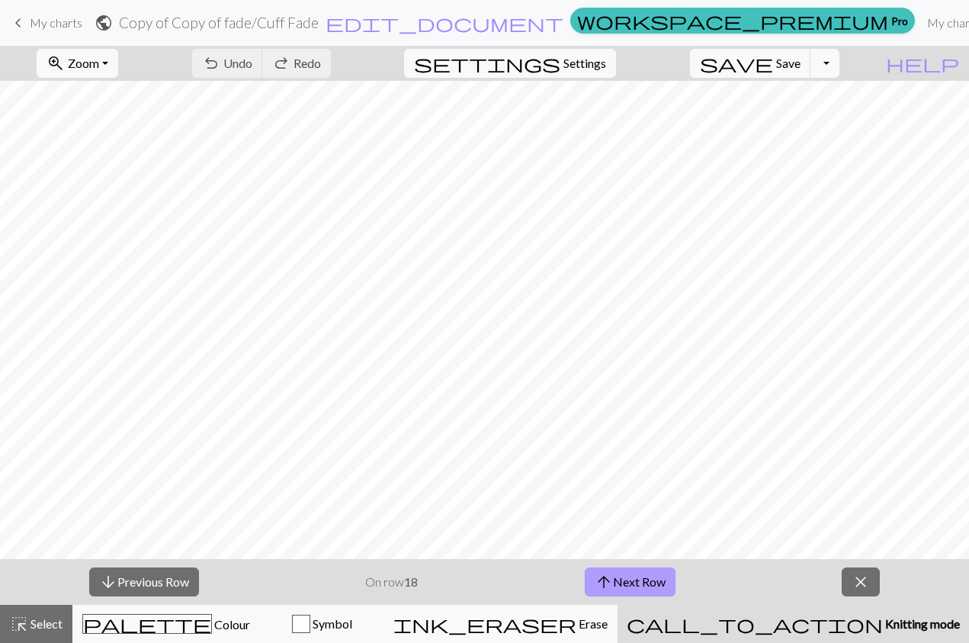
click at [625, 580] on button "arrow_upward Next Row" at bounding box center [630, 582] width 91 height 29
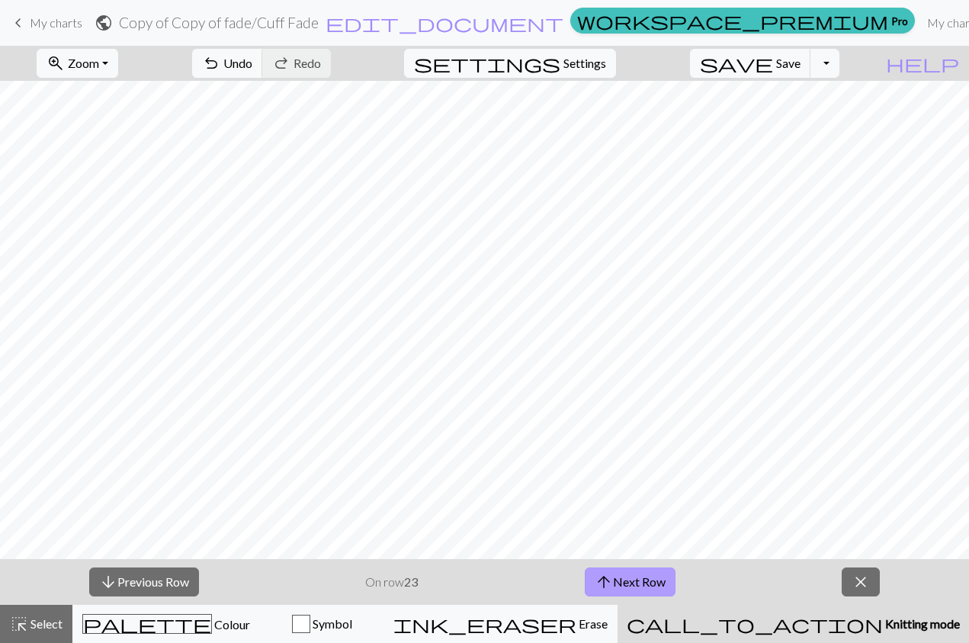
click at [625, 580] on button "arrow_upward Next Row" at bounding box center [630, 582] width 91 height 29
click at [858, 573] on span "close" at bounding box center [861, 581] width 18 height 21
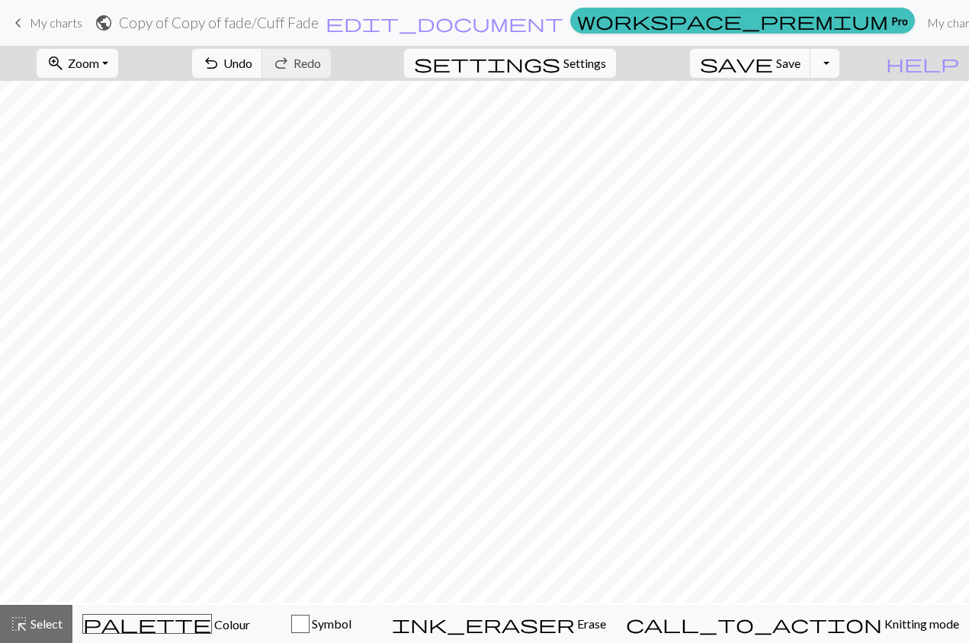
scroll to position [-3, 0]
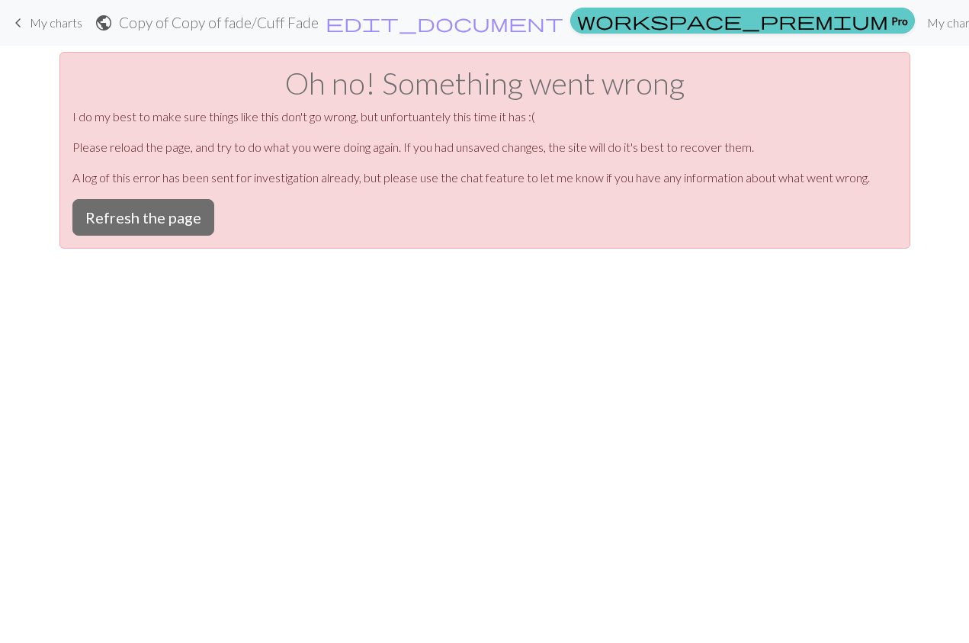
click at [656, 17] on link "workspace_premium Pro" at bounding box center [743, 21] width 345 height 26
